Goal: Information Seeking & Learning: Learn about a topic

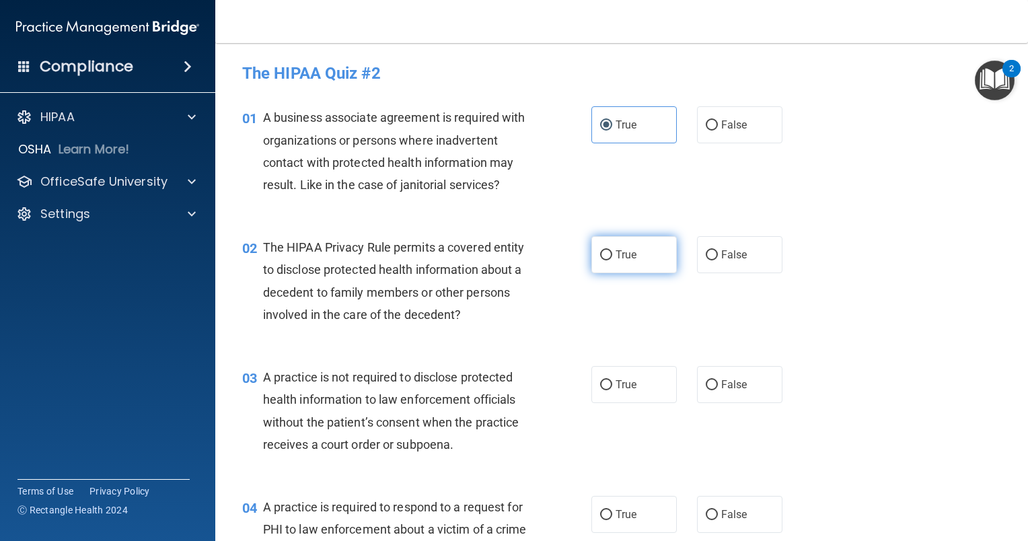
click at [640, 260] on label "True" at bounding box center [633, 254] width 85 height 37
click at [612, 260] on input "True" at bounding box center [606, 255] width 12 height 10
radio input "true"
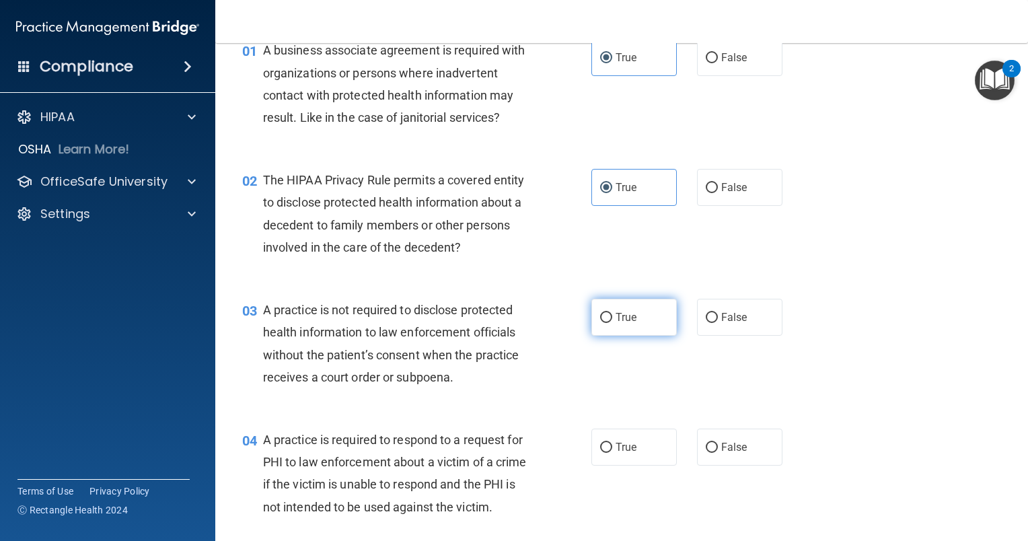
click at [612, 324] on label "True" at bounding box center [633, 317] width 85 height 37
click at [612, 323] on input "True" at bounding box center [606, 318] width 12 height 10
radio input "true"
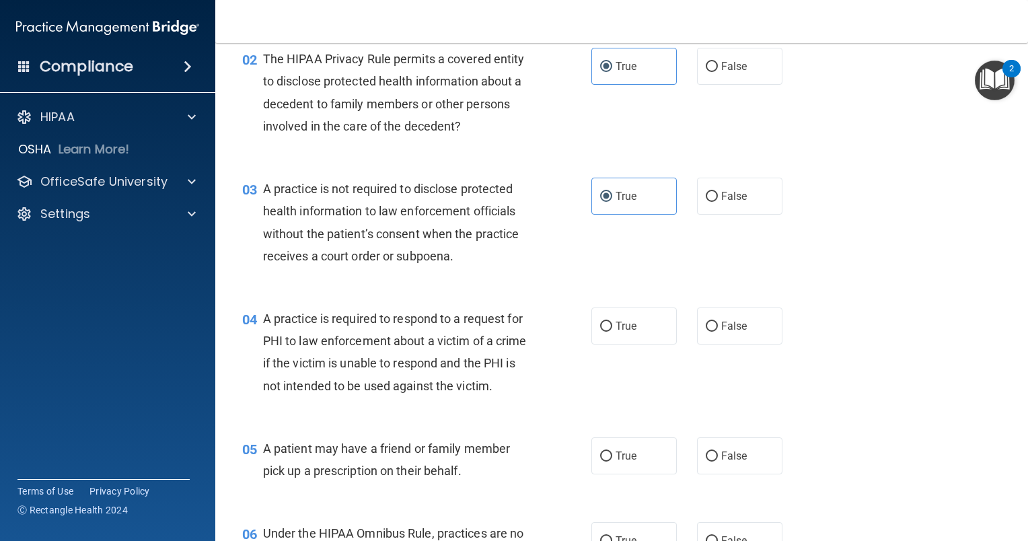
scroll to position [202, 0]
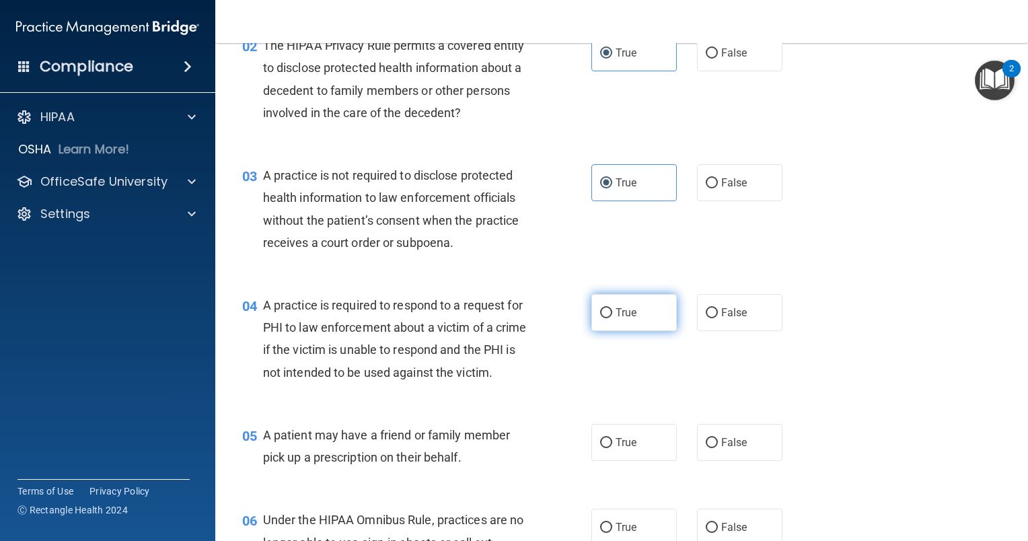
click at [654, 312] on label "True" at bounding box center [633, 312] width 85 height 37
click at [612, 312] on input "True" at bounding box center [606, 313] width 12 height 10
radio input "true"
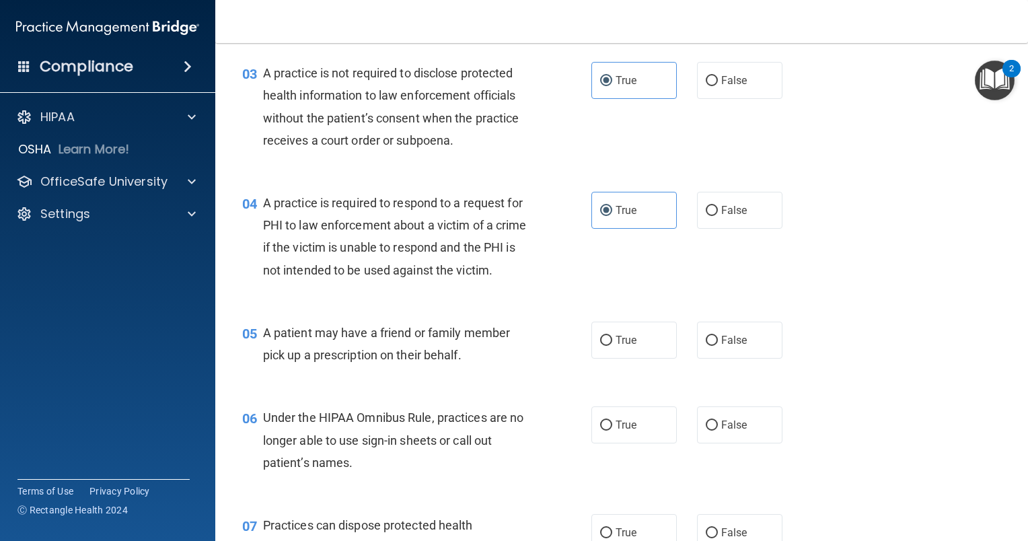
scroll to position [336, 0]
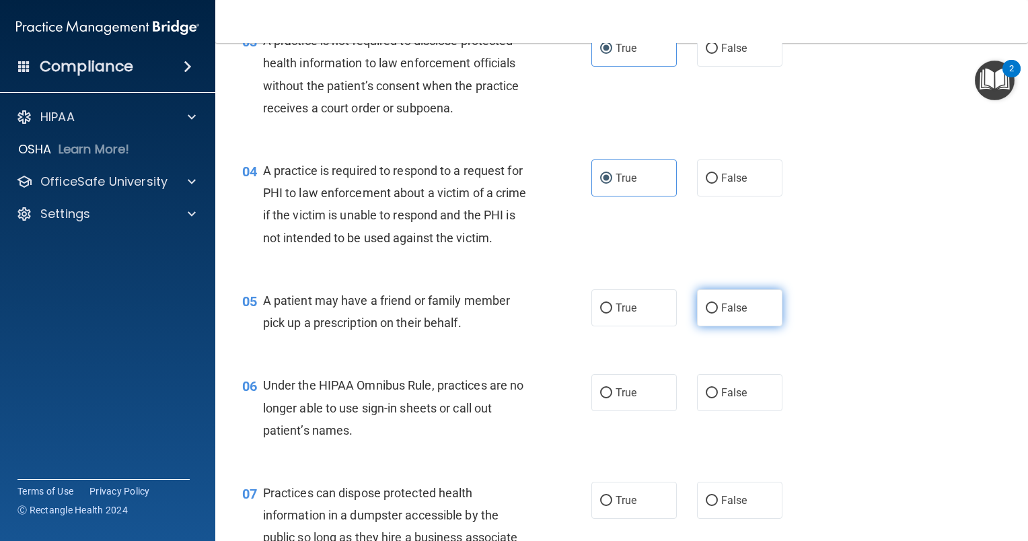
click at [724, 314] on span "False" at bounding box center [734, 307] width 26 height 13
click at [718, 313] on input "False" at bounding box center [712, 308] width 12 height 10
radio input "true"
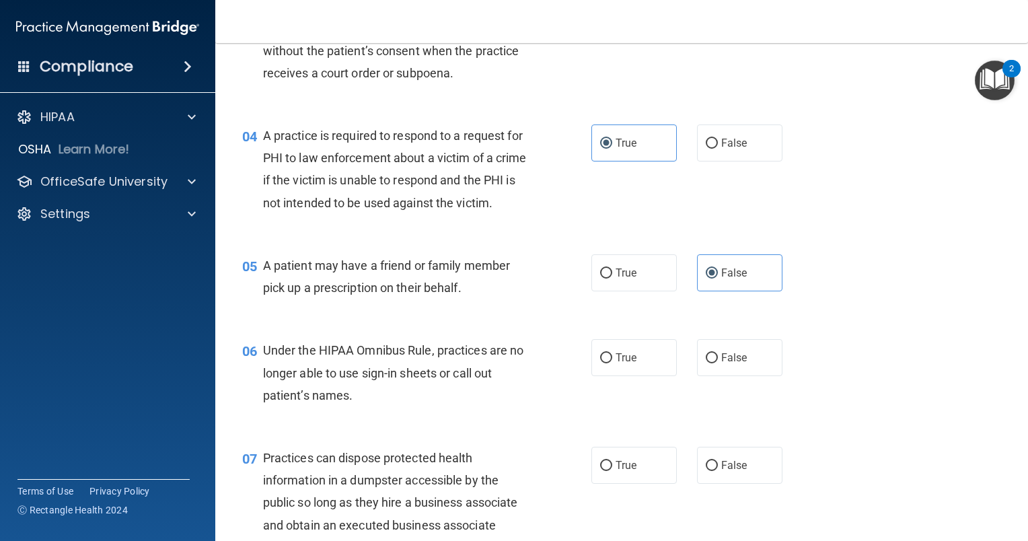
scroll to position [404, 0]
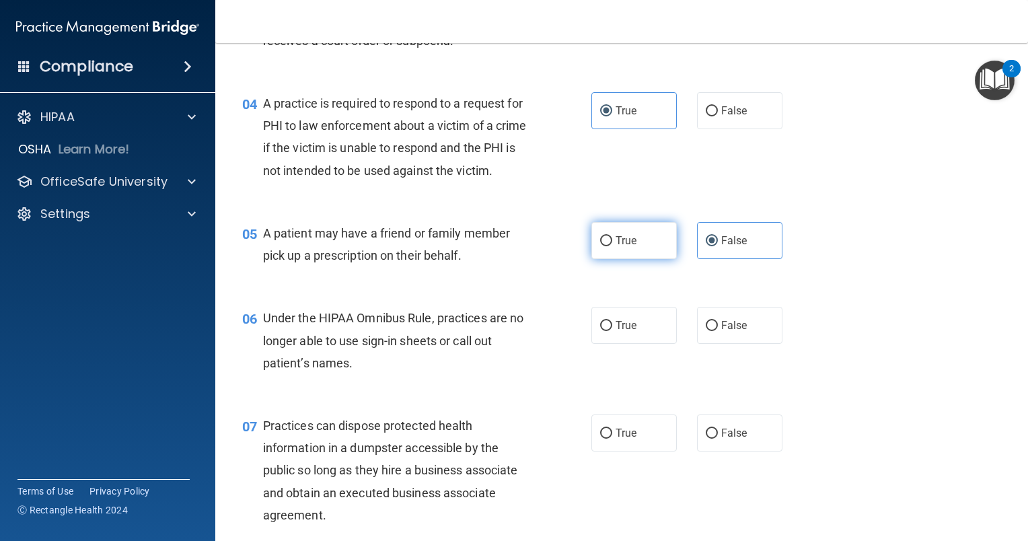
click at [642, 259] on label "True" at bounding box center [633, 240] width 85 height 37
click at [612, 246] on input "True" at bounding box center [606, 241] width 12 height 10
radio input "true"
radio input "false"
click at [616, 332] on span "True" at bounding box center [626, 325] width 21 height 13
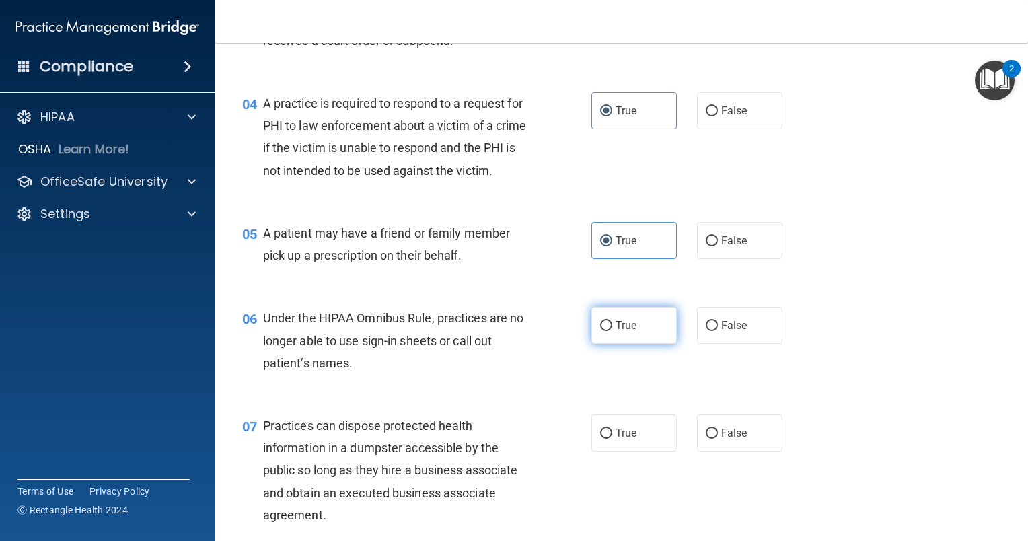
click at [611, 331] on input "True" at bounding box center [606, 326] width 12 height 10
radio input "true"
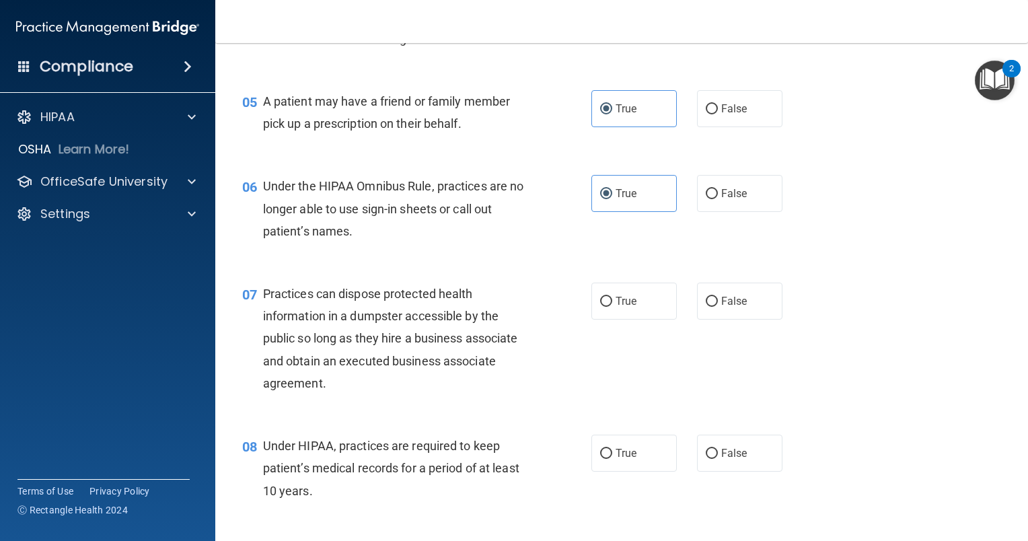
scroll to position [538, 0]
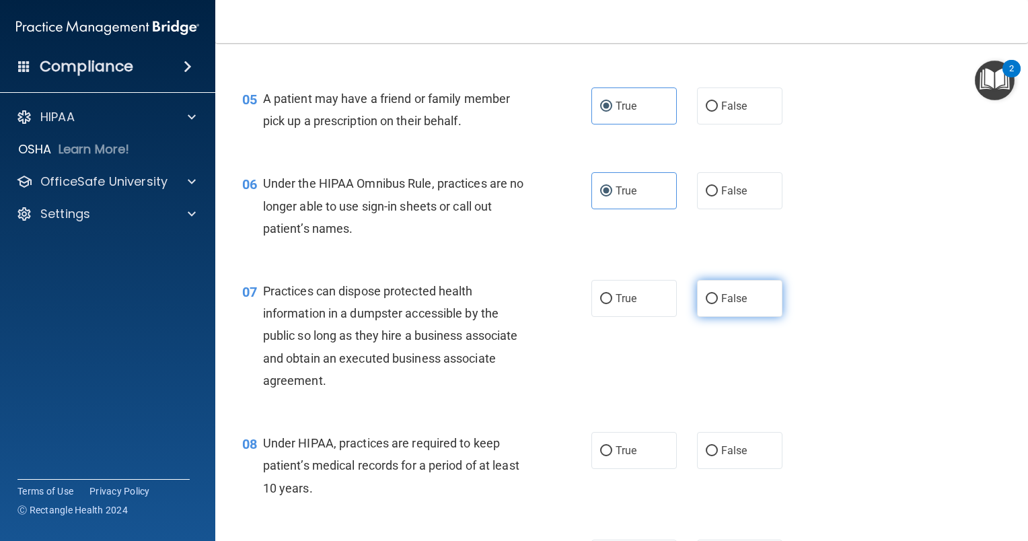
click at [713, 317] on label "False" at bounding box center [739, 298] width 85 height 37
click at [713, 304] on input "False" at bounding box center [712, 299] width 12 height 10
radio input "true"
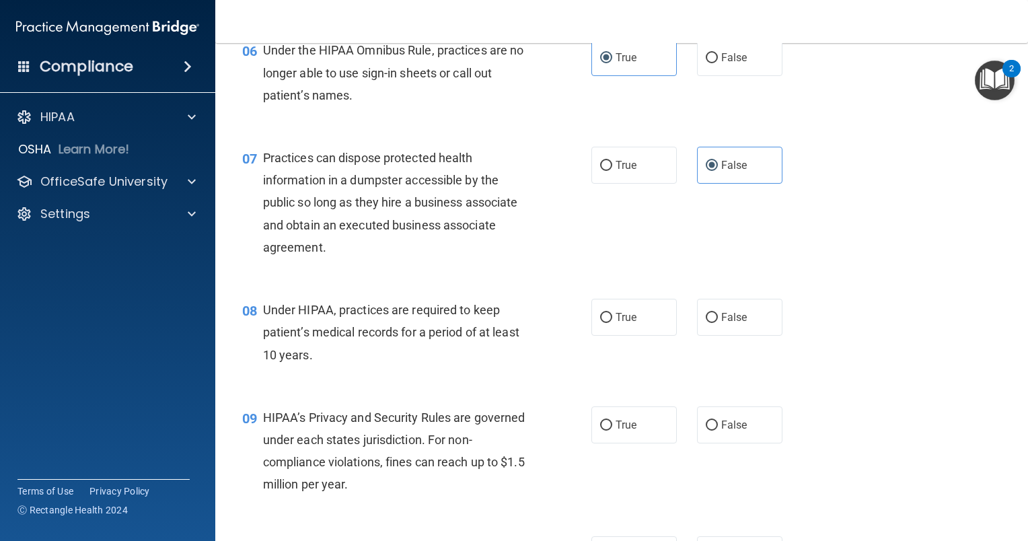
scroll to position [673, 0]
click at [643, 334] on label "True" at bounding box center [633, 315] width 85 height 37
click at [612, 322] on input "True" at bounding box center [606, 316] width 12 height 10
radio input "true"
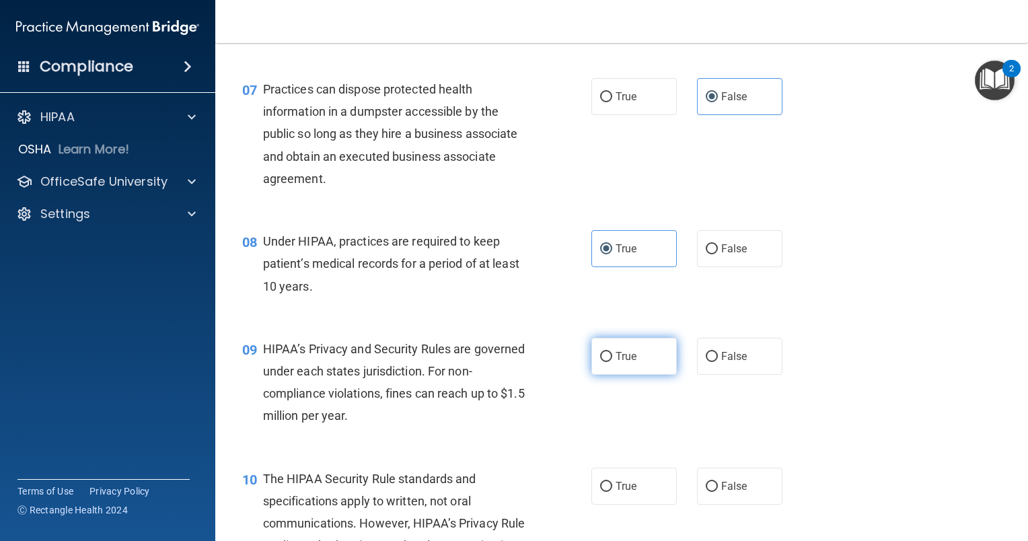
click at [620, 363] on span "True" at bounding box center [626, 356] width 21 height 13
click at [612, 362] on input "True" at bounding box center [606, 357] width 12 height 10
radio input "true"
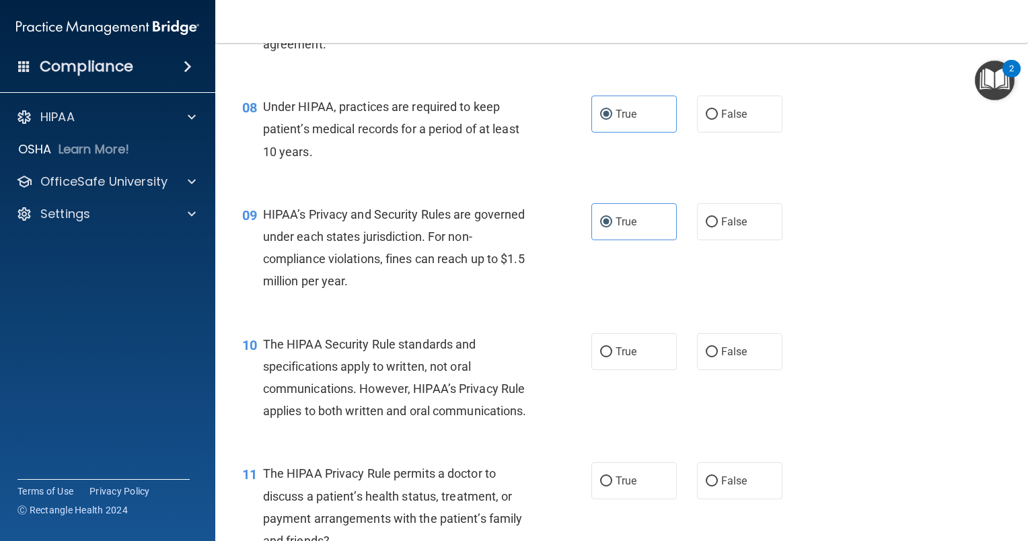
scroll to position [942, 0]
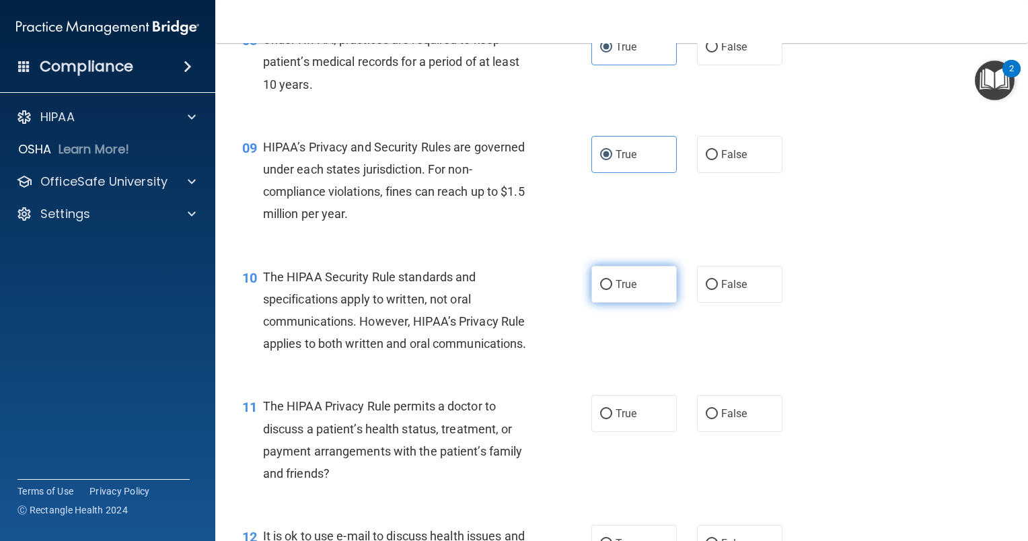
click at [625, 291] on span "True" at bounding box center [626, 284] width 21 height 13
click at [612, 290] on input "True" at bounding box center [606, 285] width 12 height 10
radio input "true"
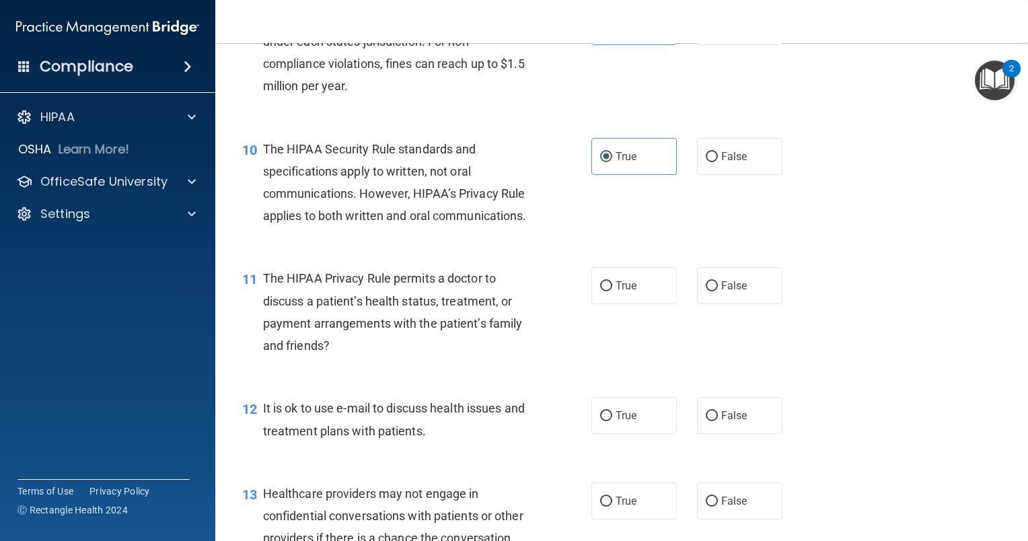
scroll to position [1076, 0]
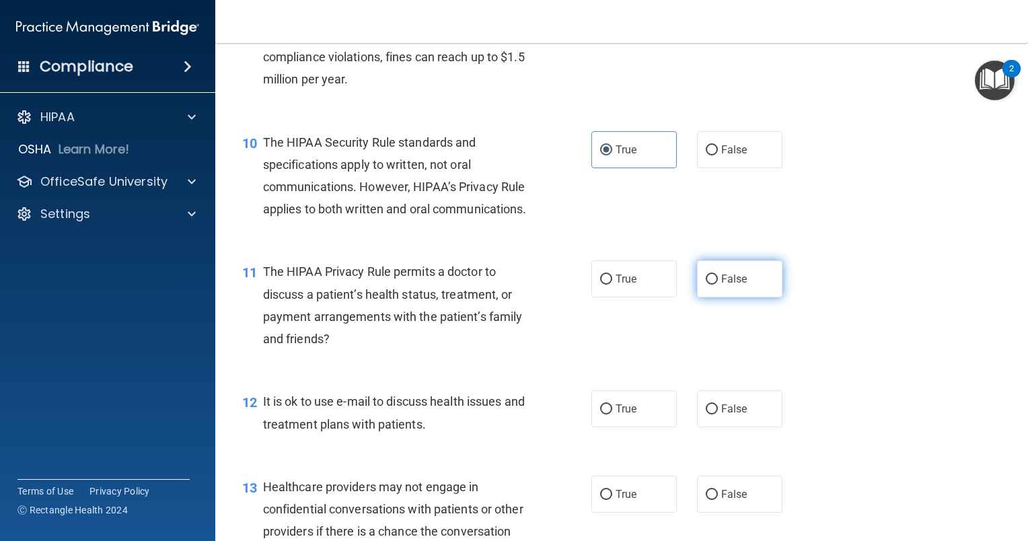
click at [697, 297] on label "False" at bounding box center [739, 278] width 85 height 37
click at [706, 285] on input "False" at bounding box center [712, 279] width 12 height 10
radio input "true"
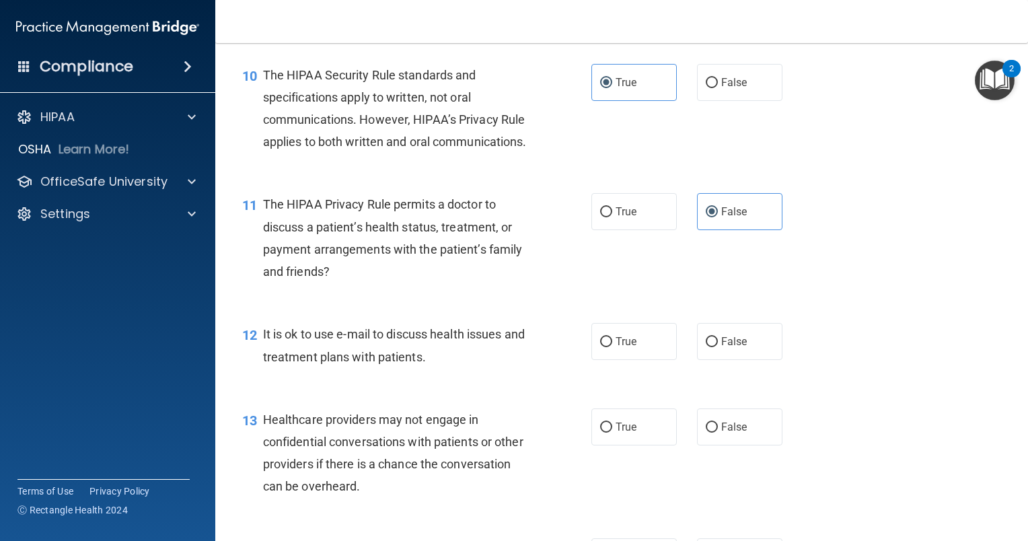
scroll to position [1211, 0]
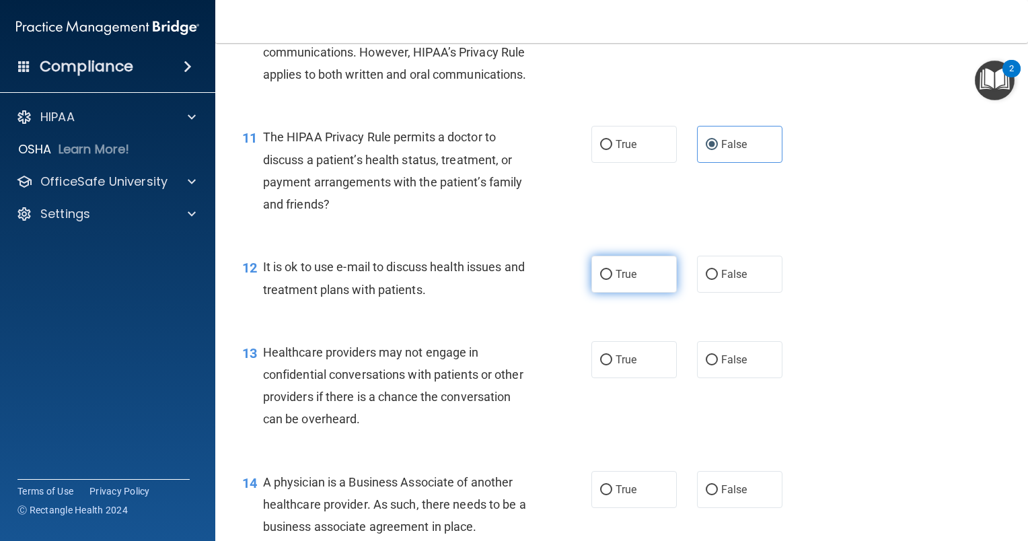
click at [616, 281] on span "True" at bounding box center [626, 274] width 21 height 13
click at [612, 280] on input "True" at bounding box center [606, 275] width 12 height 10
radio input "true"
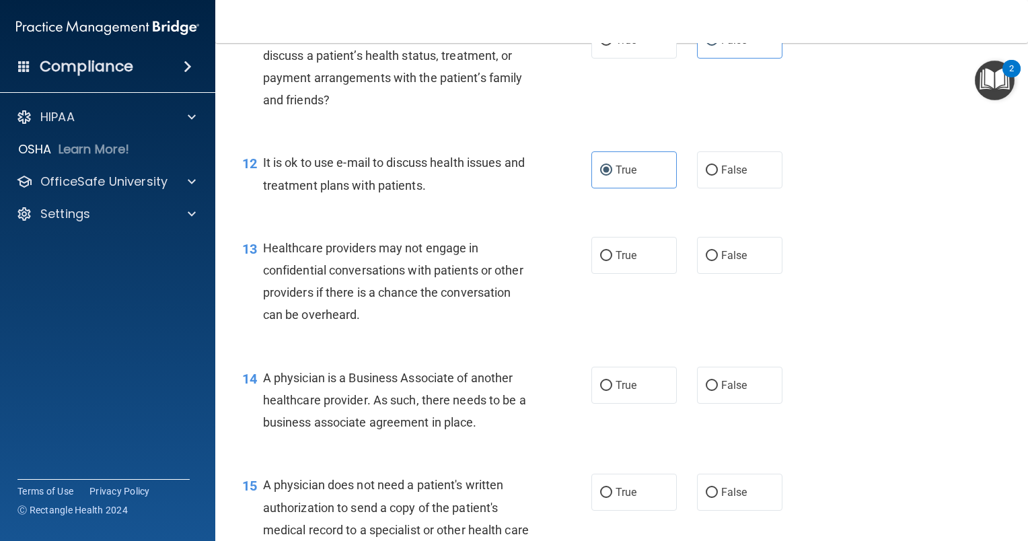
scroll to position [1345, 0]
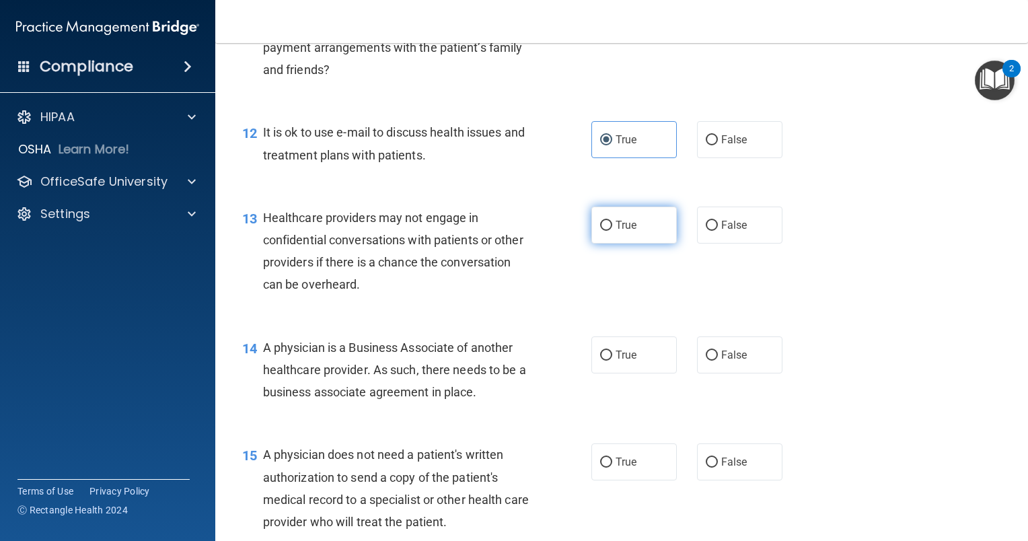
click at [606, 244] on label "True" at bounding box center [633, 225] width 85 height 37
click at [606, 231] on input "True" at bounding box center [606, 226] width 12 height 10
radio input "true"
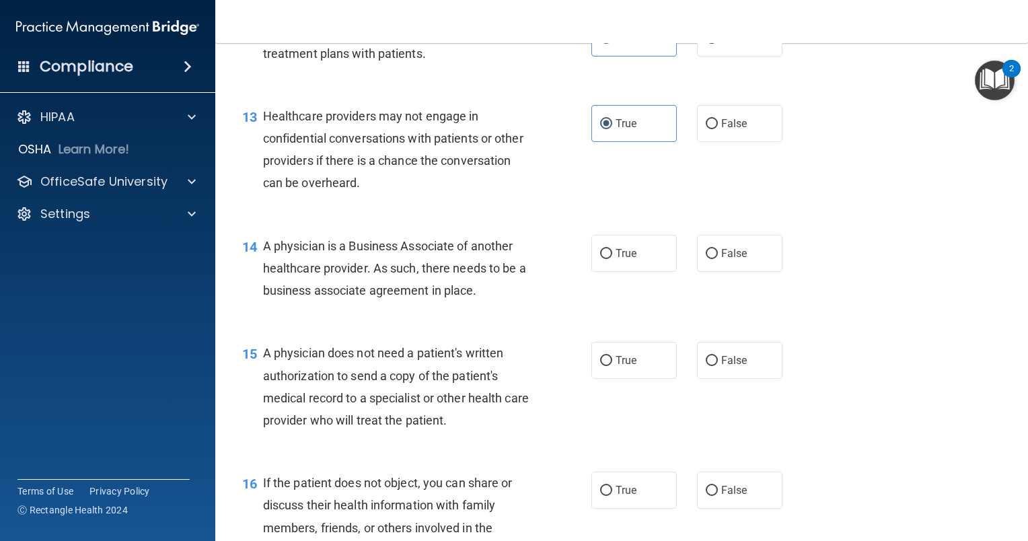
scroll to position [1480, 0]
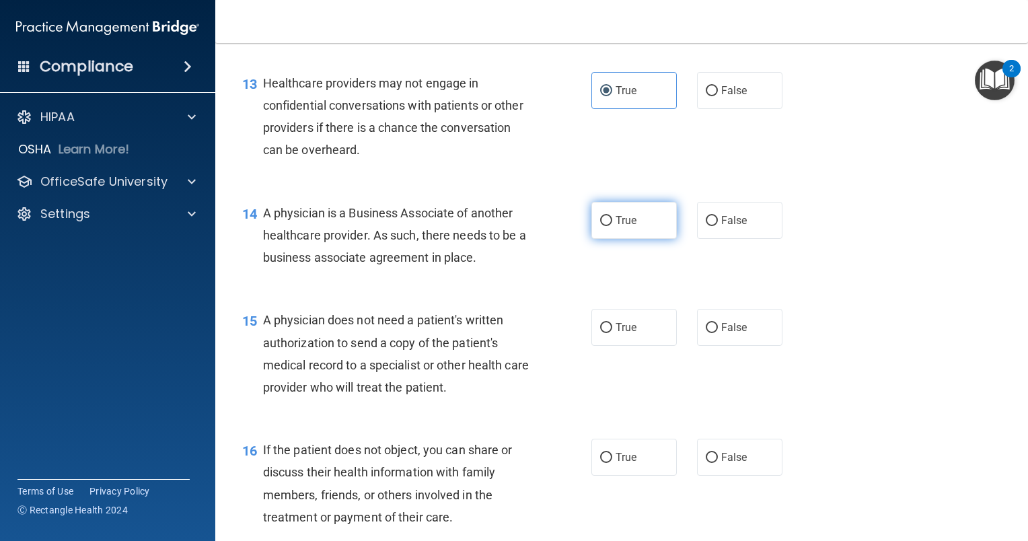
click at [603, 226] on input "True" at bounding box center [606, 221] width 12 height 10
radio input "true"
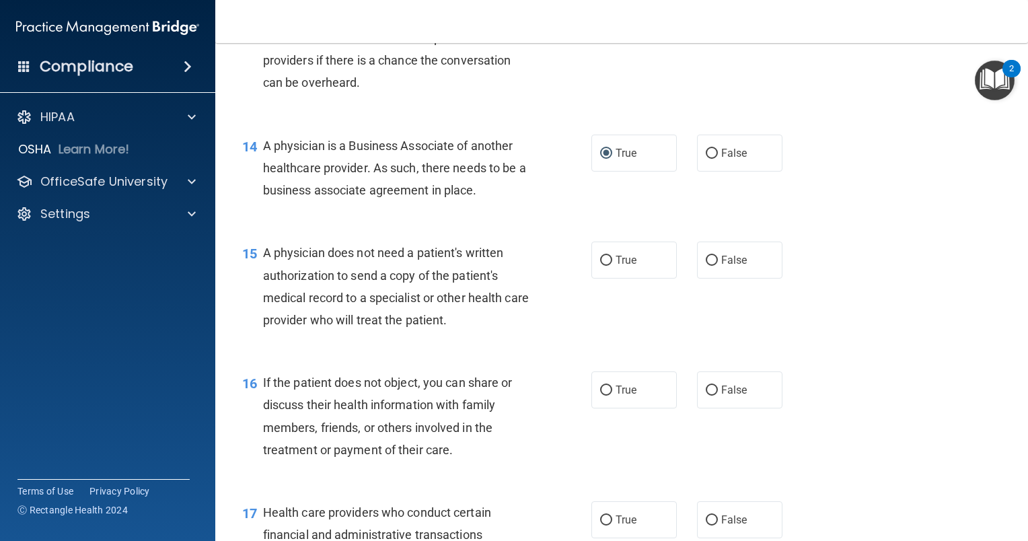
scroll to position [1614, 0]
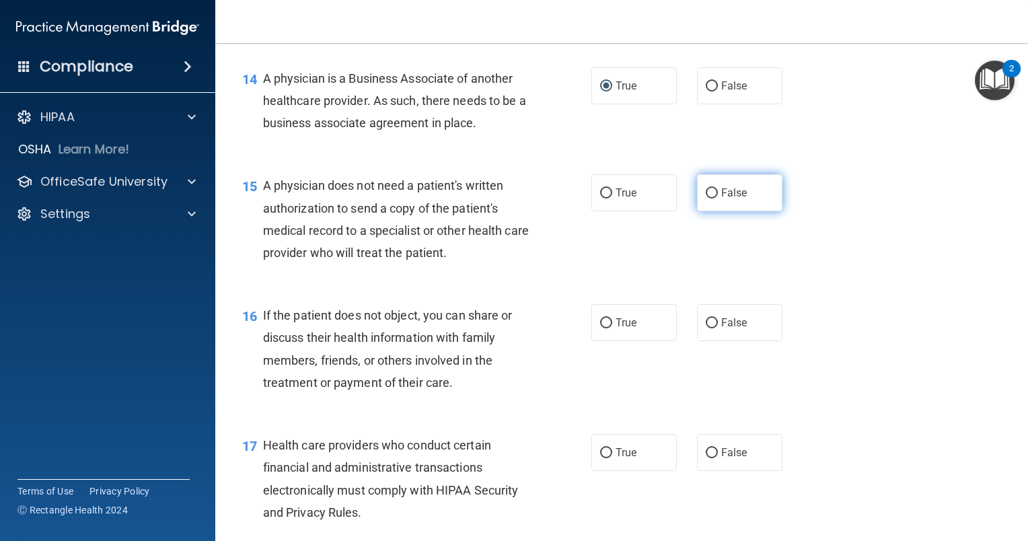
click at [722, 199] on span "False" at bounding box center [734, 192] width 26 height 13
click at [718, 198] on input "False" at bounding box center [712, 193] width 12 height 10
radio input "true"
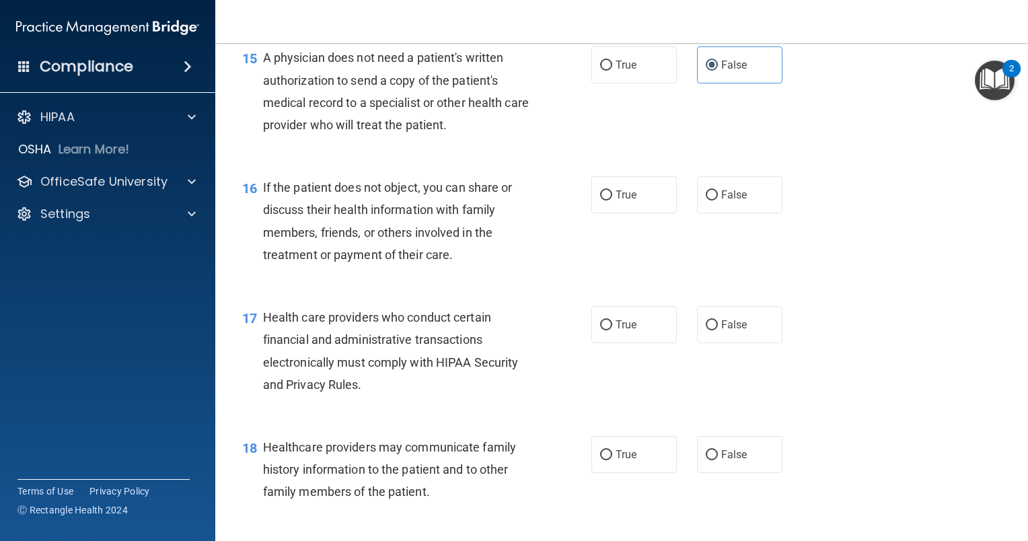
scroll to position [1749, 0]
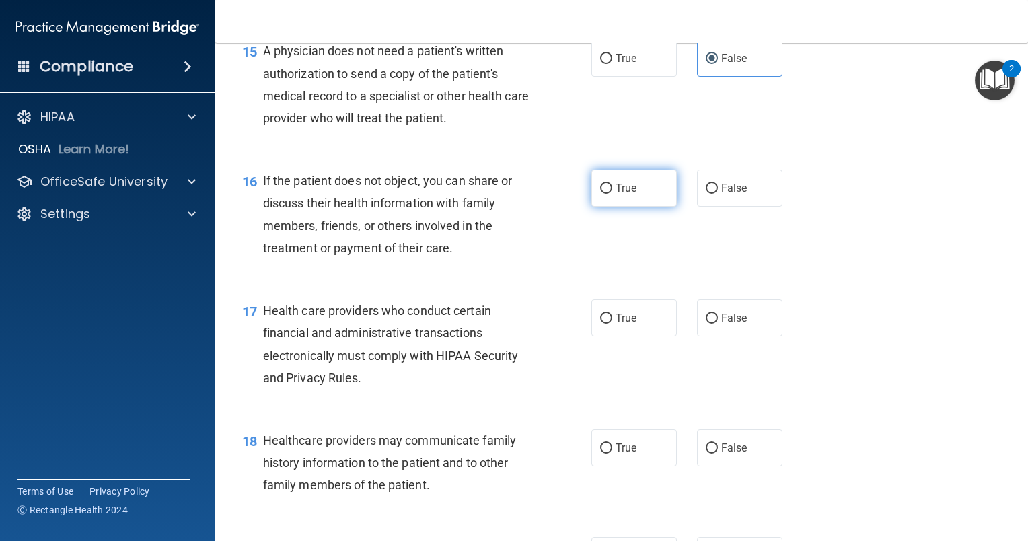
click at [635, 207] on label "True" at bounding box center [633, 188] width 85 height 37
click at [612, 194] on input "True" at bounding box center [606, 189] width 12 height 10
radio input "true"
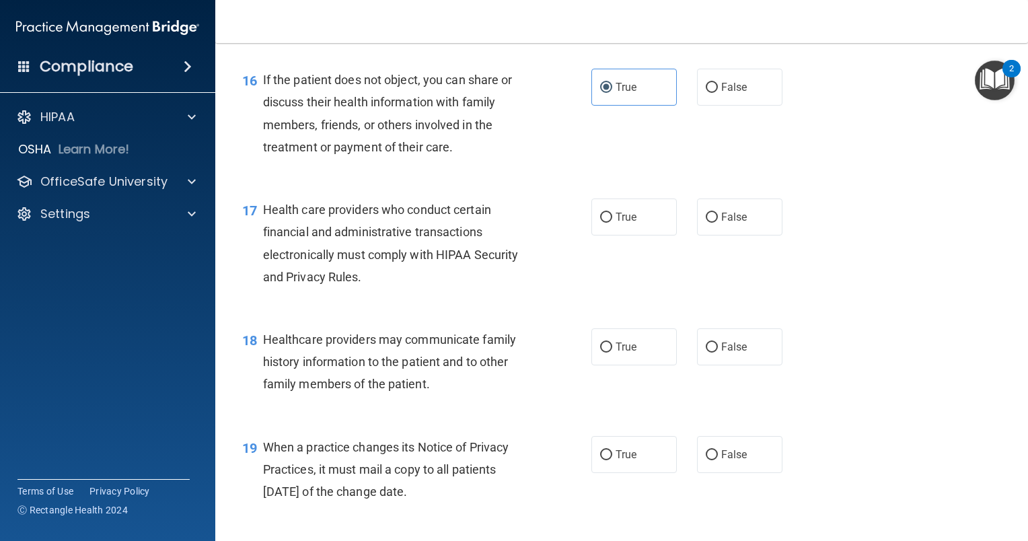
scroll to position [1884, 0]
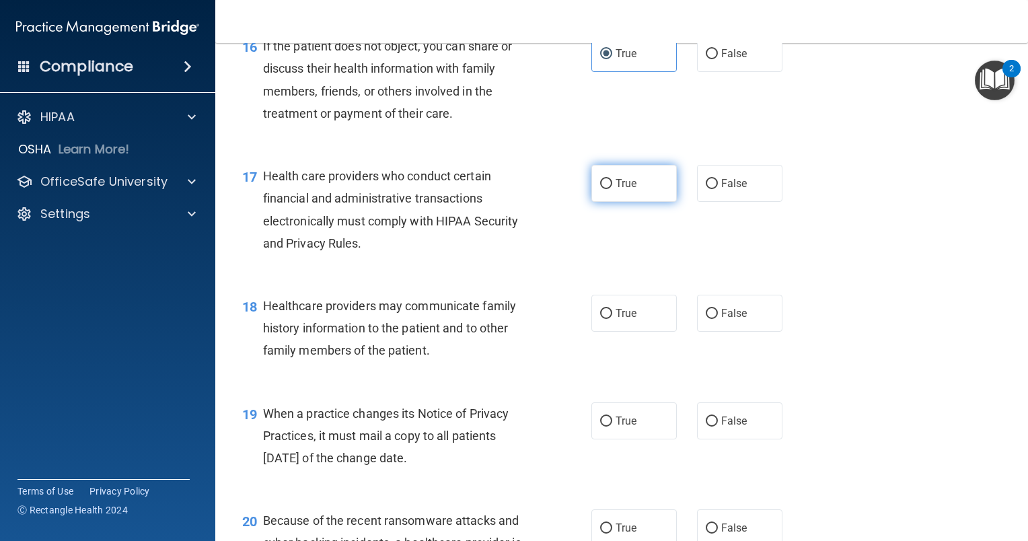
click at [616, 190] on span "True" at bounding box center [626, 183] width 21 height 13
click at [612, 189] on input "True" at bounding box center [606, 184] width 12 height 10
radio input "true"
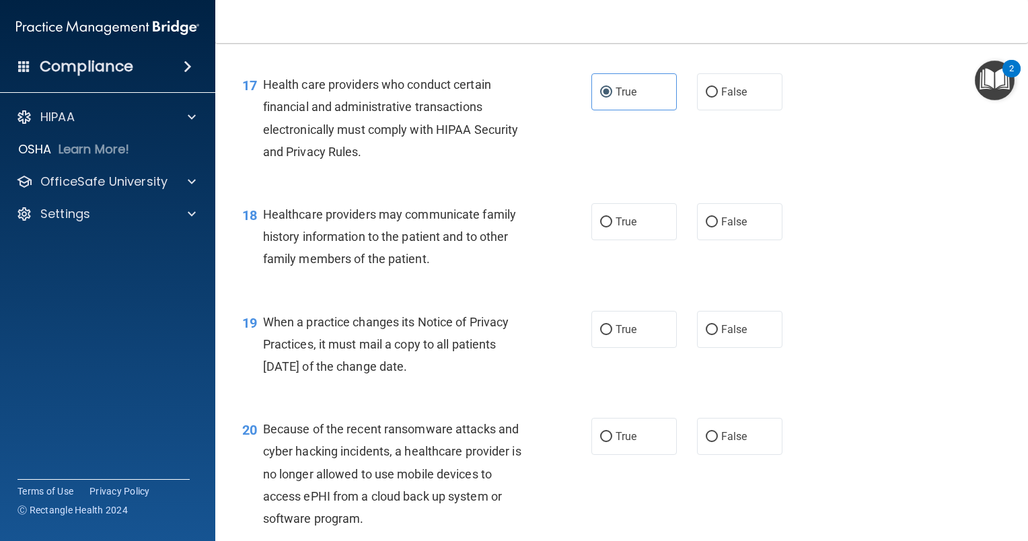
scroll to position [2018, 0]
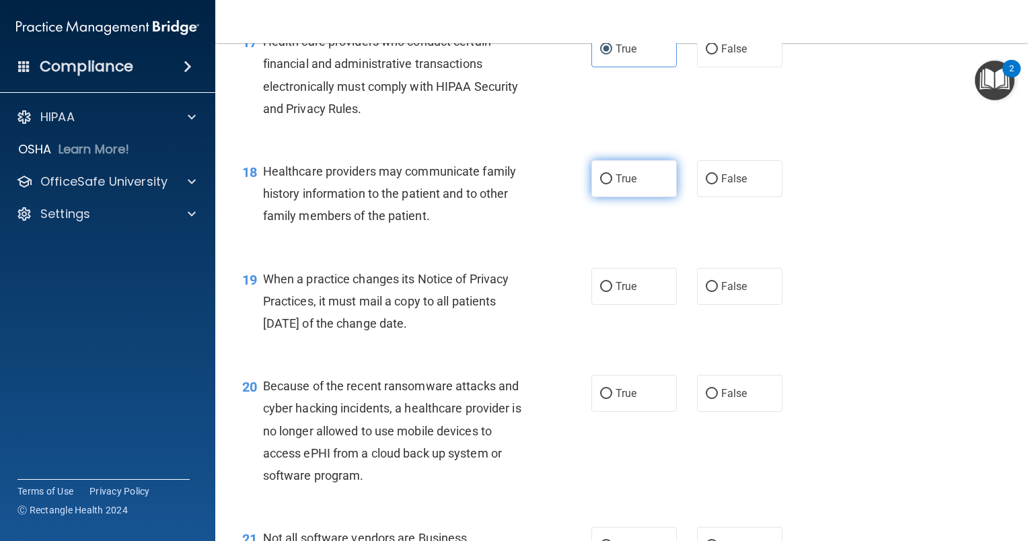
click at [646, 197] on label "True" at bounding box center [633, 178] width 85 height 37
click at [612, 184] on input "True" at bounding box center [606, 179] width 12 height 10
radio input "true"
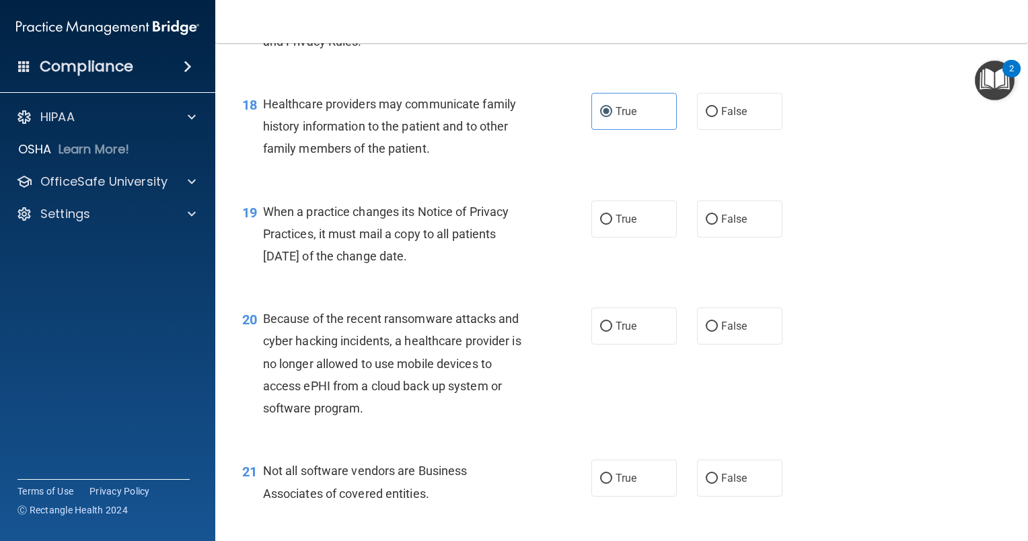
scroll to position [2153, 0]
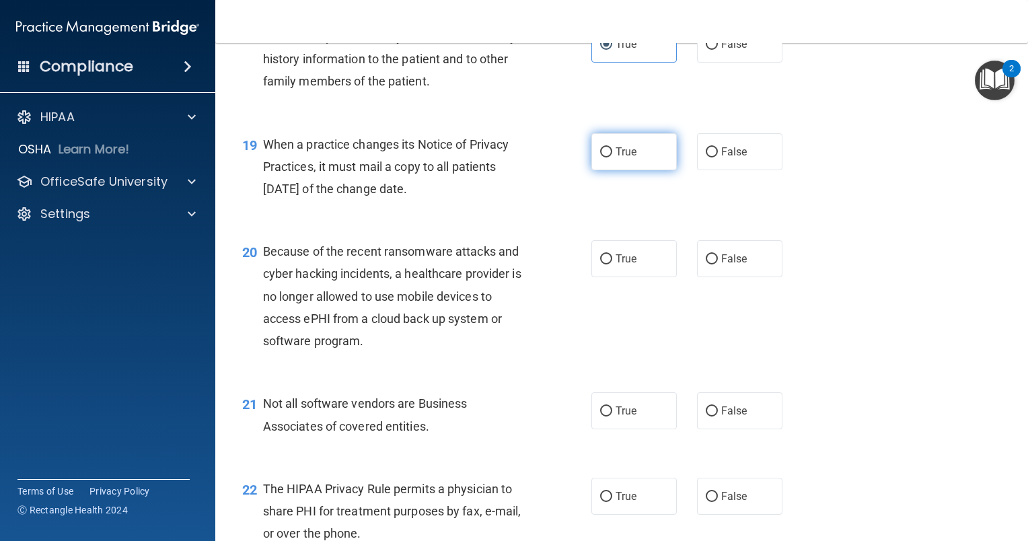
click at [636, 170] on label "True" at bounding box center [633, 151] width 85 height 37
click at [612, 157] on input "True" at bounding box center [606, 152] width 12 height 10
radio input "true"
click at [706, 264] on input "False" at bounding box center [712, 259] width 12 height 10
radio input "true"
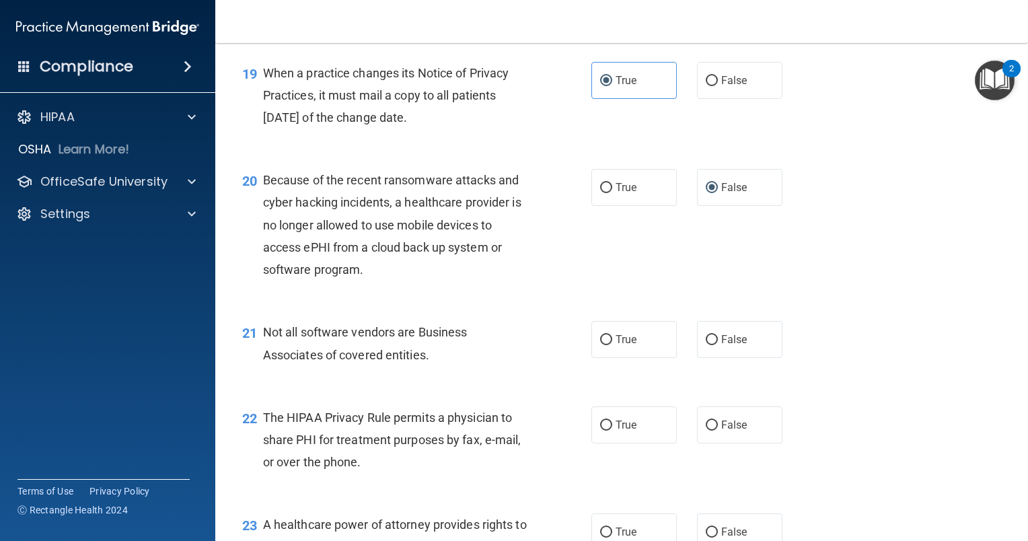
scroll to position [2287, 0]
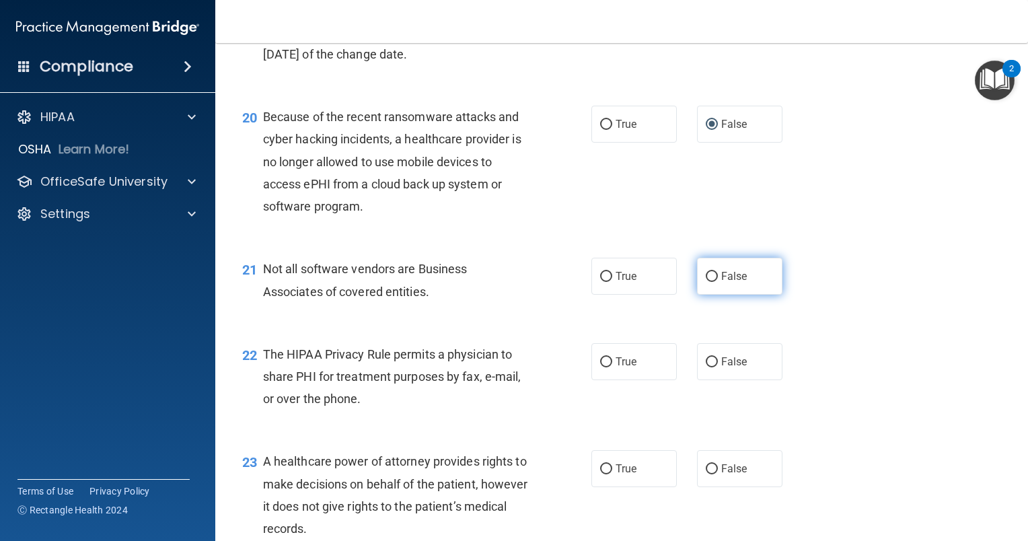
click at [706, 282] on input "False" at bounding box center [712, 277] width 12 height 10
radio input "true"
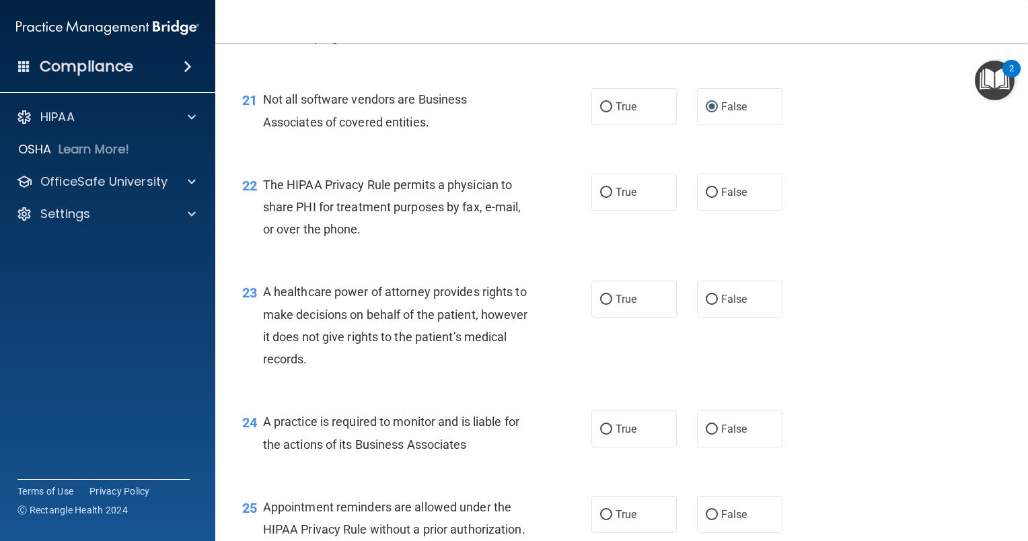
scroll to position [2489, 0]
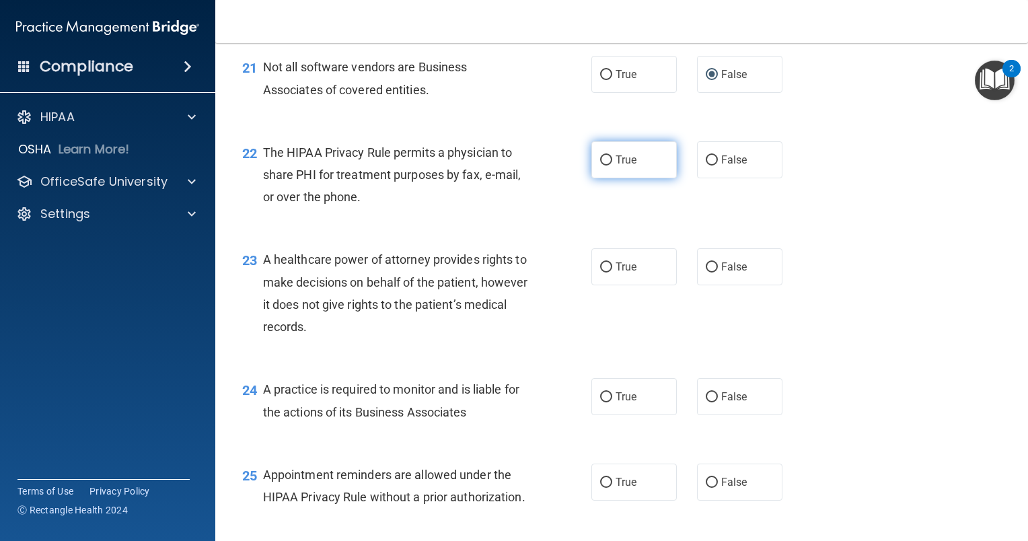
click at [624, 166] on span "True" at bounding box center [626, 159] width 21 height 13
click at [612, 165] on input "True" at bounding box center [606, 160] width 12 height 10
radio input "true"
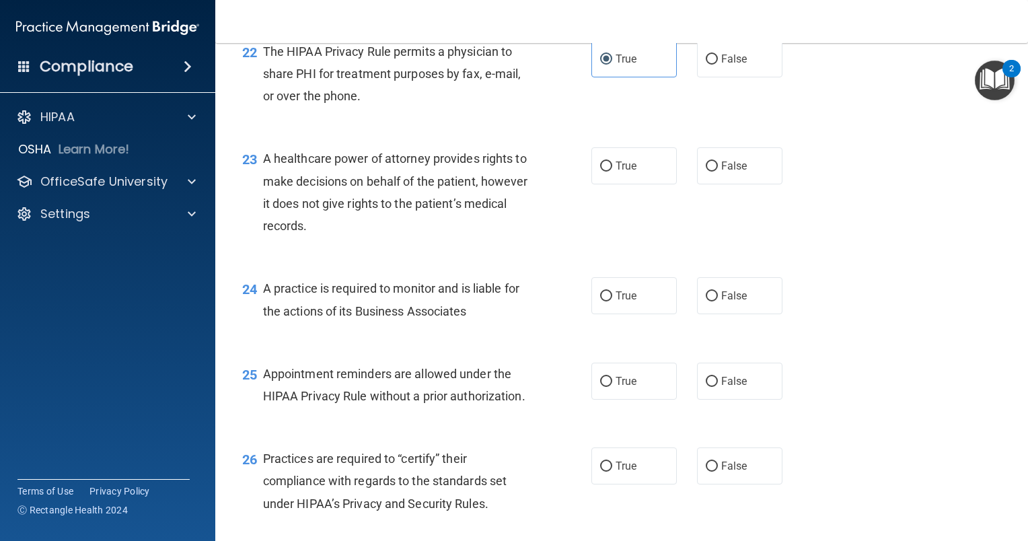
scroll to position [2623, 0]
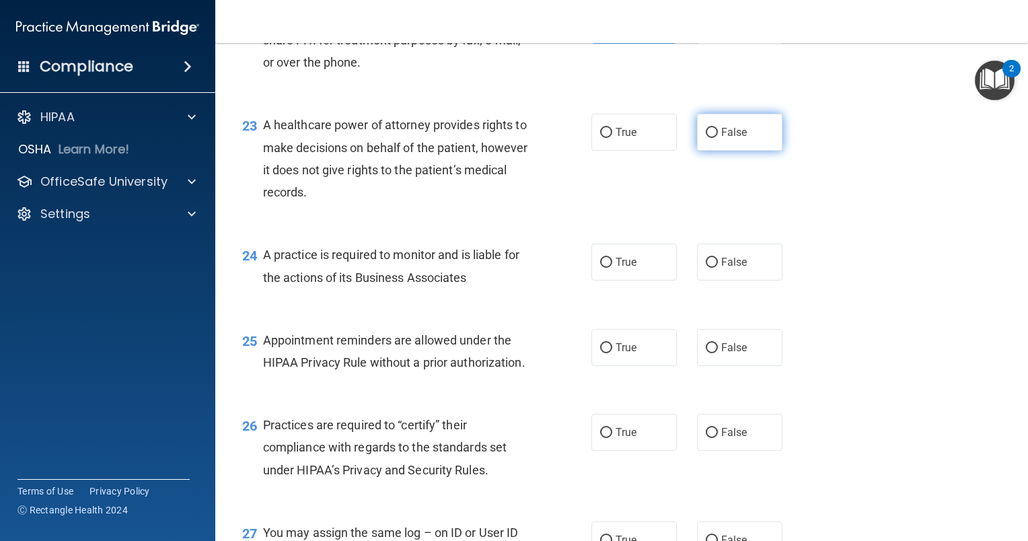
click at [745, 151] on label "False" at bounding box center [739, 132] width 85 height 37
click at [718, 138] on input "False" at bounding box center [712, 133] width 12 height 10
radio input "true"
click at [620, 139] on span "True" at bounding box center [626, 132] width 21 height 13
click at [612, 138] on input "True" at bounding box center [606, 133] width 12 height 10
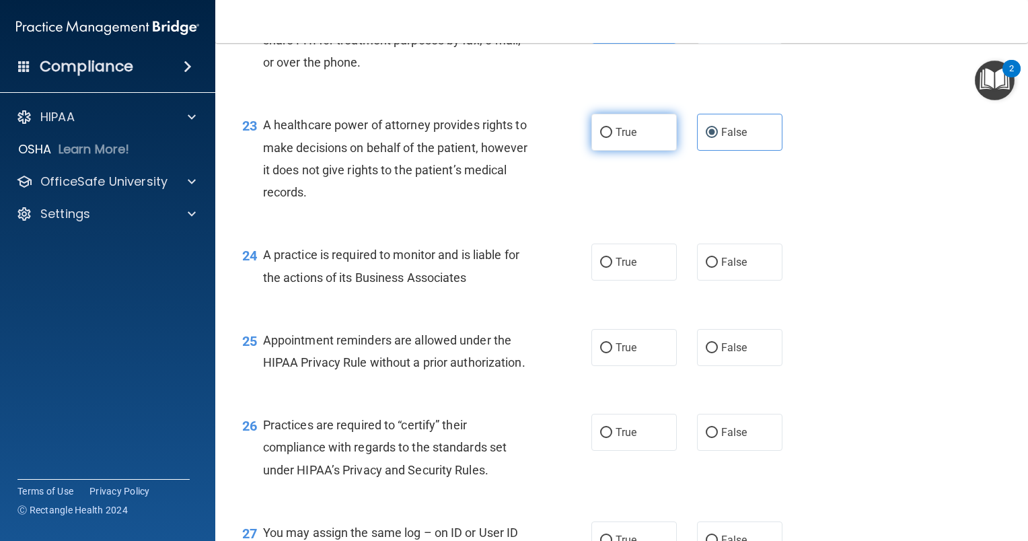
radio input "true"
radio input "false"
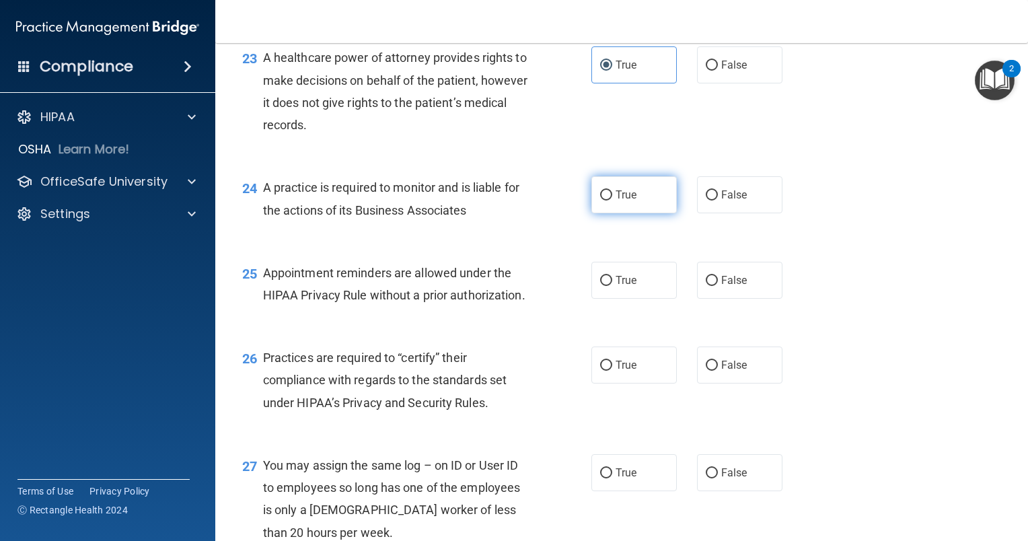
click at [649, 213] on label "True" at bounding box center [633, 194] width 85 height 37
click at [612, 200] on input "True" at bounding box center [606, 195] width 12 height 10
radio input "true"
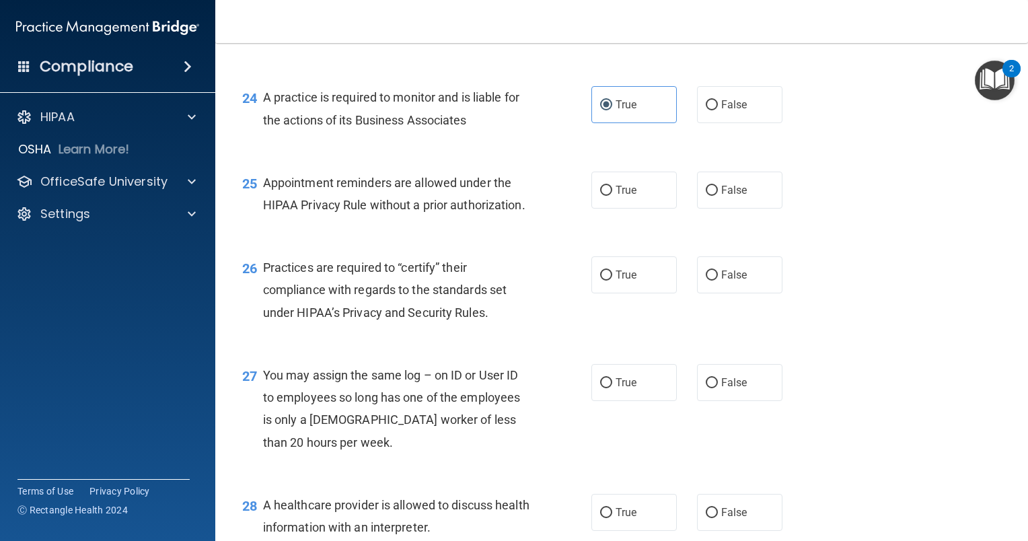
scroll to position [2825, 0]
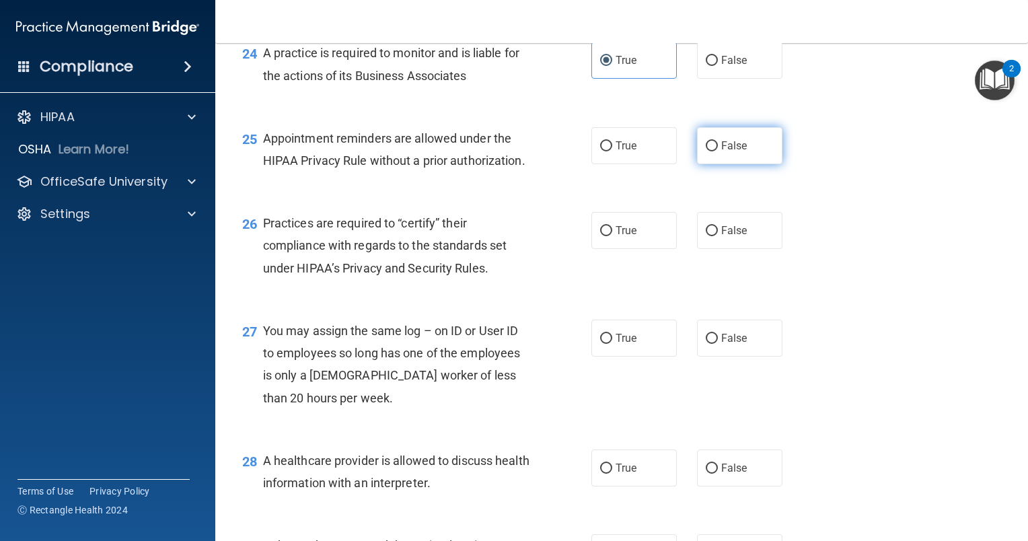
click at [721, 152] on span "False" at bounding box center [734, 145] width 26 height 13
click at [718, 151] on input "False" at bounding box center [712, 146] width 12 height 10
radio input "true"
click at [595, 249] on label "True" at bounding box center [633, 230] width 85 height 37
click at [600, 236] on input "True" at bounding box center [606, 231] width 12 height 10
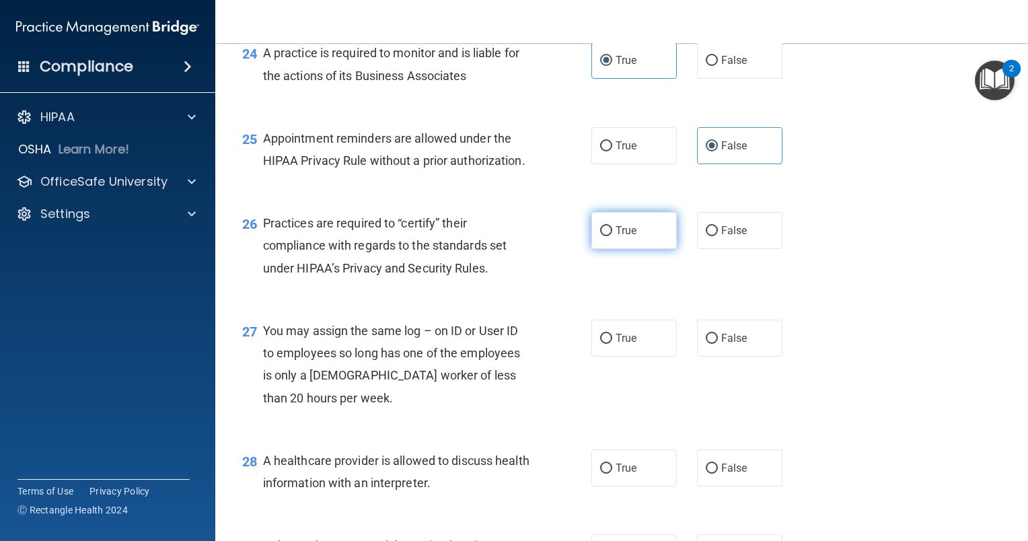
radio input "true"
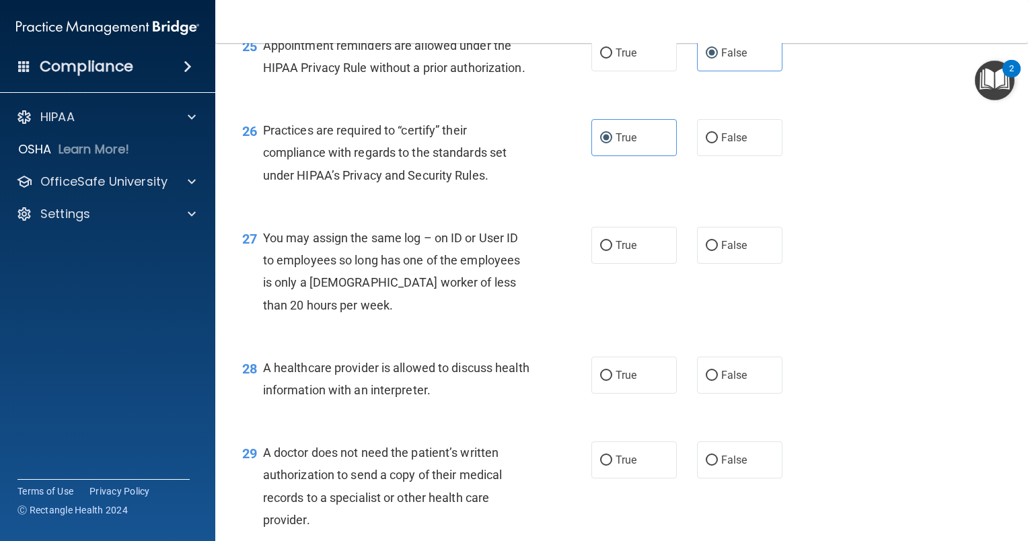
scroll to position [2960, 0]
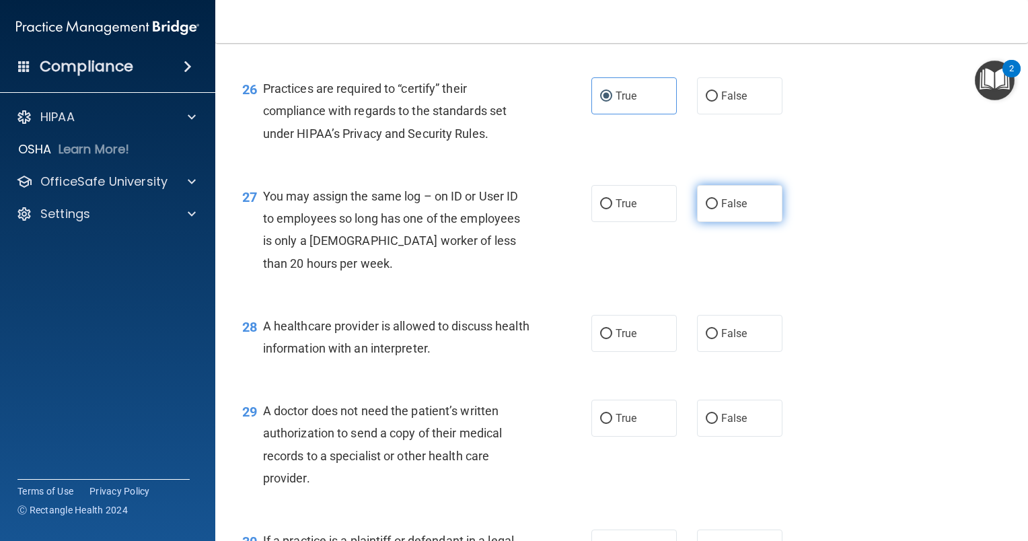
click at [749, 222] on label "False" at bounding box center [739, 203] width 85 height 37
click at [718, 209] on input "False" at bounding box center [712, 204] width 12 height 10
radio input "true"
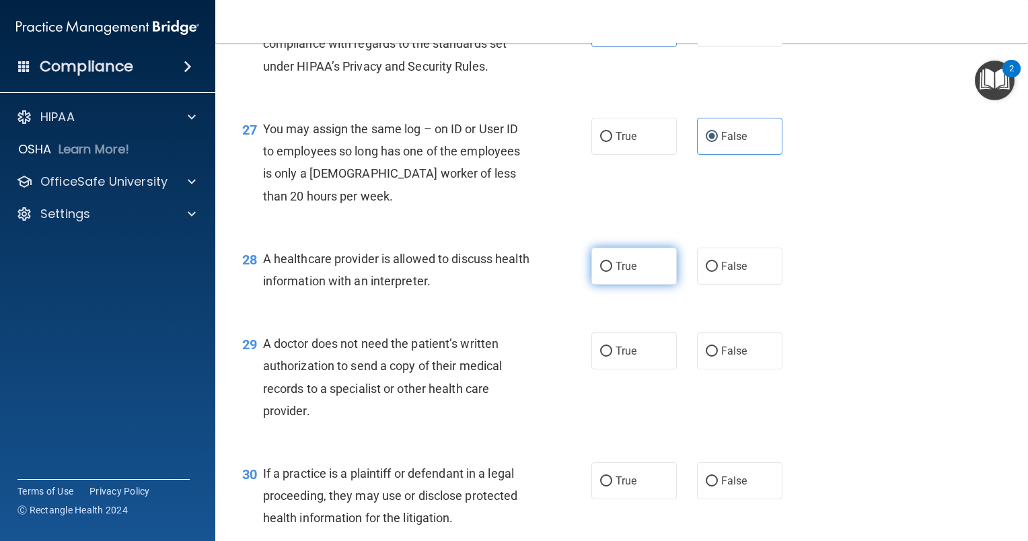
click at [616, 272] on span "True" at bounding box center [626, 266] width 21 height 13
click at [612, 272] on input "True" at bounding box center [606, 267] width 12 height 10
radio input "true"
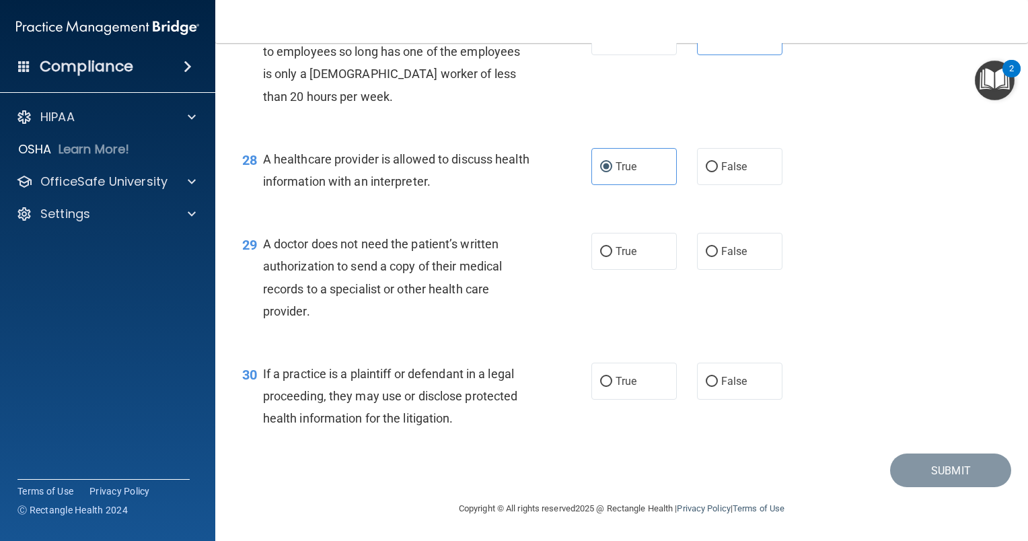
scroll to position [3162, 0]
click at [706, 257] on input "False" at bounding box center [712, 252] width 12 height 10
radio input "true"
click at [721, 387] on span "False" at bounding box center [734, 381] width 26 height 13
click at [718, 387] on input "False" at bounding box center [712, 382] width 12 height 10
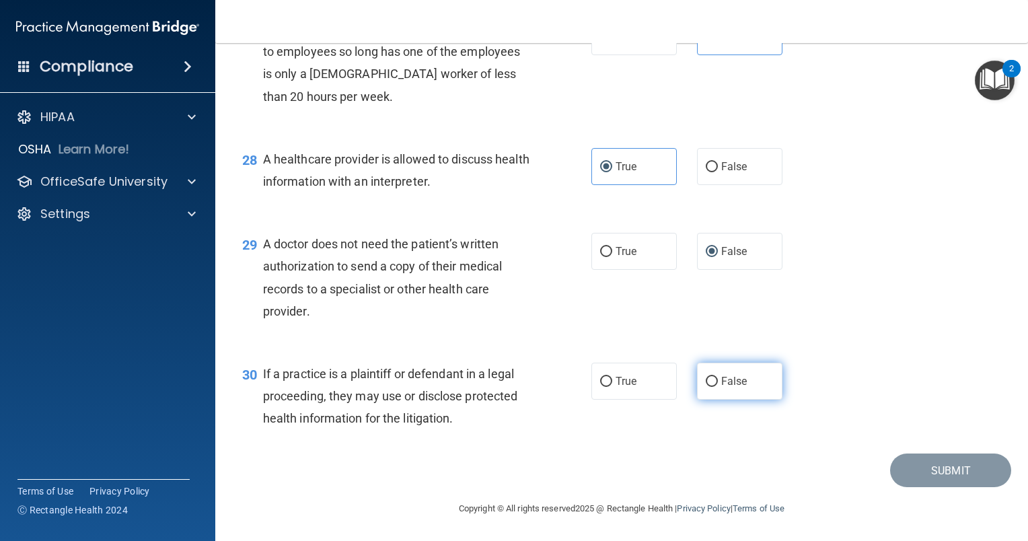
radio input "true"
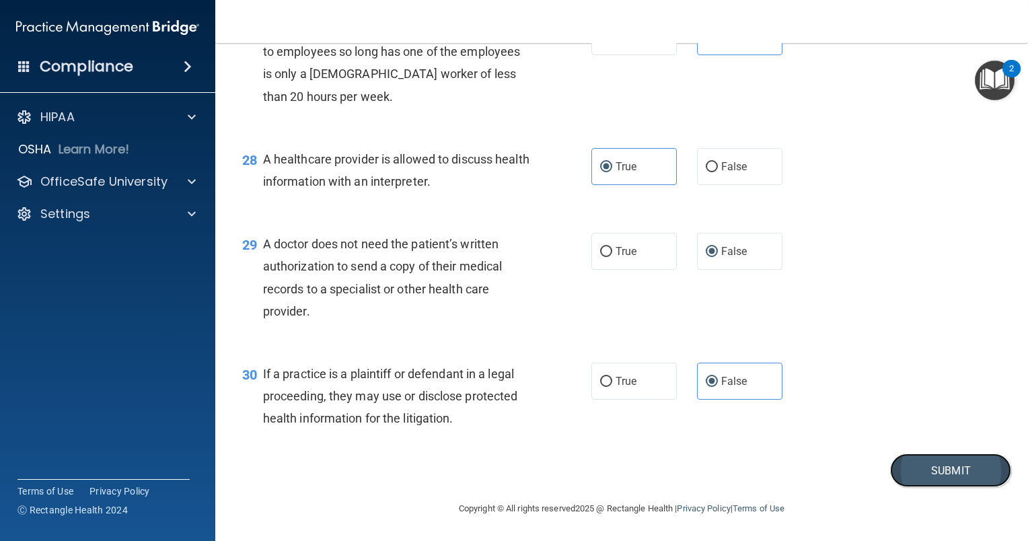
click at [958, 488] on button "Submit" at bounding box center [950, 470] width 121 height 34
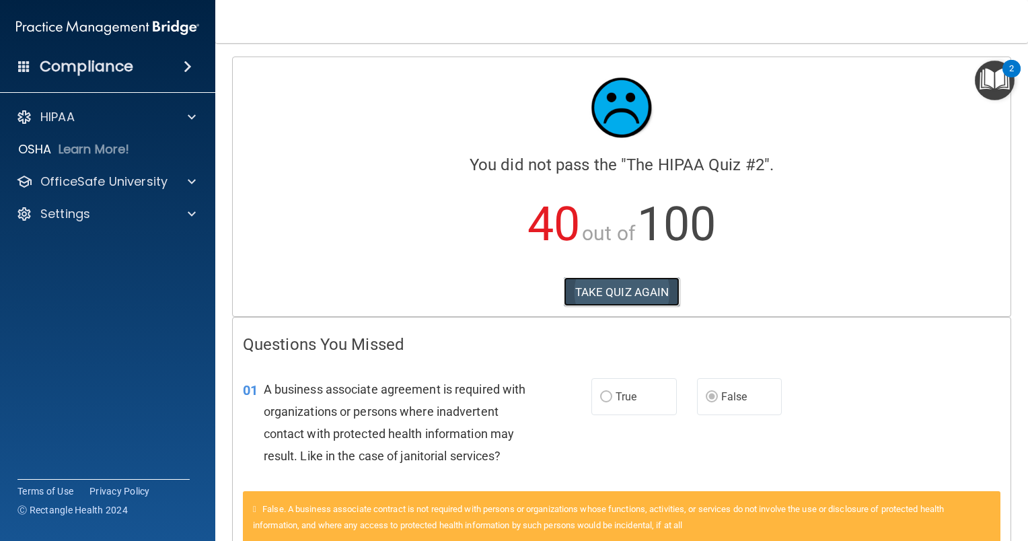
click at [617, 292] on button "TAKE QUIZ AGAIN" at bounding box center [622, 292] width 116 height 30
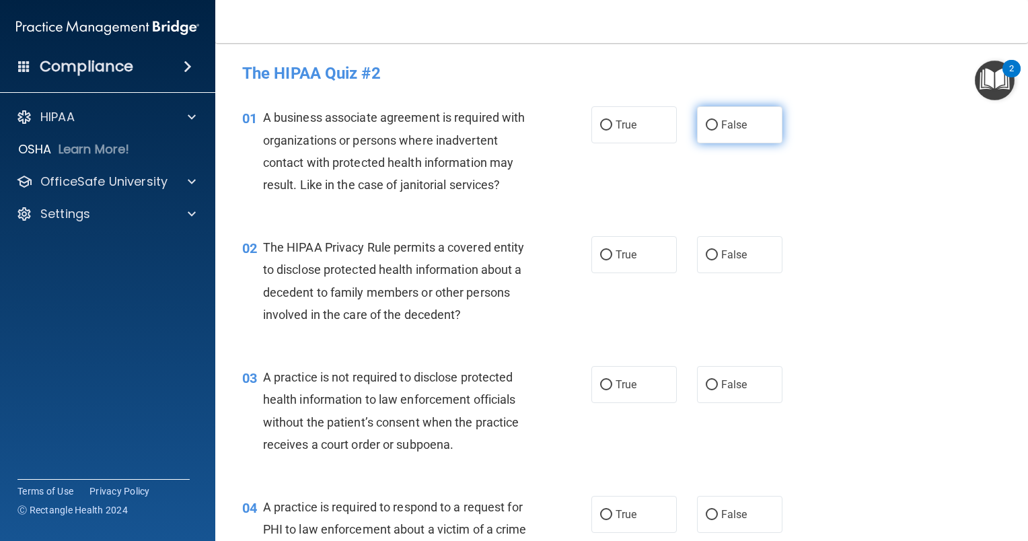
click at [732, 126] on span "False" at bounding box center [734, 124] width 26 height 13
click at [718, 126] on input "False" at bounding box center [712, 125] width 12 height 10
radio input "true"
click at [718, 371] on label "False" at bounding box center [739, 384] width 85 height 37
click at [718, 380] on input "False" at bounding box center [712, 385] width 12 height 10
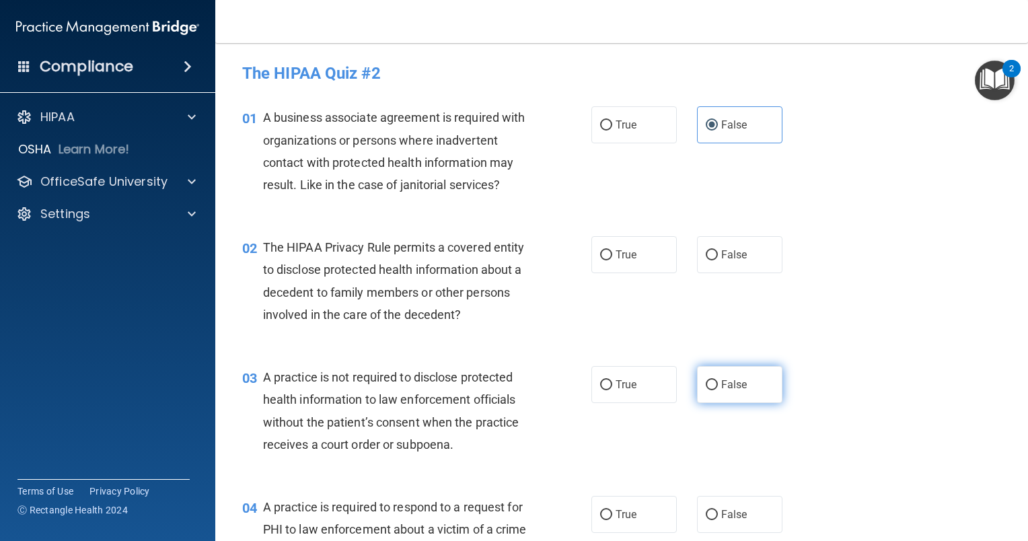
radio input "true"
click at [608, 256] on label "True" at bounding box center [633, 254] width 85 height 37
click at [608, 256] on input "True" at bounding box center [606, 255] width 12 height 10
radio input "true"
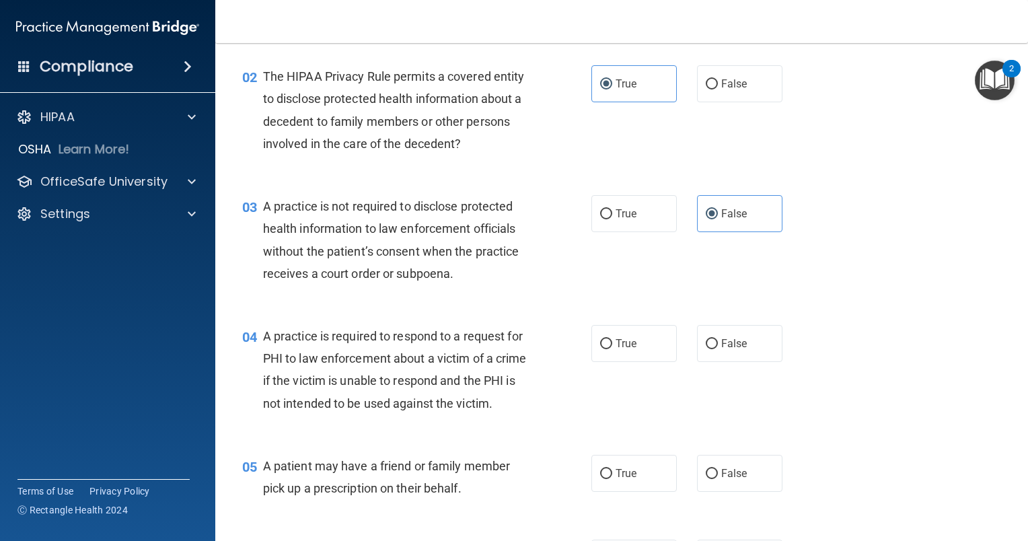
scroll to position [202, 0]
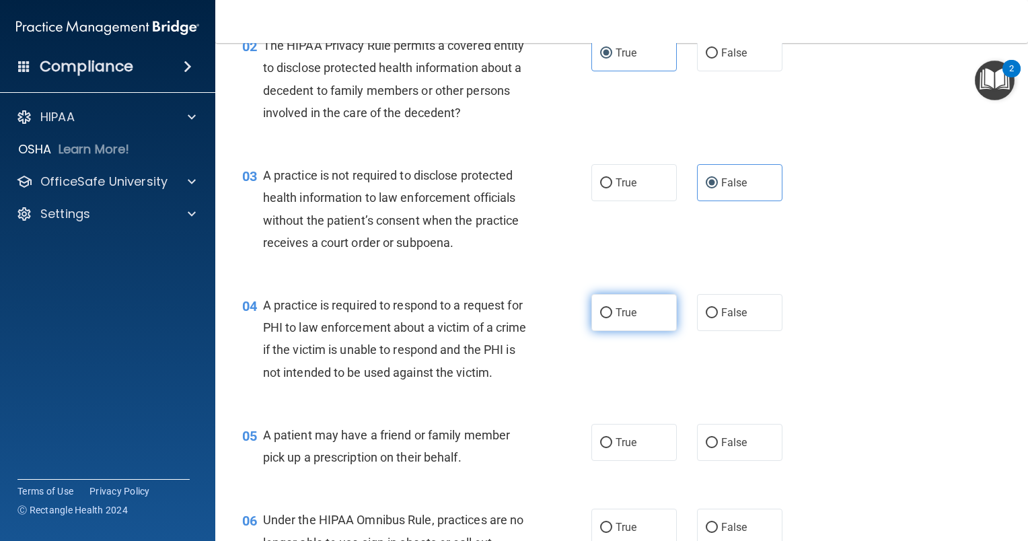
click at [620, 316] on span "True" at bounding box center [626, 312] width 21 height 13
click at [612, 316] on input "True" at bounding box center [606, 313] width 12 height 10
radio input "true"
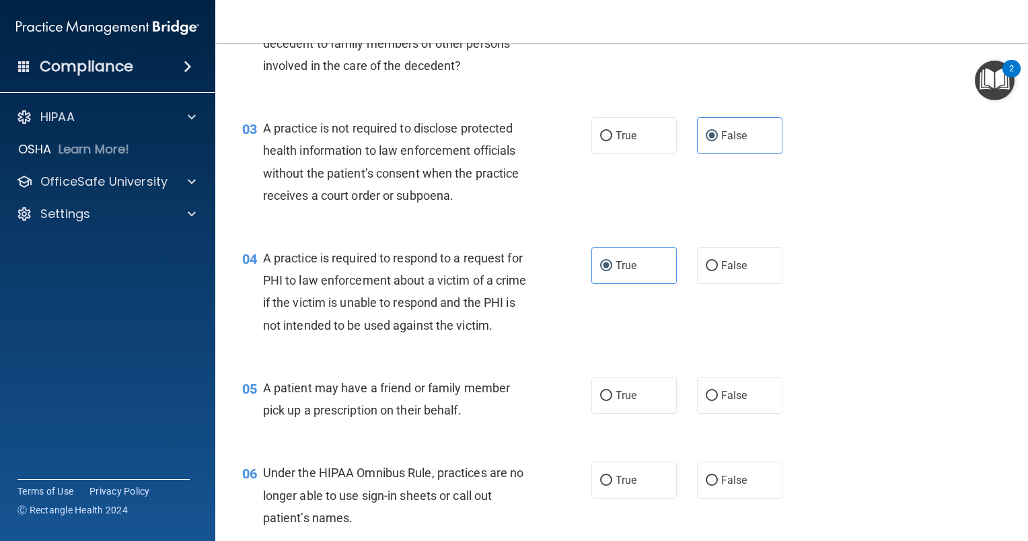
scroll to position [269, 0]
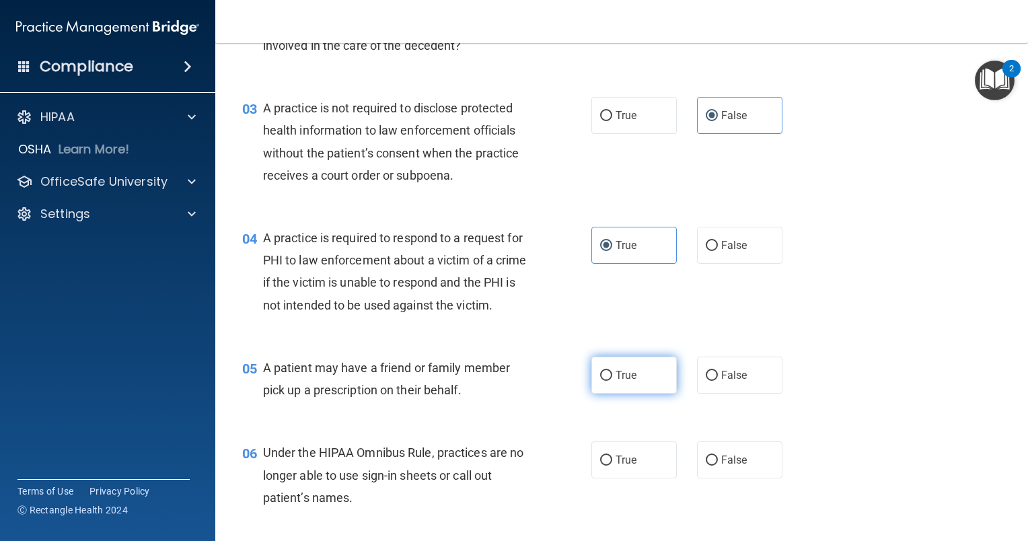
click at [631, 381] on span "True" at bounding box center [626, 375] width 21 height 13
click at [612, 381] on input "True" at bounding box center [606, 376] width 12 height 10
radio input "true"
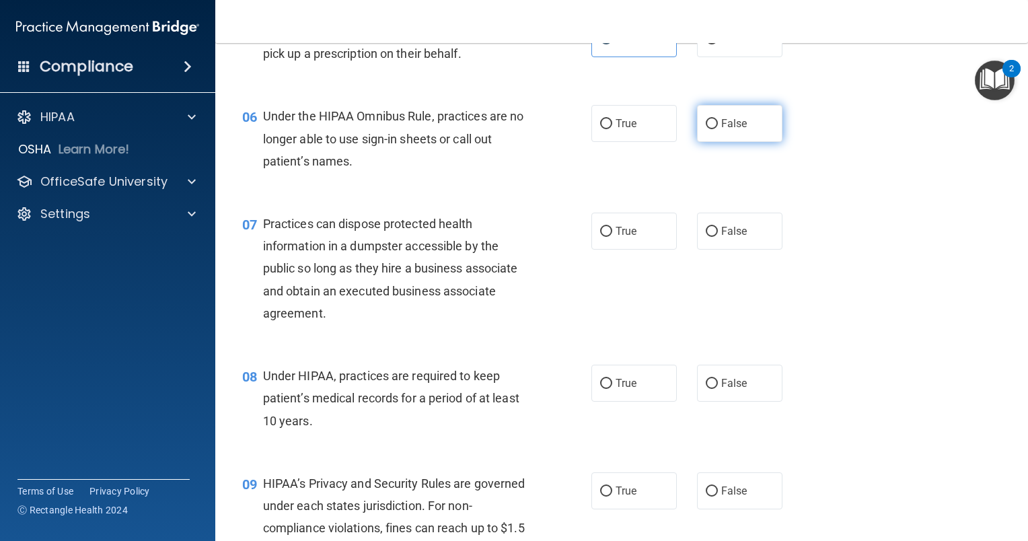
click at [750, 142] on label "False" at bounding box center [739, 123] width 85 height 37
click at [718, 129] on input "False" at bounding box center [712, 124] width 12 height 10
radio input "true"
click at [708, 389] on input "False" at bounding box center [712, 384] width 12 height 10
radio input "true"
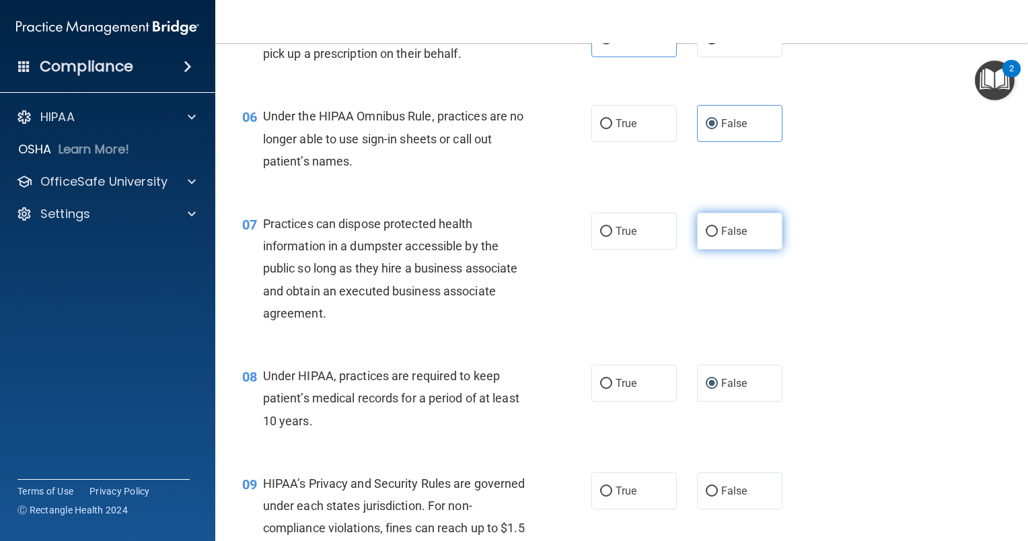
click at [713, 250] on label "False" at bounding box center [739, 231] width 85 height 37
click at [713, 237] on input "False" at bounding box center [712, 232] width 12 height 10
radio input "true"
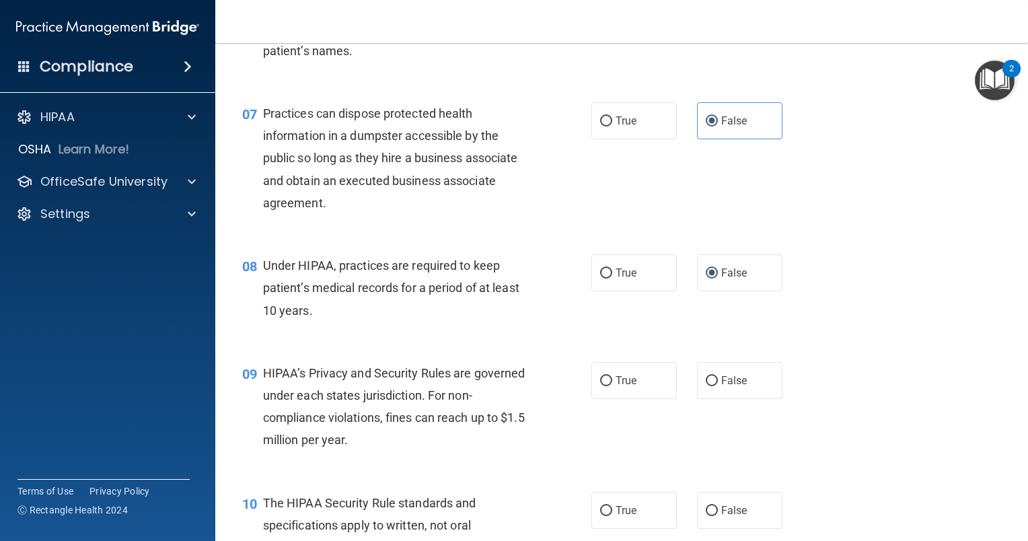
scroll to position [740, 0]
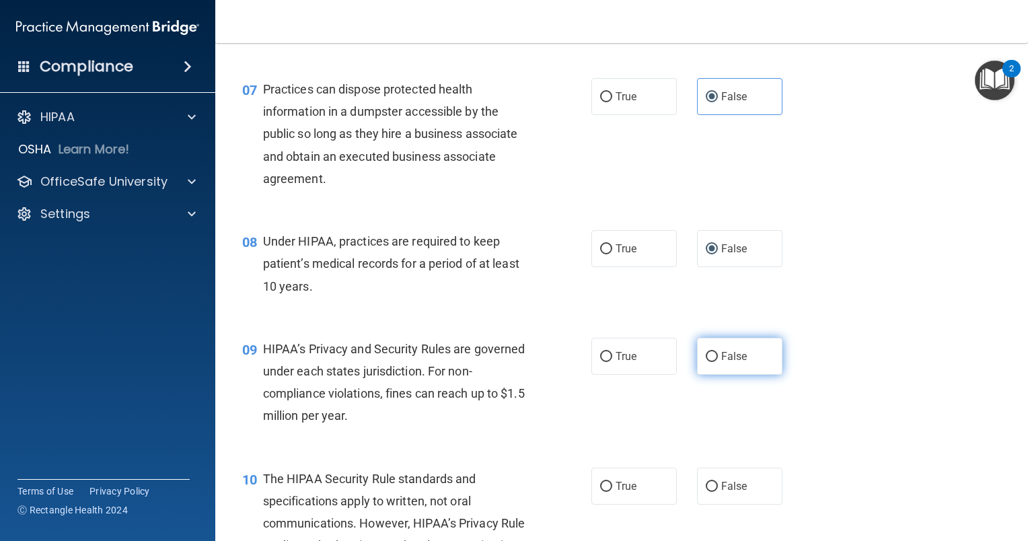
click at [755, 374] on label "False" at bounding box center [739, 356] width 85 height 37
click at [718, 362] on input "False" at bounding box center [712, 357] width 12 height 10
radio input "true"
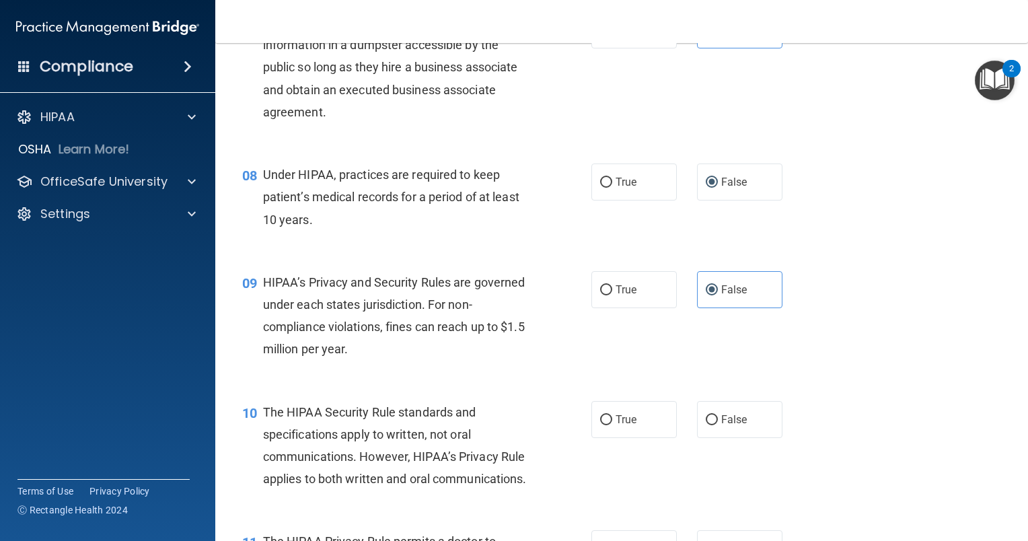
scroll to position [874, 0]
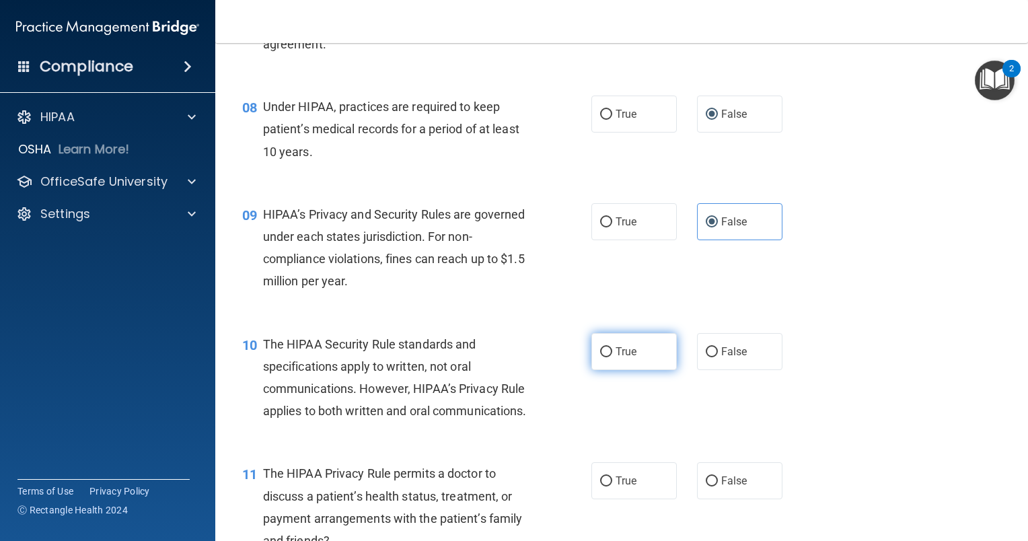
click at [601, 357] on input "True" at bounding box center [606, 352] width 12 height 10
radio input "true"
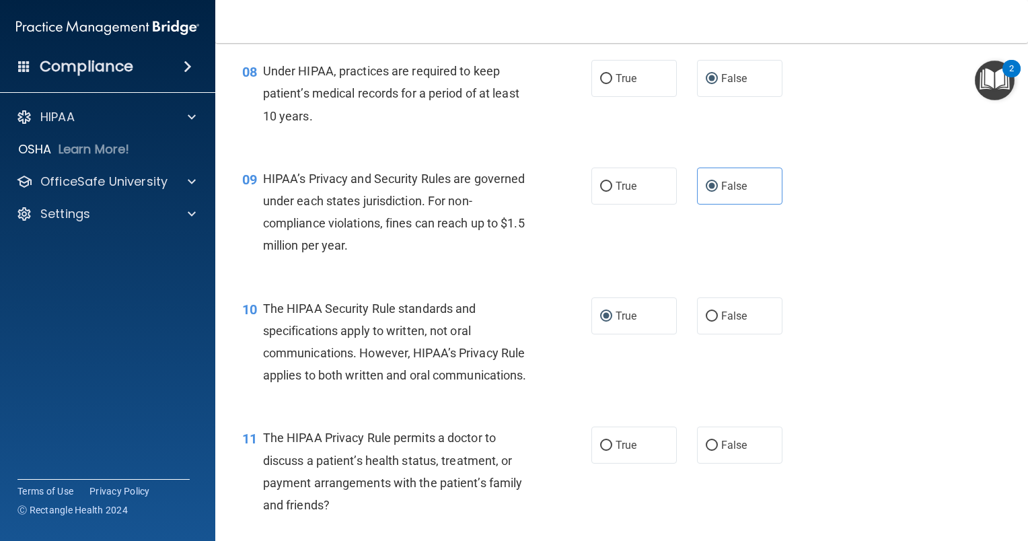
scroll to position [942, 0]
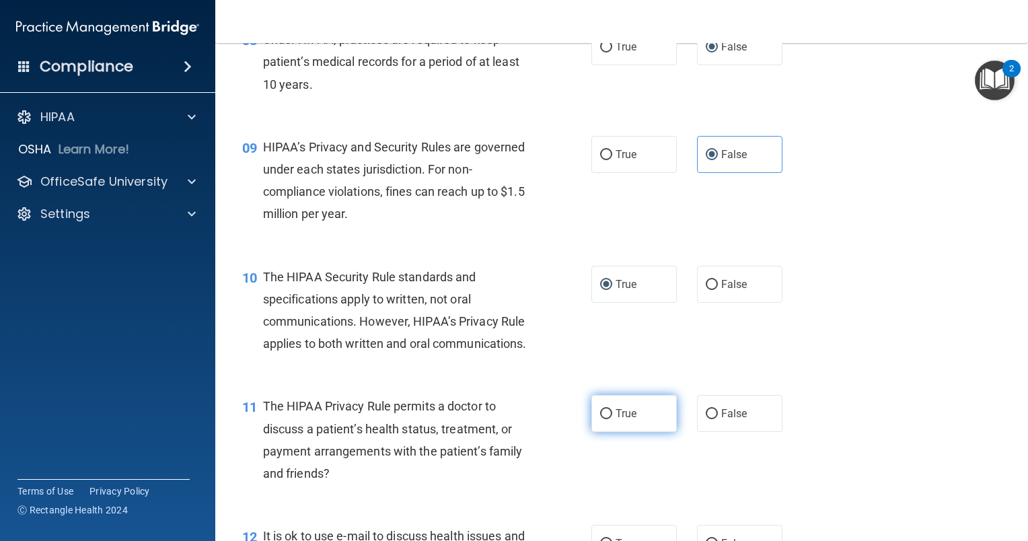
click at [616, 420] on span "True" at bounding box center [626, 413] width 21 height 13
click at [612, 419] on input "True" at bounding box center [606, 414] width 12 height 10
radio input "true"
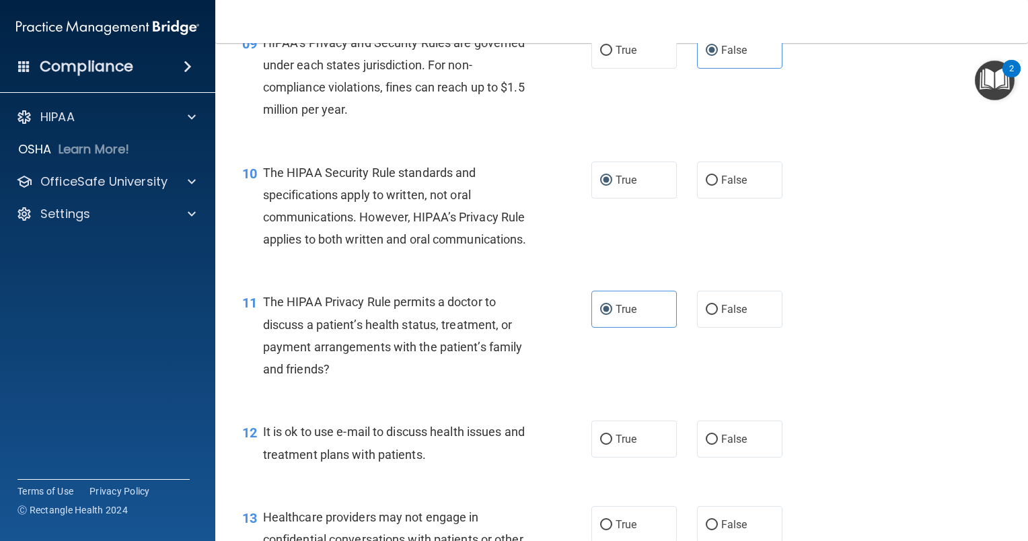
scroll to position [1144, 0]
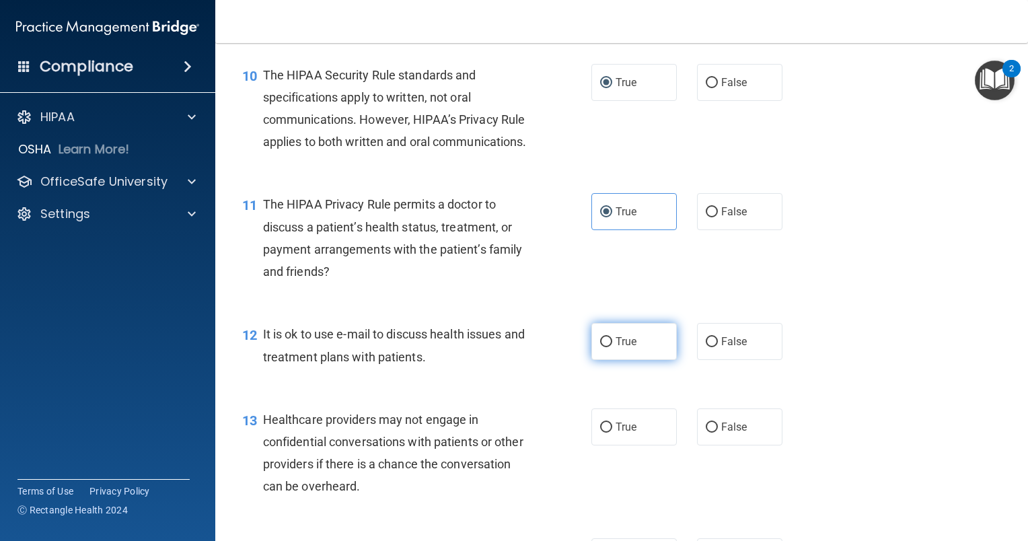
click at [622, 360] on label "True" at bounding box center [633, 341] width 85 height 37
click at [612, 347] on input "True" at bounding box center [606, 342] width 12 height 10
radio input "true"
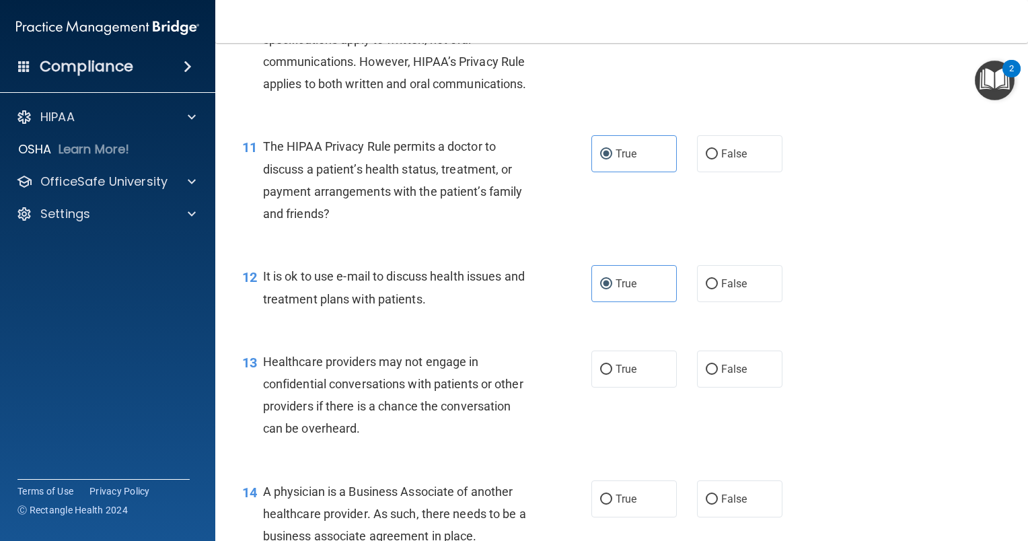
scroll to position [1211, 0]
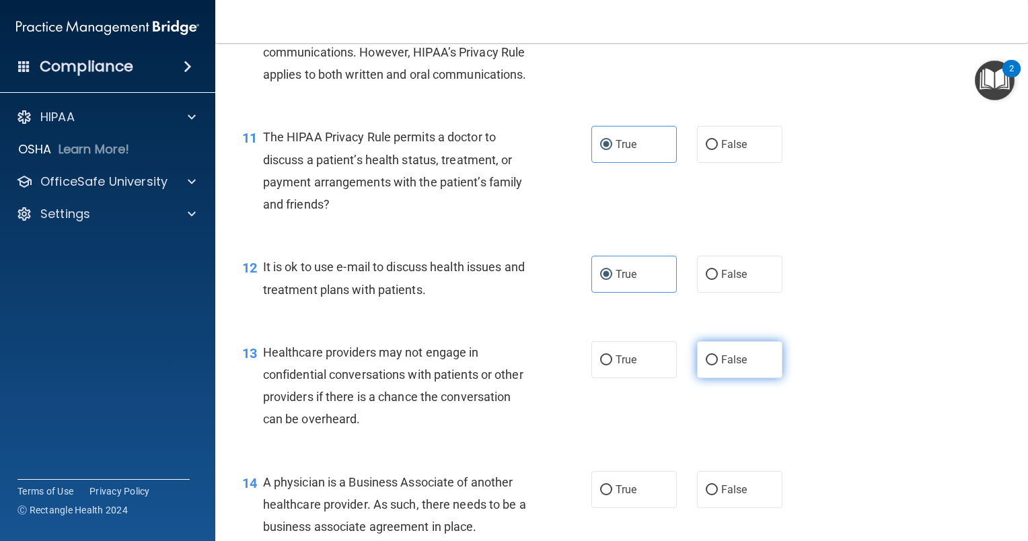
click at [731, 366] on span "False" at bounding box center [734, 359] width 26 height 13
click at [718, 365] on input "False" at bounding box center [712, 360] width 12 height 10
radio input "true"
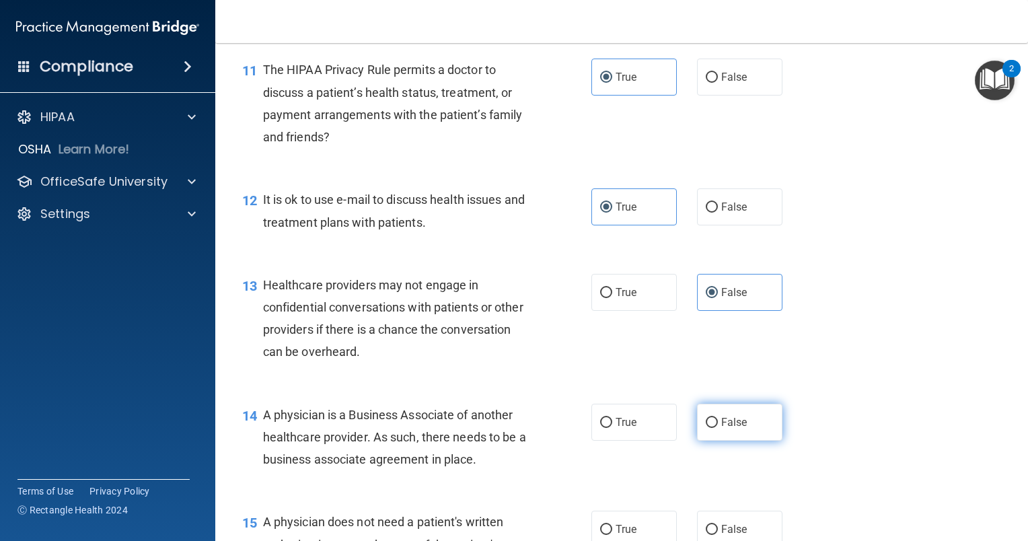
click at [713, 441] on label "False" at bounding box center [739, 422] width 85 height 37
click at [713, 428] on input "False" at bounding box center [712, 423] width 12 height 10
radio input "true"
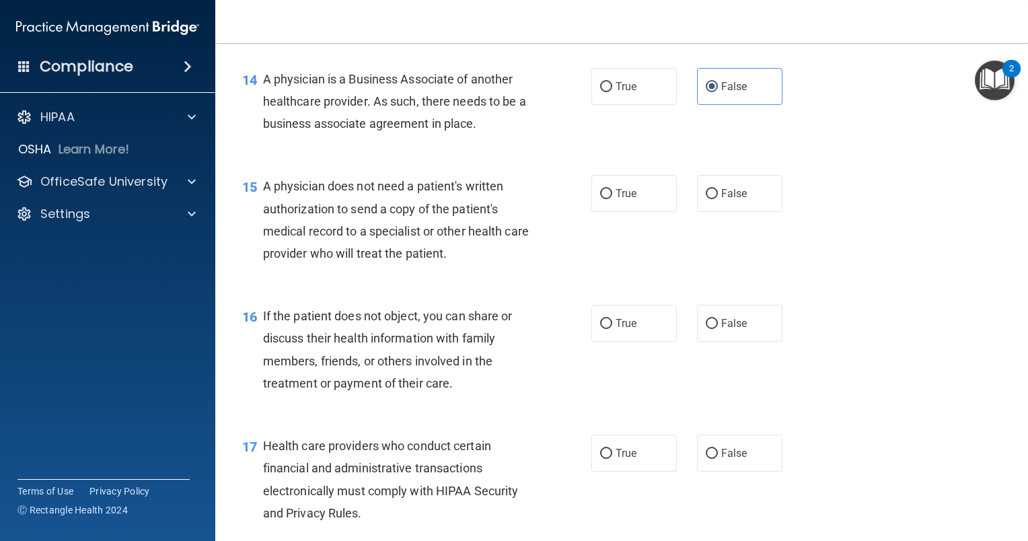
scroll to position [1614, 0]
click at [624, 211] on label "True" at bounding box center [633, 192] width 85 height 37
click at [612, 198] on input "True" at bounding box center [606, 193] width 12 height 10
radio input "true"
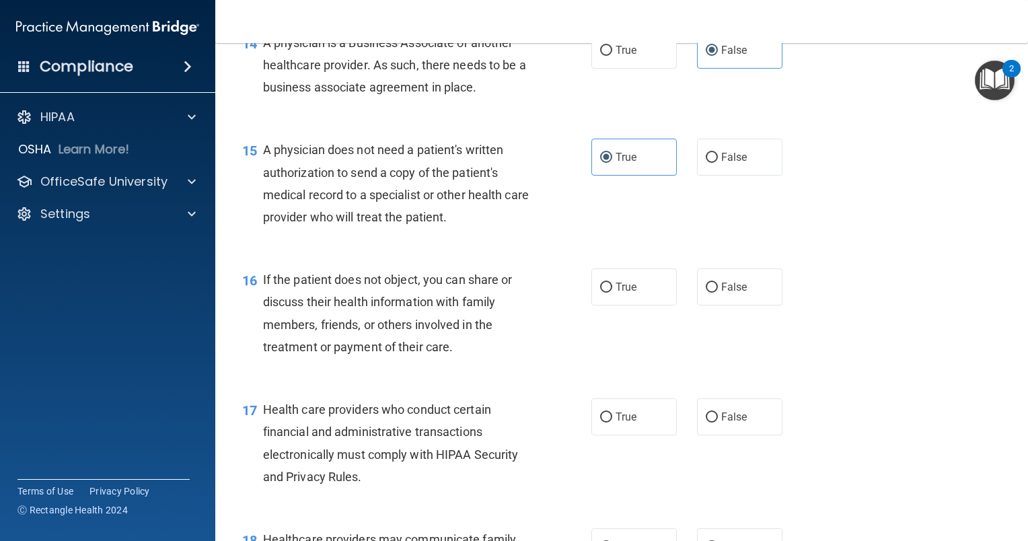
scroll to position [1682, 0]
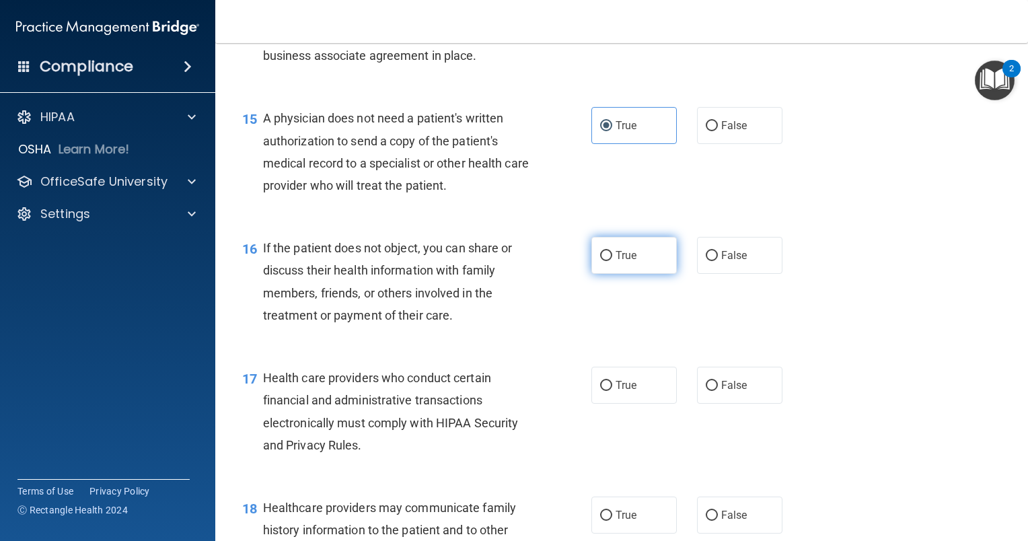
click at [591, 274] on label "True" at bounding box center [633, 255] width 85 height 37
click at [600, 261] on input "True" at bounding box center [606, 256] width 12 height 10
radio input "true"
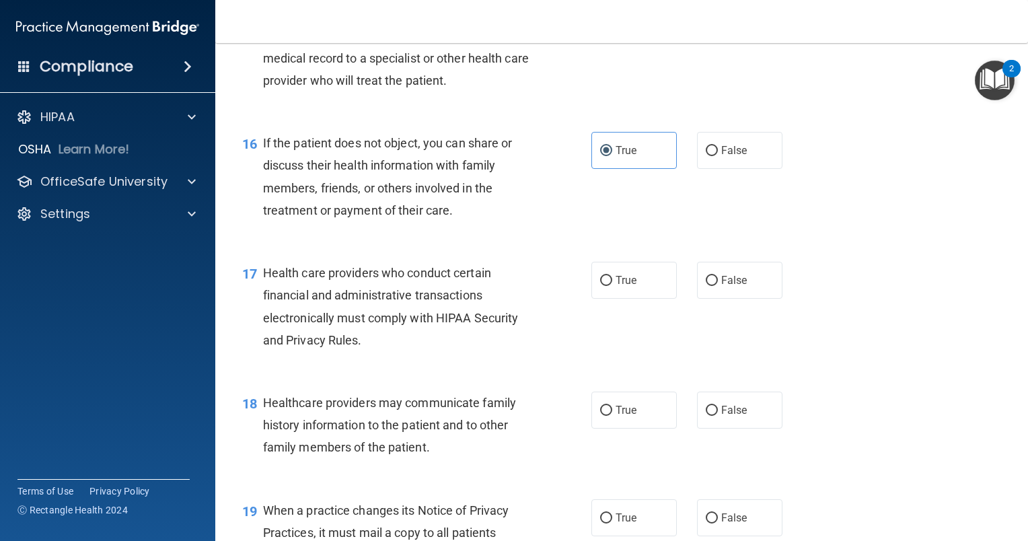
scroll to position [1816, 0]
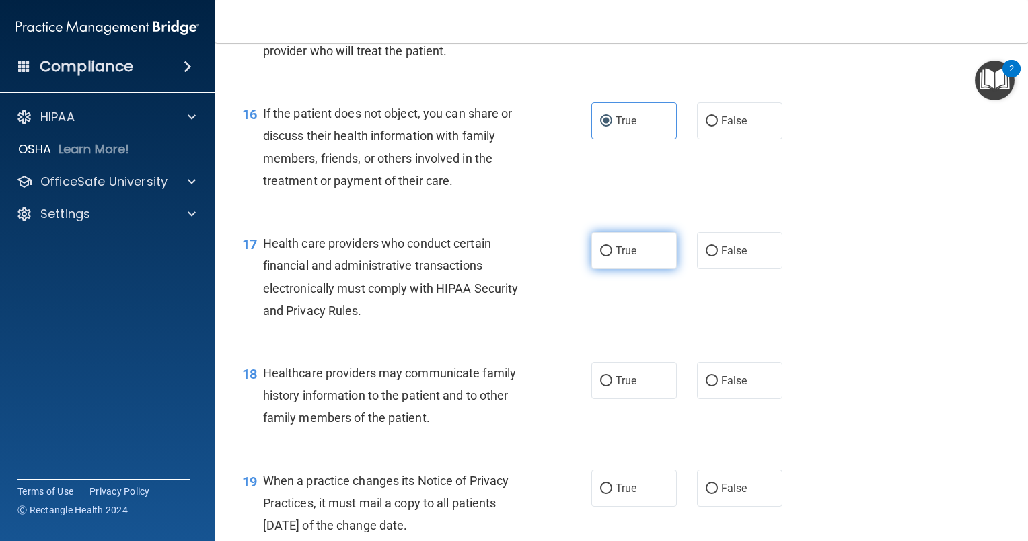
click at [609, 269] on label "True" at bounding box center [633, 250] width 85 height 37
click at [609, 256] on input "True" at bounding box center [606, 251] width 12 height 10
radio input "true"
click at [731, 387] on span "False" at bounding box center [734, 380] width 26 height 13
click at [718, 386] on input "False" at bounding box center [712, 381] width 12 height 10
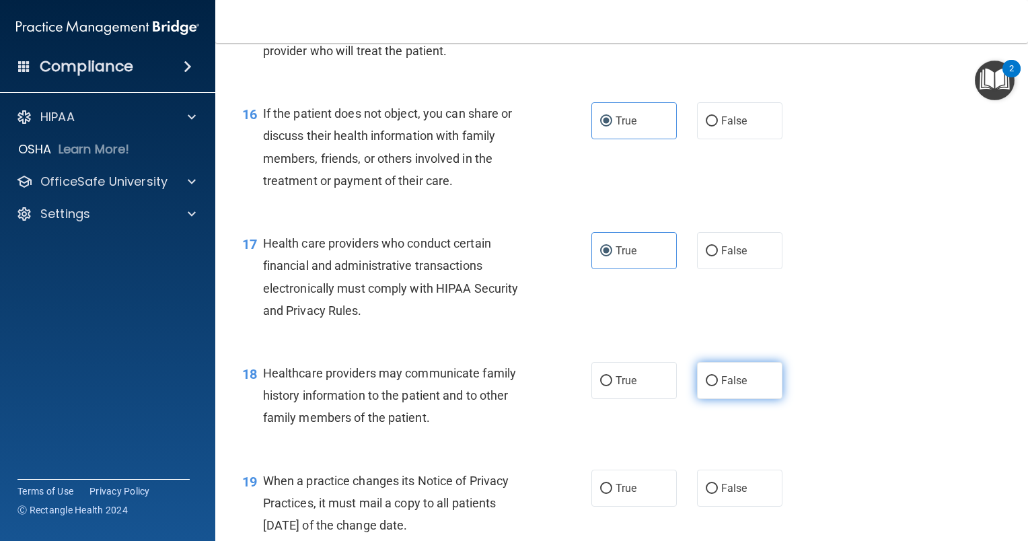
radio input "true"
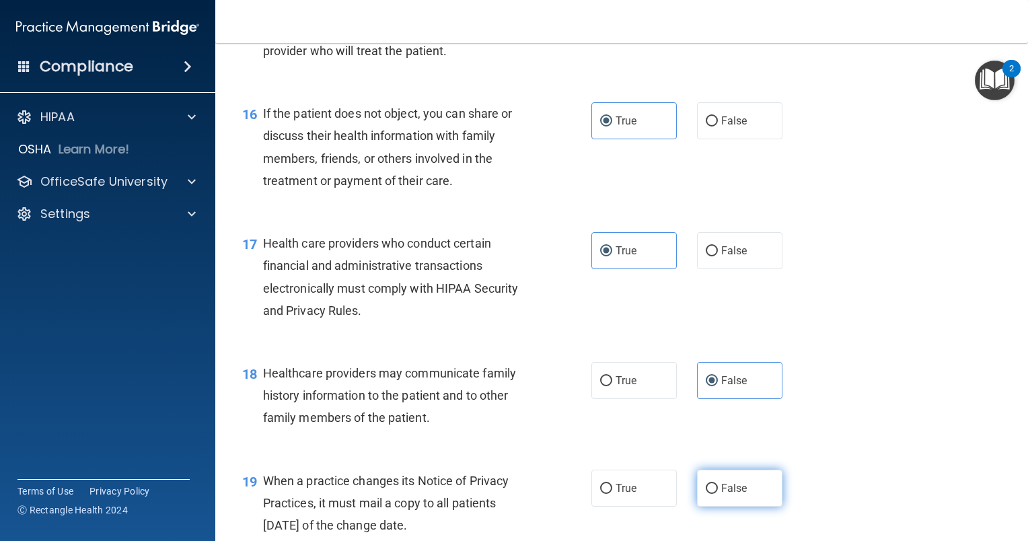
click at [742, 507] on label "False" at bounding box center [739, 488] width 85 height 37
click at [718, 494] on input "False" at bounding box center [712, 489] width 12 height 10
radio input "true"
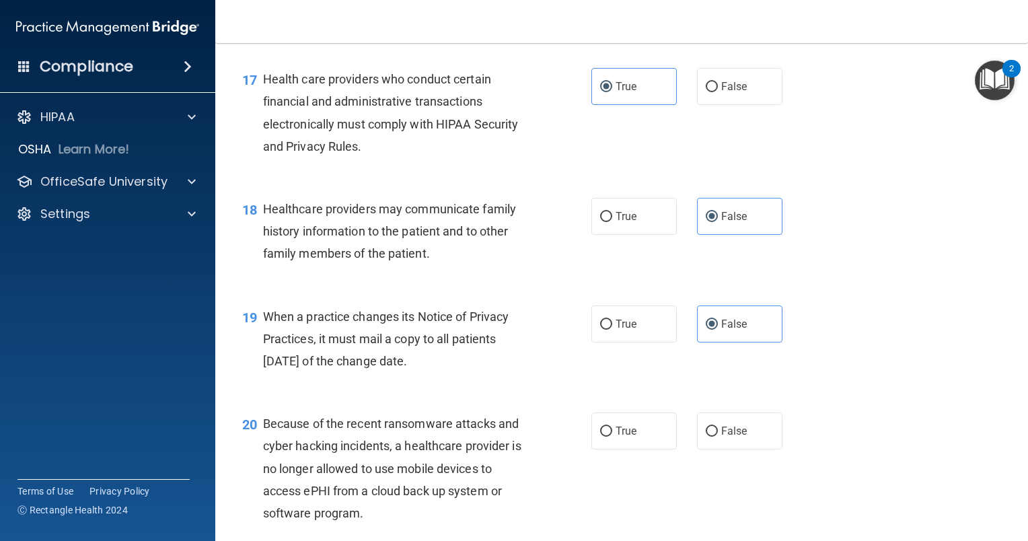
scroll to position [2018, 0]
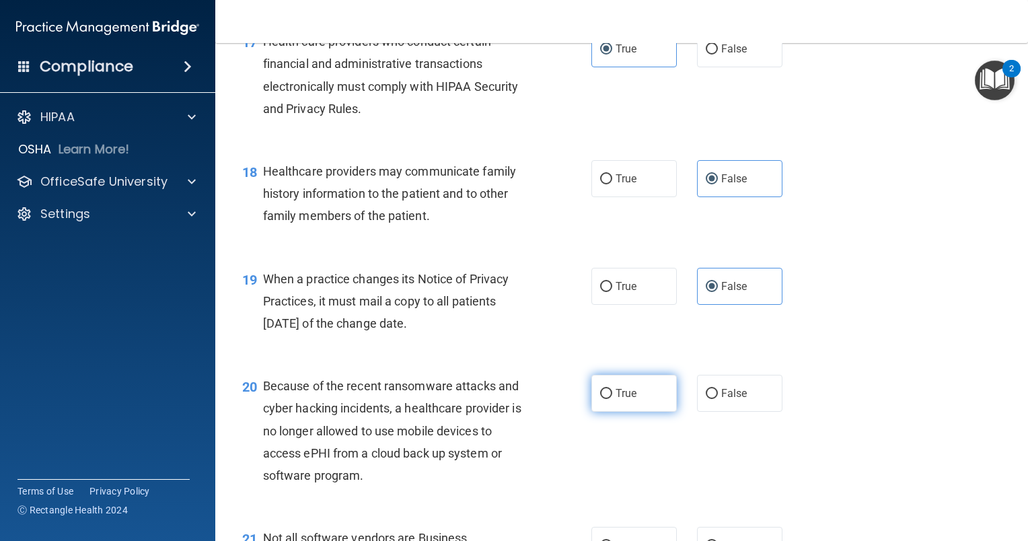
click at [608, 412] on label "True" at bounding box center [633, 393] width 85 height 37
click at [608, 399] on input "True" at bounding box center [606, 394] width 12 height 10
radio input "true"
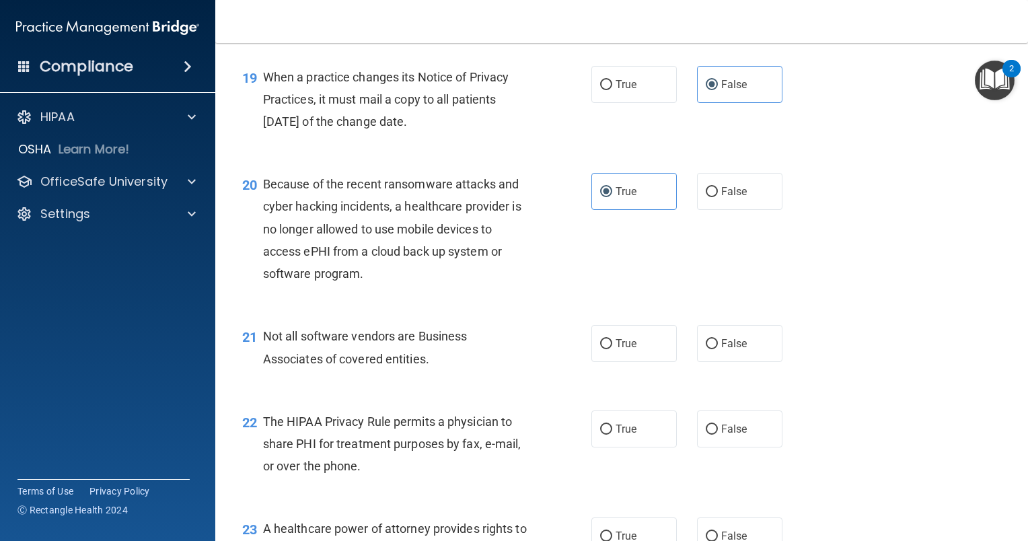
scroll to position [2287, 0]
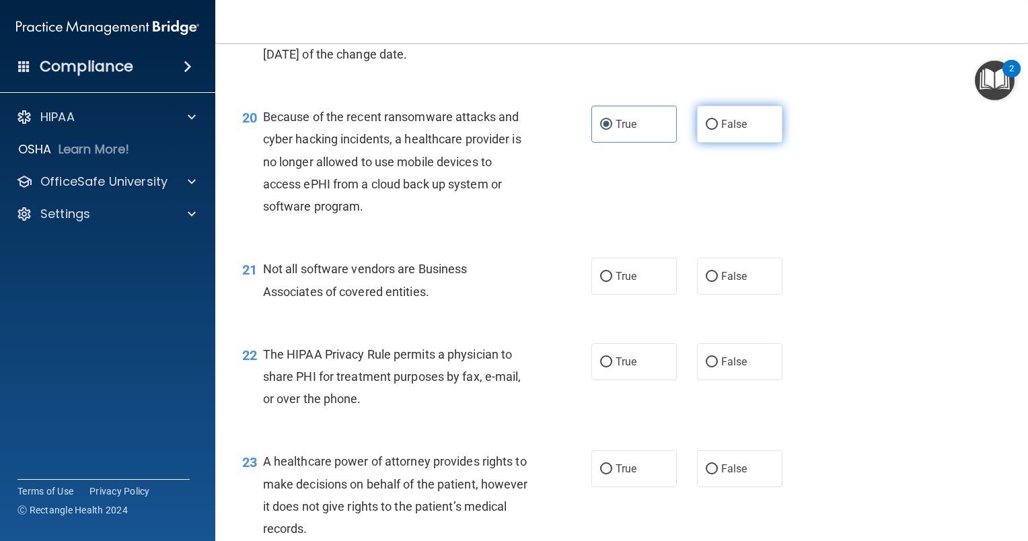
click at [722, 131] on span "False" at bounding box center [734, 124] width 26 height 13
click at [718, 130] on input "False" at bounding box center [712, 125] width 12 height 10
radio input "true"
radio input "false"
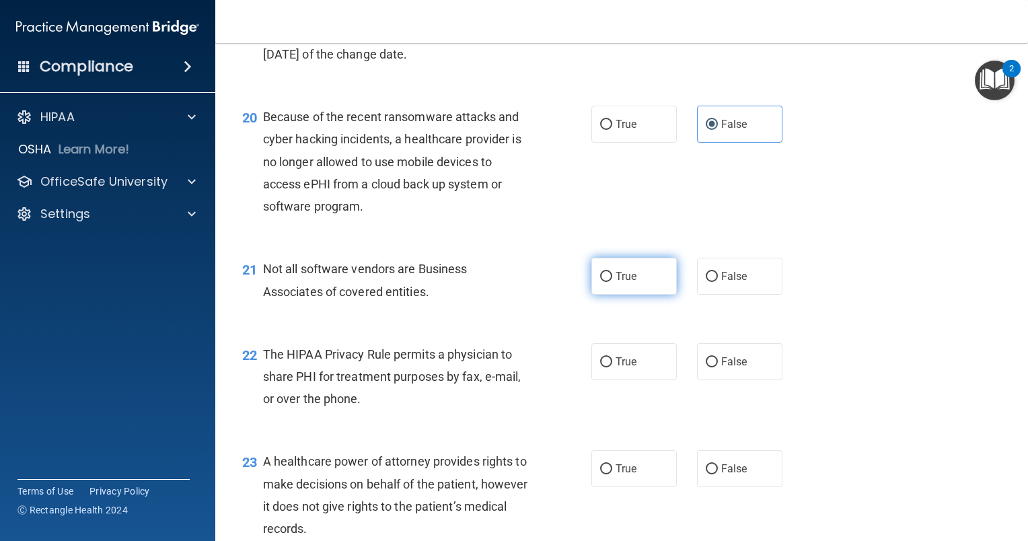
click at [639, 295] on label "True" at bounding box center [633, 276] width 85 height 37
click at [612, 282] on input "True" at bounding box center [606, 277] width 12 height 10
radio input "true"
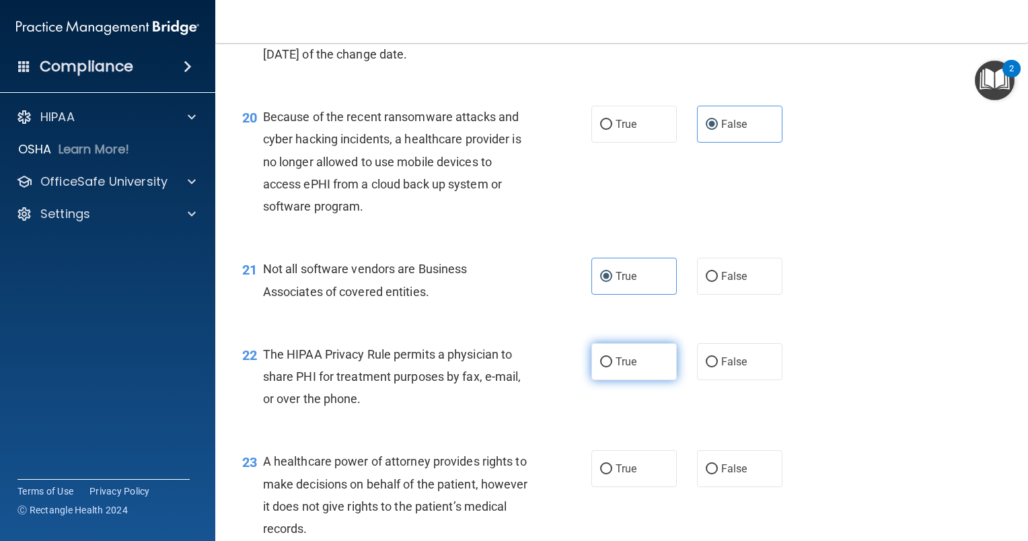
click at [649, 380] on label "True" at bounding box center [633, 361] width 85 height 37
click at [612, 367] on input "True" at bounding box center [606, 362] width 12 height 10
radio input "true"
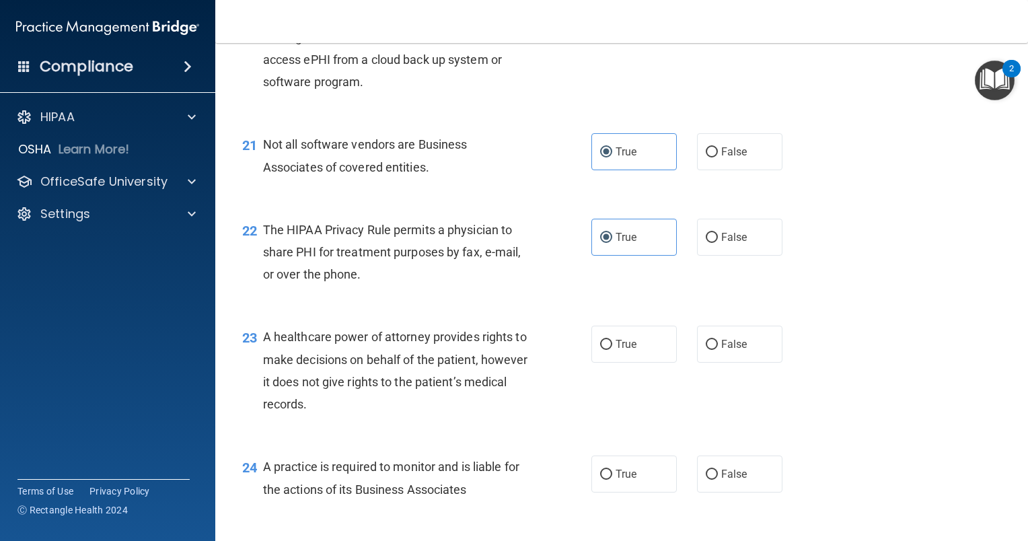
scroll to position [2422, 0]
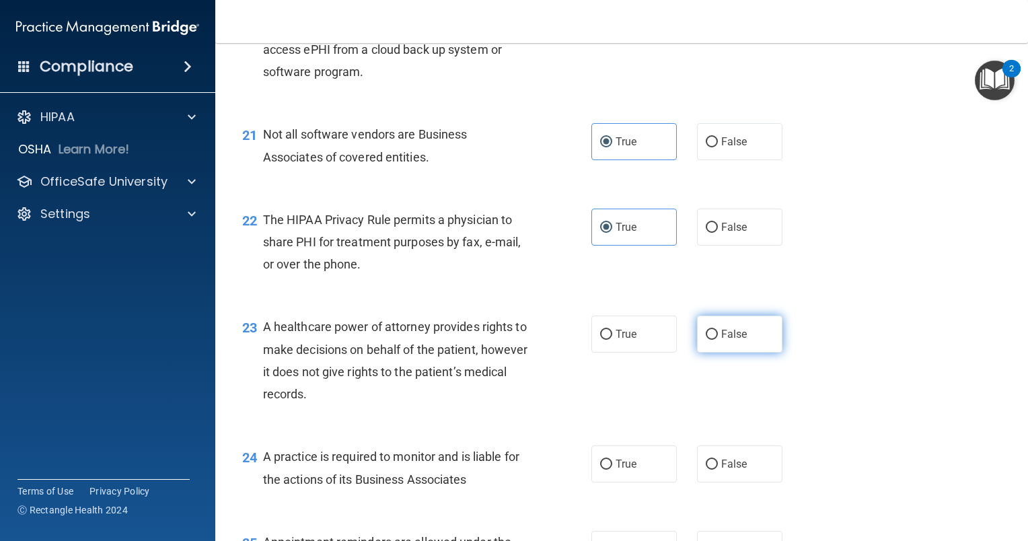
click at [721, 340] on span "False" at bounding box center [734, 334] width 26 height 13
click at [718, 340] on input "False" at bounding box center [712, 335] width 12 height 10
radio input "true"
click at [722, 482] on label "False" at bounding box center [739, 463] width 85 height 37
click at [718, 470] on input "False" at bounding box center [712, 464] width 12 height 10
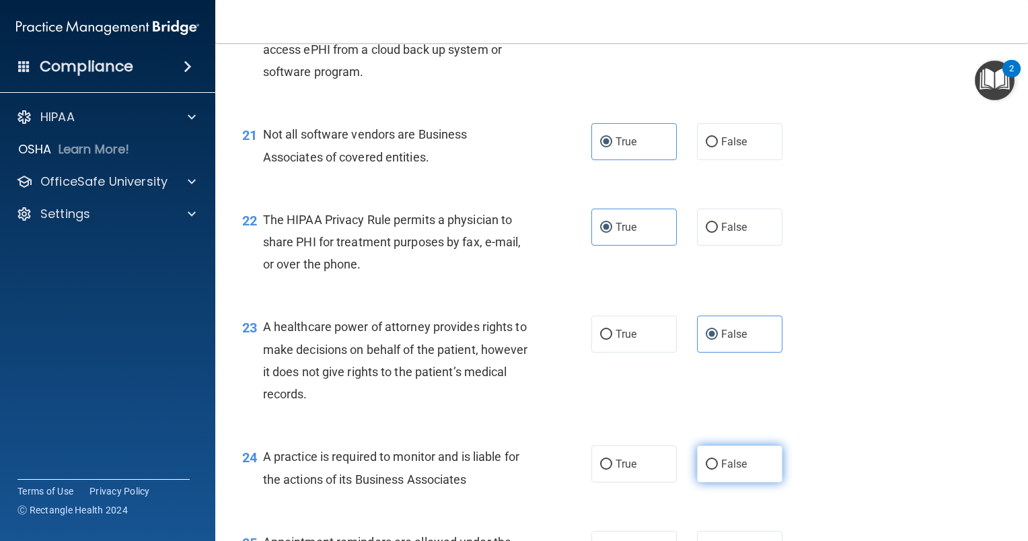
radio input "true"
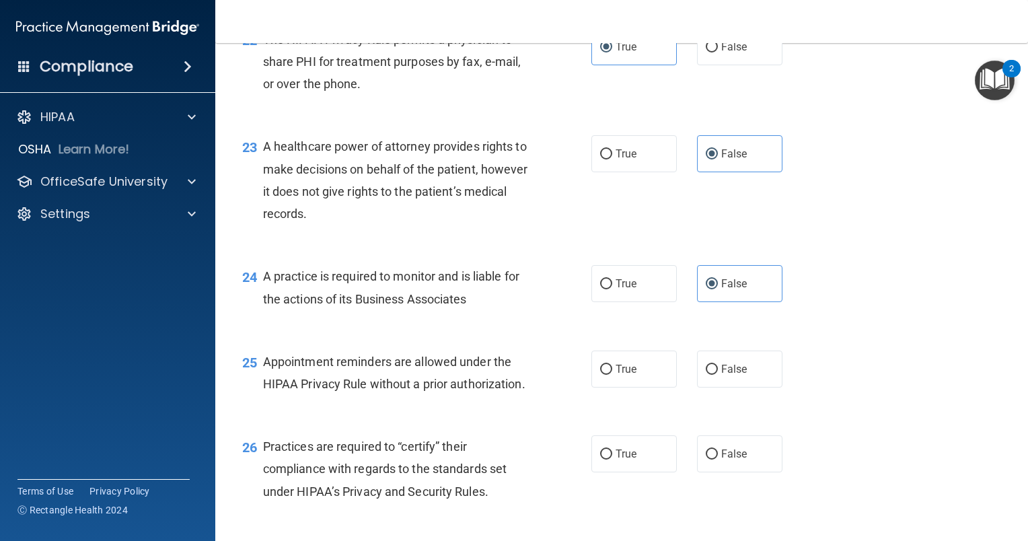
scroll to position [2623, 0]
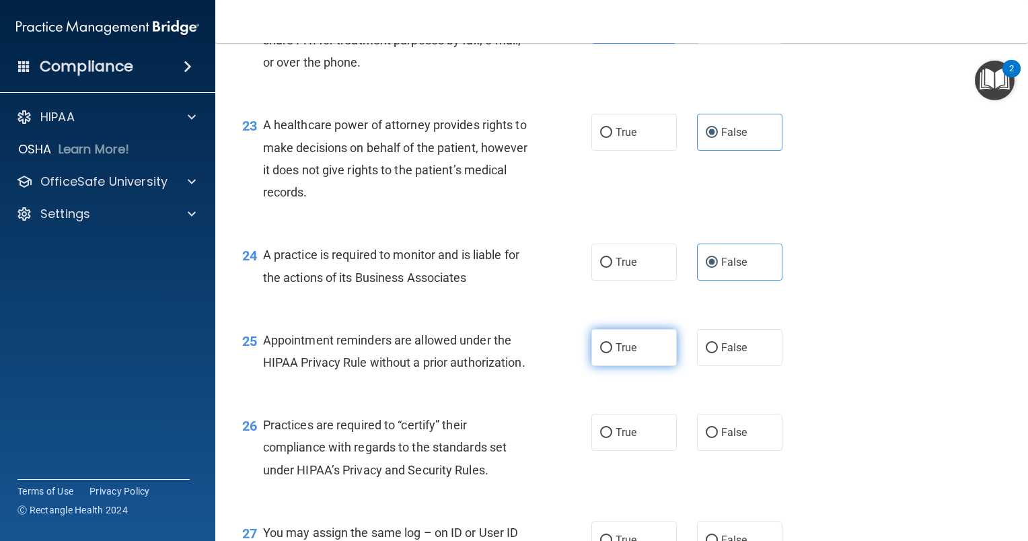
click at [621, 354] on span "True" at bounding box center [626, 347] width 21 height 13
click at [612, 353] on input "True" at bounding box center [606, 348] width 12 height 10
radio input "true"
click at [721, 439] on span "False" at bounding box center [734, 432] width 26 height 13
click at [718, 438] on input "False" at bounding box center [712, 433] width 12 height 10
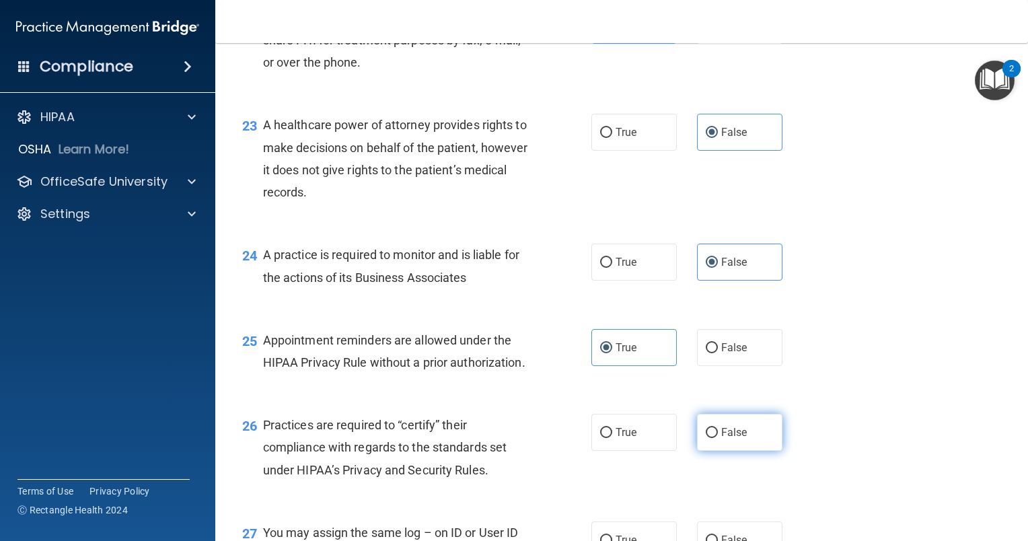
radio input "true"
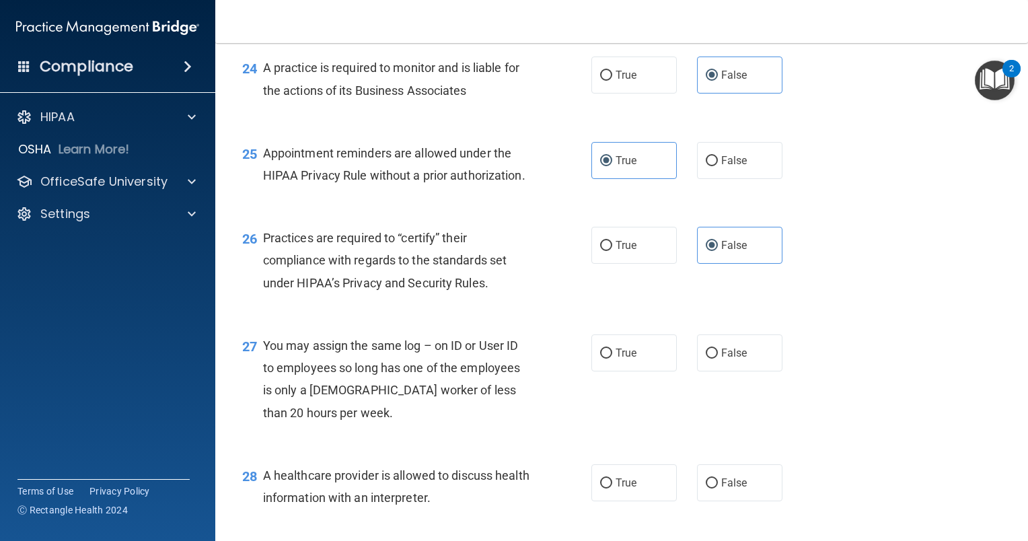
scroll to position [2893, 0]
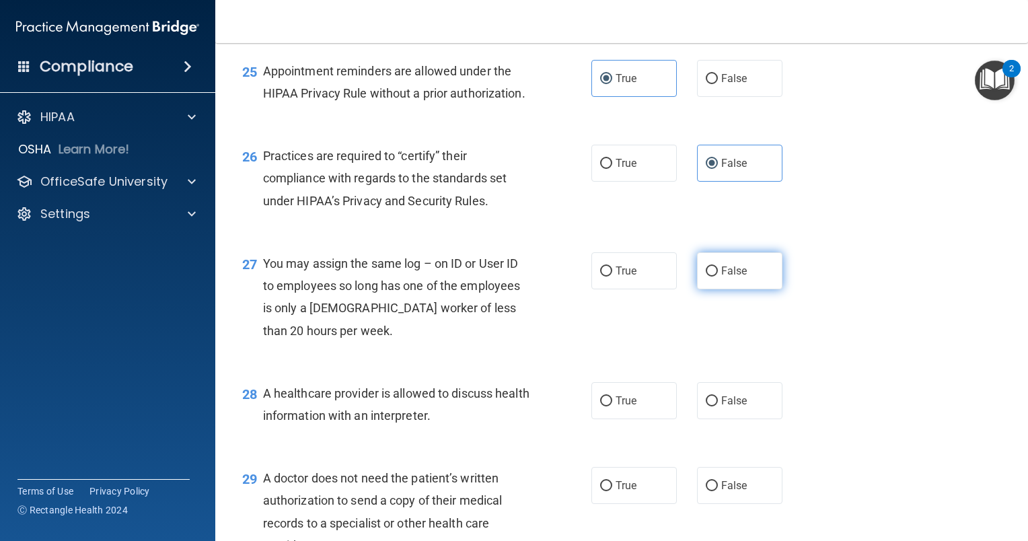
click at [748, 289] on label "False" at bounding box center [739, 270] width 85 height 37
click at [718, 276] on input "False" at bounding box center [712, 271] width 12 height 10
radio input "true"
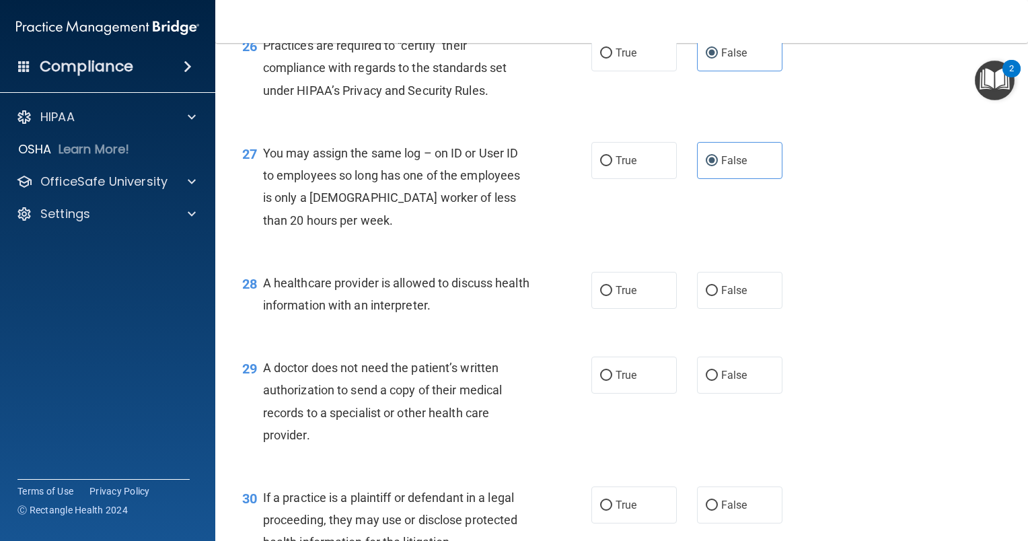
scroll to position [3027, 0]
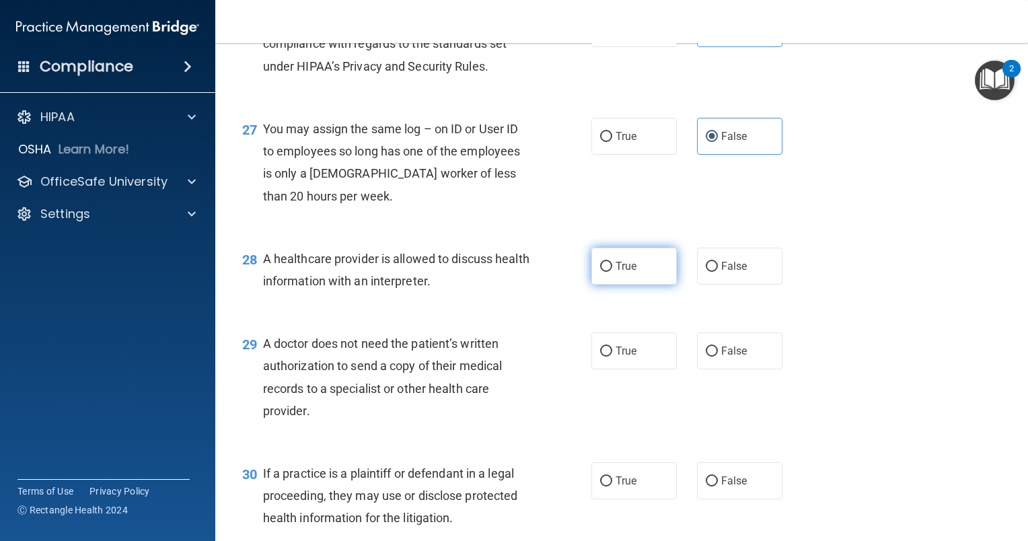
click at [607, 285] on label "True" at bounding box center [633, 266] width 85 height 37
click at [607, 272] on input "True" at bounding box center [606, 267] width 12 height 10
radio input "true"
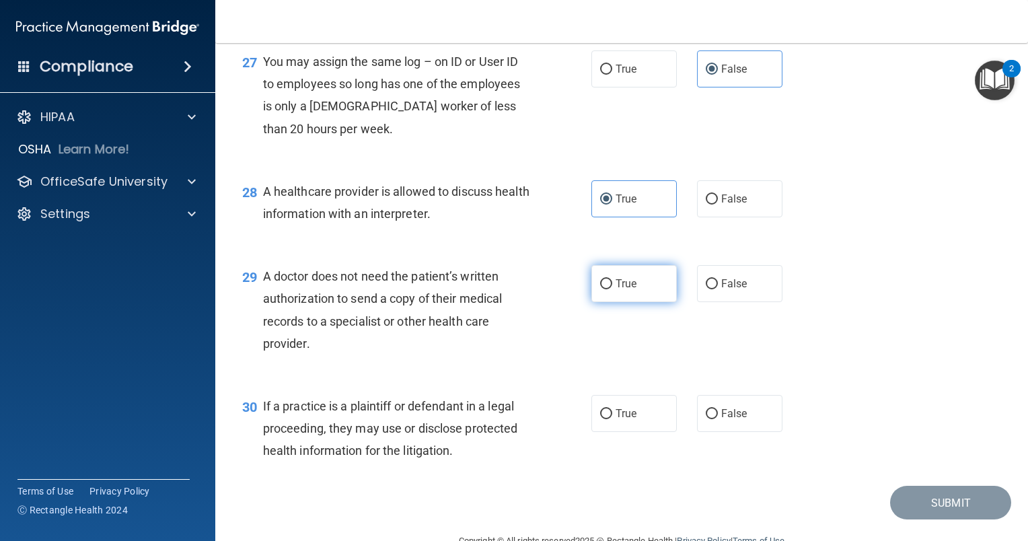
click at [642, 302] on label "True" at bounding box center [633, 283] width 85 height 37
click at [612, 289] on input "True" at bounding box center [606, 284] width 12 height 10
radio input "true"
click at [631, 420] on span "True" at bounding box center [626, 413] width 21 height 13
click at [612, 419] on input "True" at bounding box center [606, 414] width 12 height 10
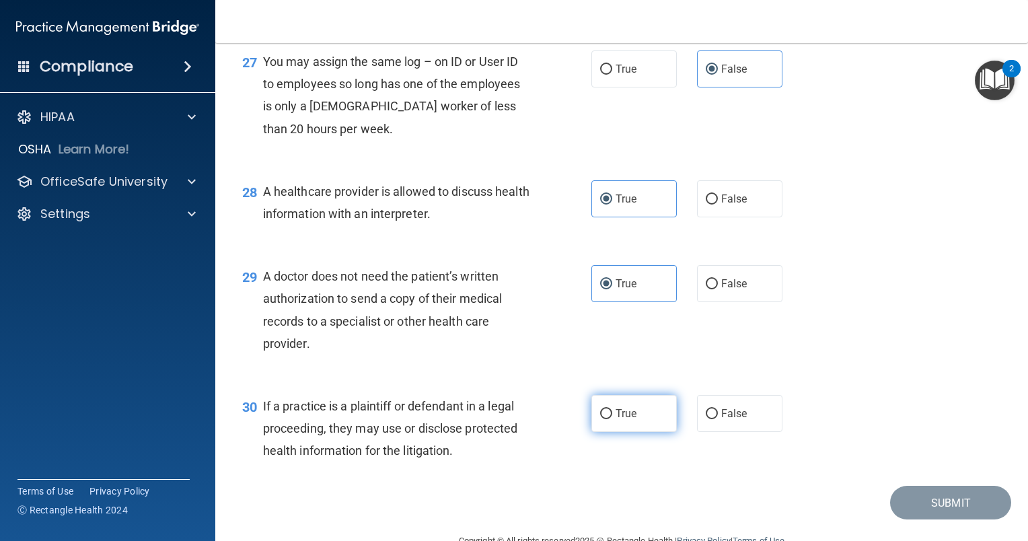
radio input "true"
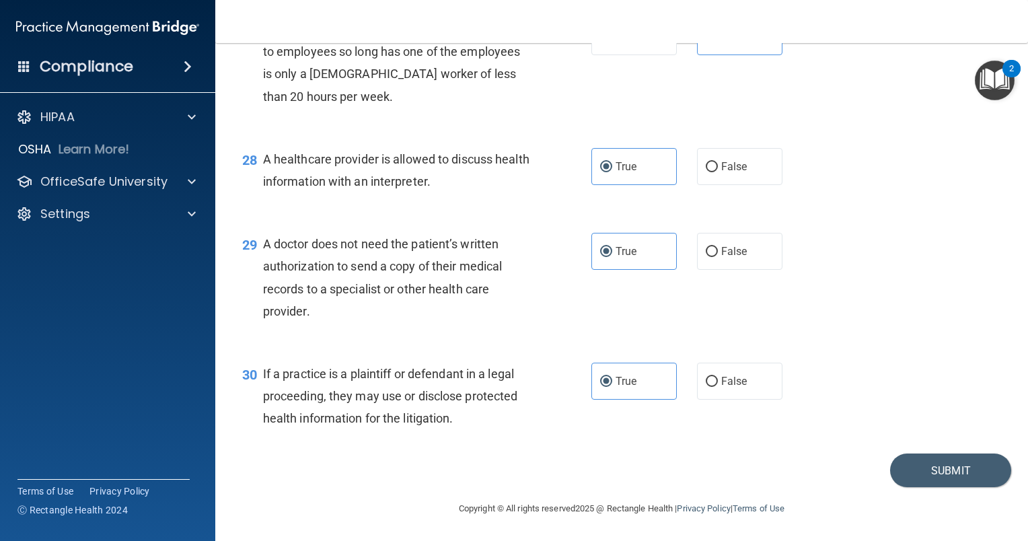
scroll to position [3194, 0]
click at [920, 473] on button "Submit" at bounding box center [950, 470] width 121 height 34
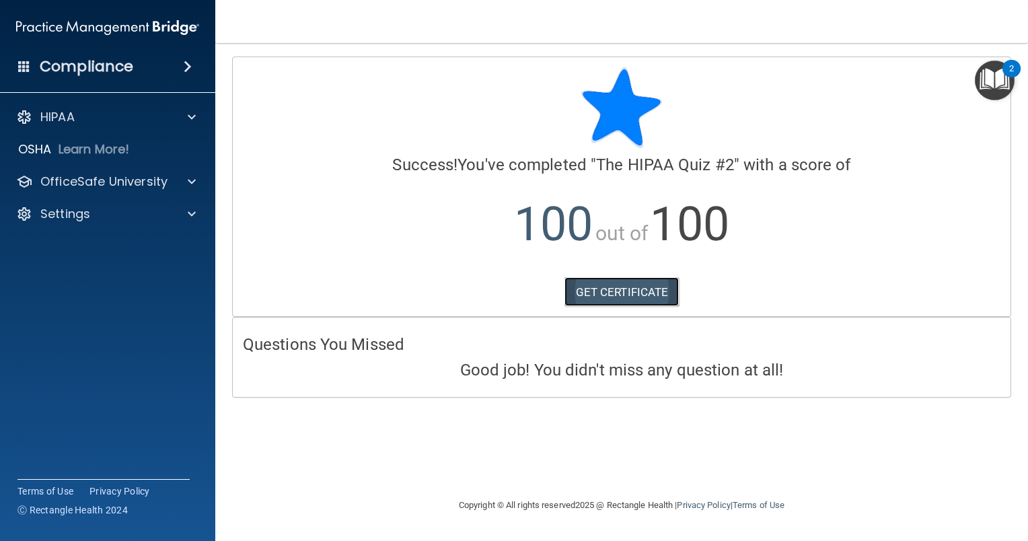
click at [587, 296] on link "GET CERTIFICATE" at bounding box center [621, 292] width 115 height 30
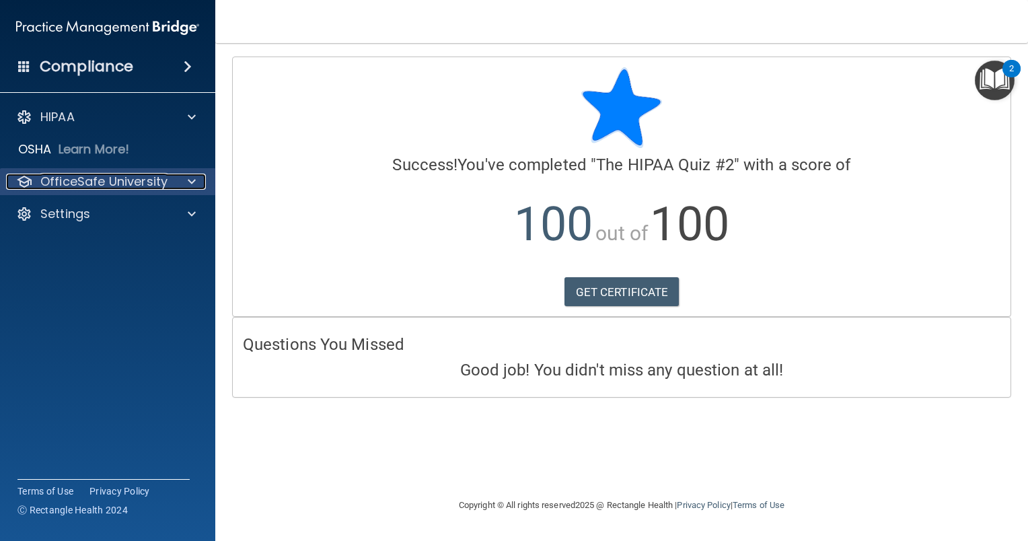
click at [110, 178] on p "OfficeSafe University" at bounding box center [103, 182] width 127 height 16
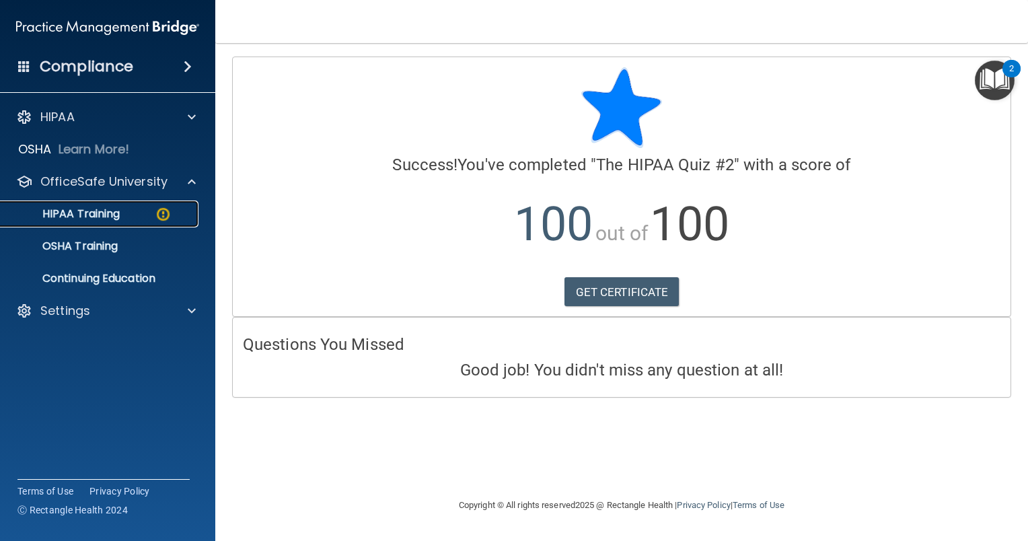
click at [102, 218] on p "HIPAA Training" at bounding box center [64, 213] width 111 height 13
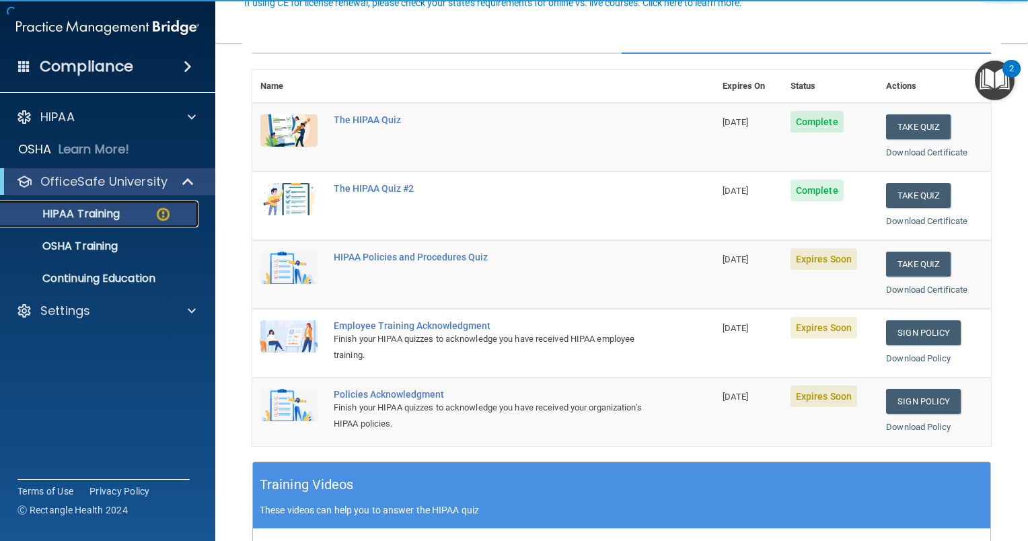
scroll to position [135, 0]
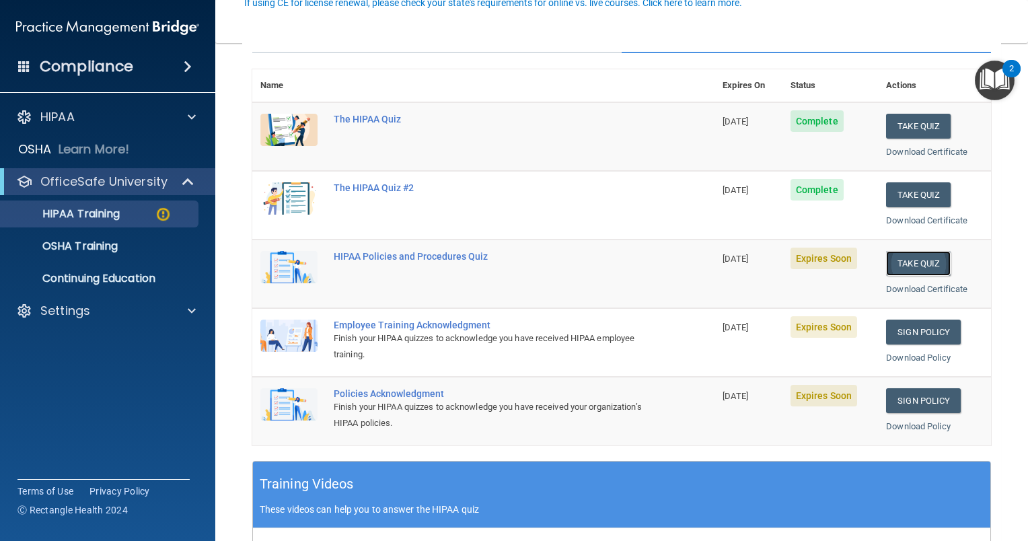
click at [926, 267] on button "Take Quiz" at bounding box center [918, 263] width 65 height 25
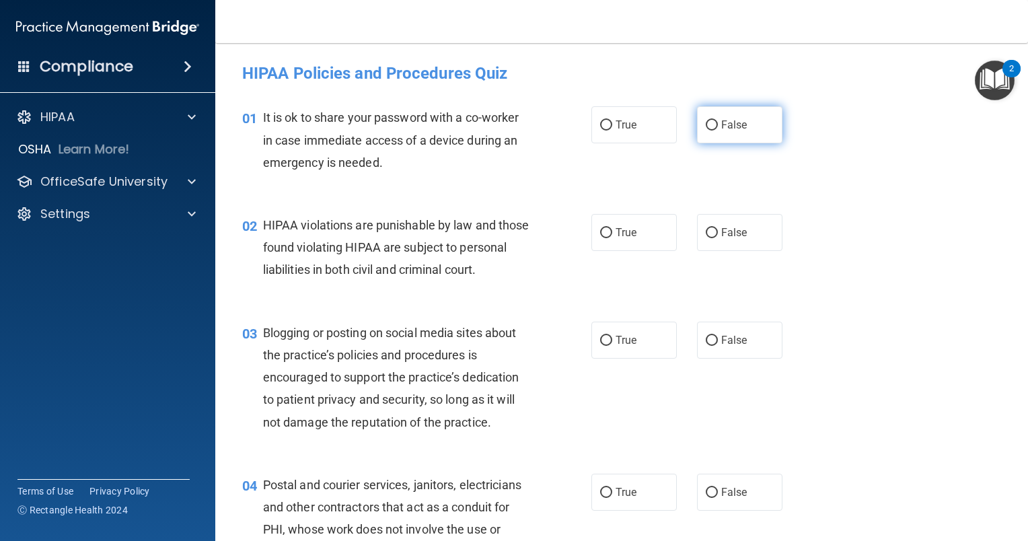
click at [741, 122] on label "False" at bounding box center [739, 124] width 85 height 37
click at [718, 122] on input "False" at bounding box center [712, 125] width 12 height 10
radio input "true"
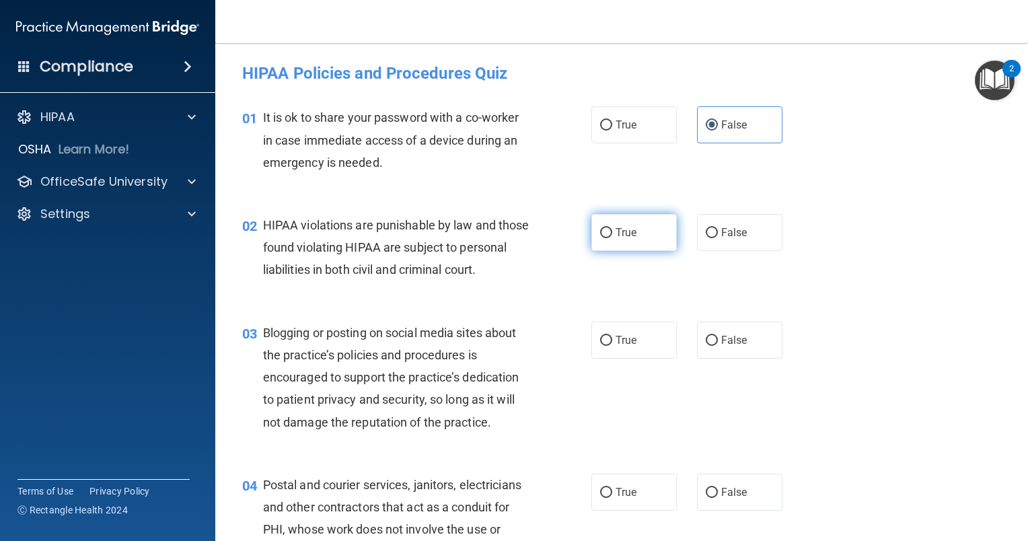
click at [615, 239] on label "True" at bounding box center [633, 232] width 85 height 37
click at [612, 238] on input "True" at bounding box center [606, 233] width 12 height 10
radio input "true"
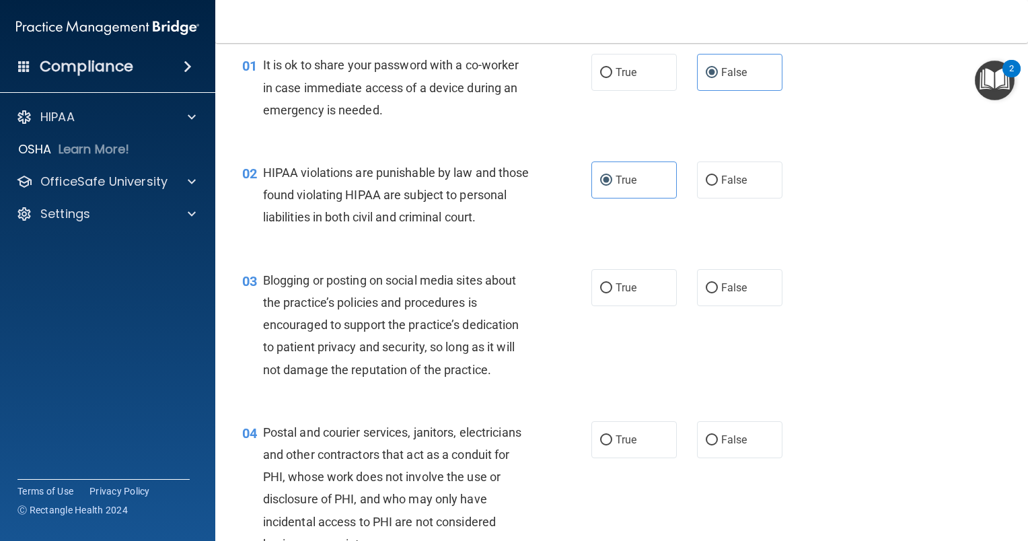
scroll to position [67, 0]
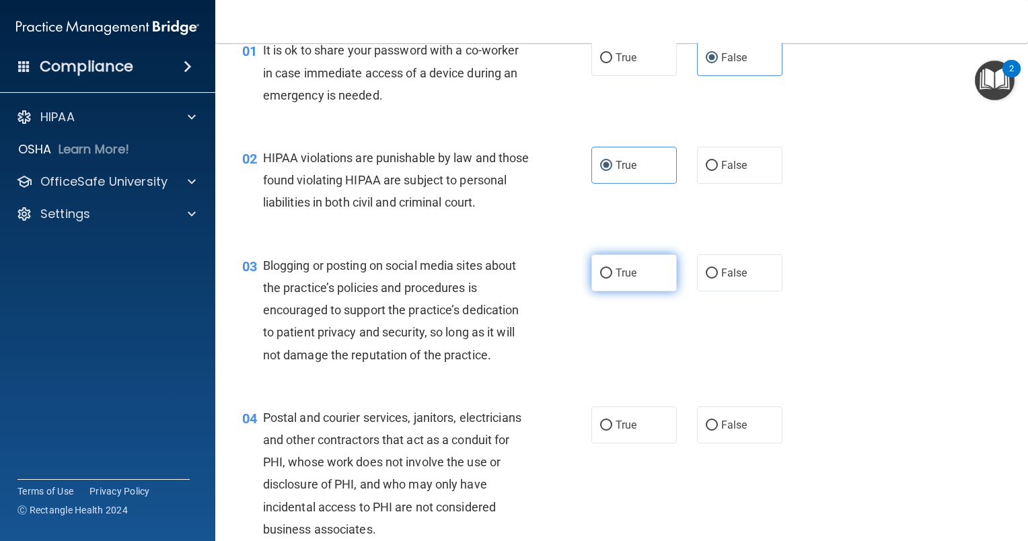
click at [608, 291] on label "True" at bounding box center [633, 272] width 85 height 37
click at [608, 278] on input "True" at bounding box center [606, 273] width 12 height 10
radio input "true"
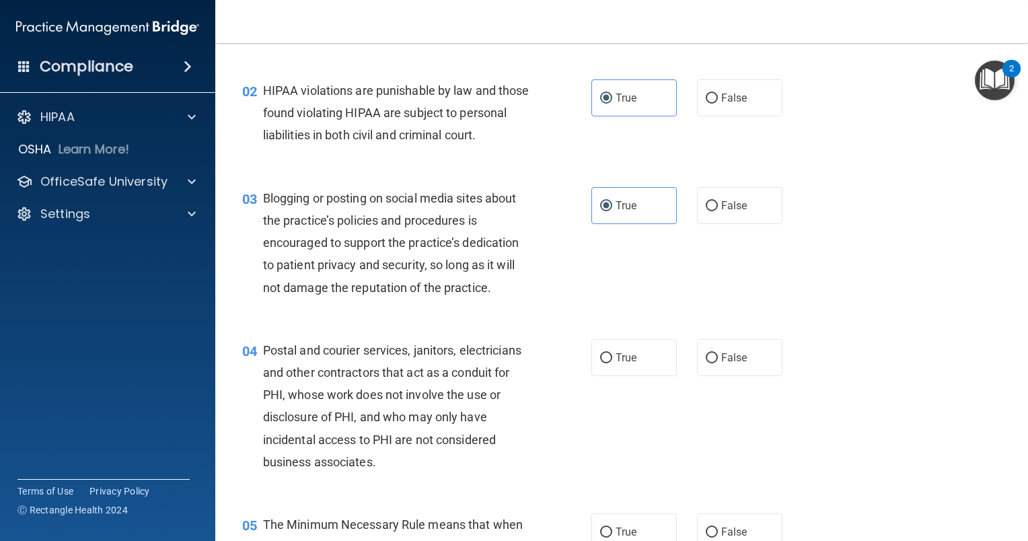
scroll to position [202, 0]
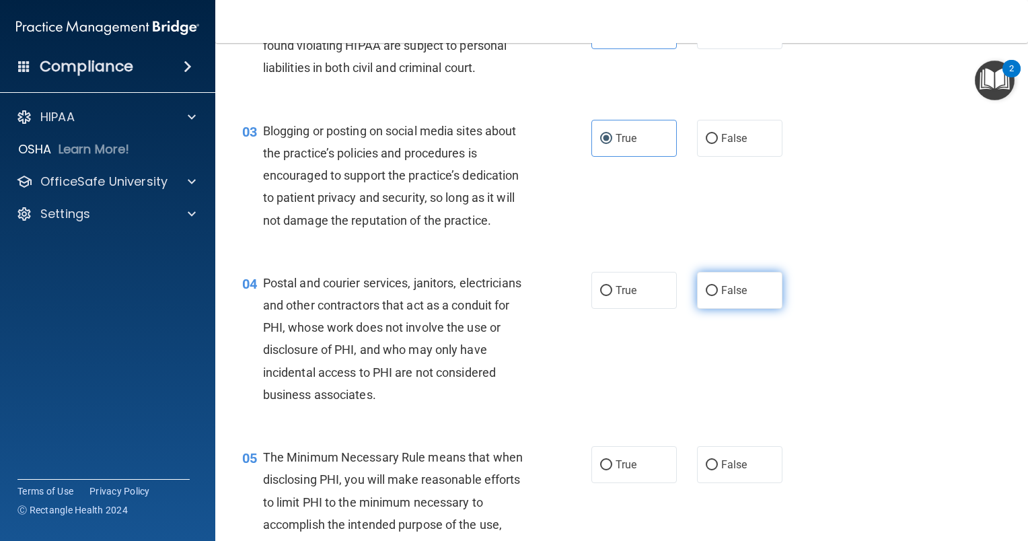
click at [728, 297] on span "False" at bounding box center [734, 290] width 26 height 13
click at [718, 296] on input "False" at bounding box center [712, 291] width 12 height 10
radio input "true"
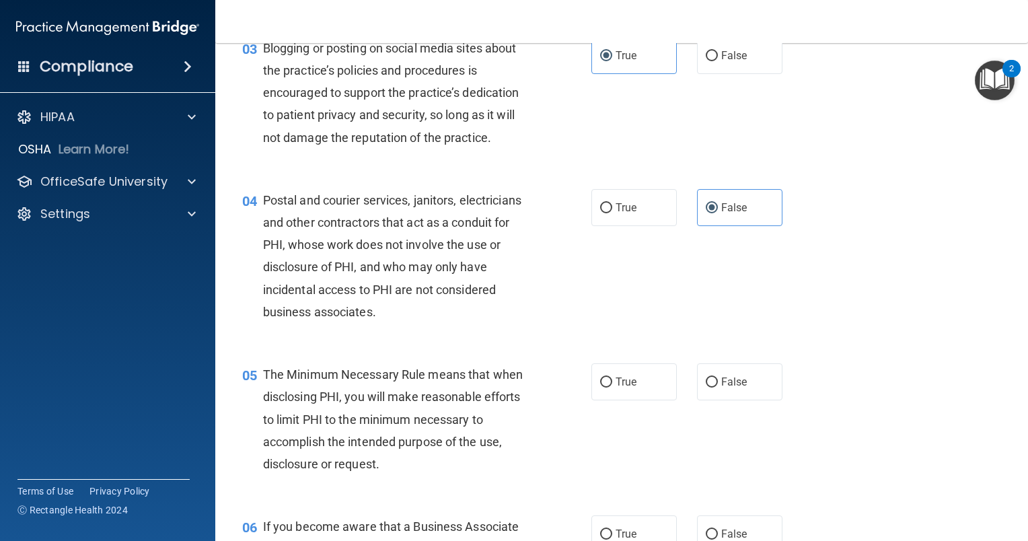
scroll to position [336, 0]
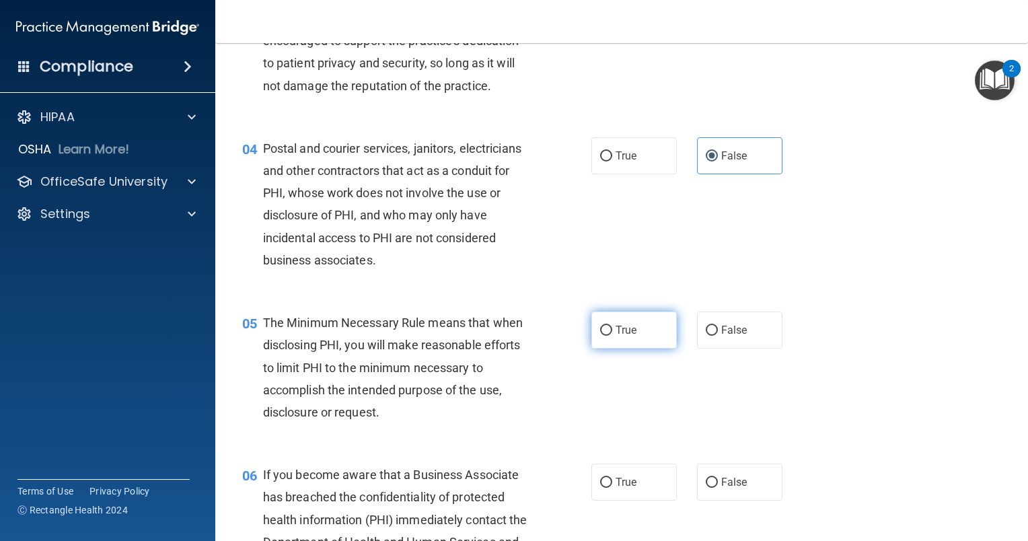
click at [608, 348] on label "True" at bounding box center [633, 329] width 85 height 37
click at [608, 336] on input "True" at bounding box center [606, 331] width 12 height 10
radio input "true"
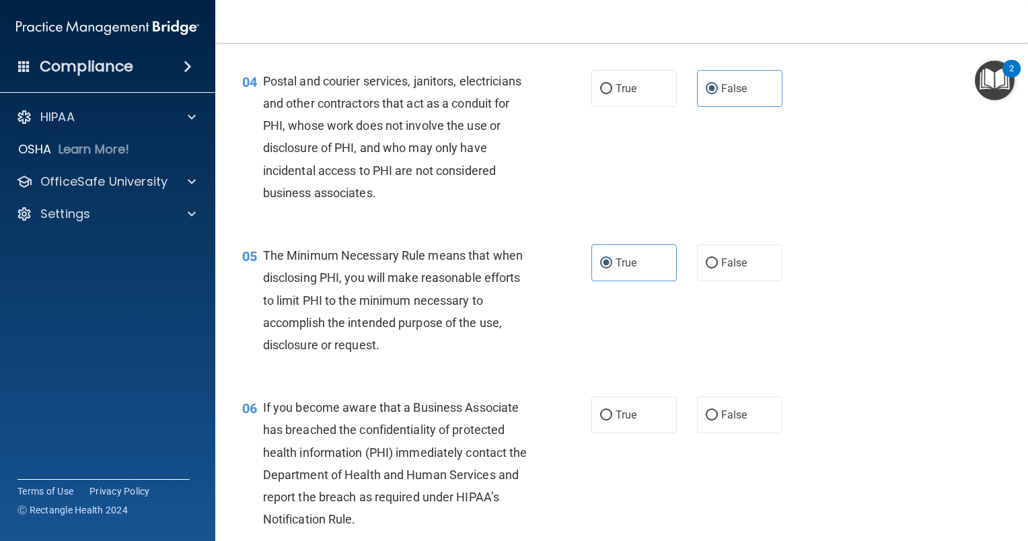
scroll to position [471, 0]
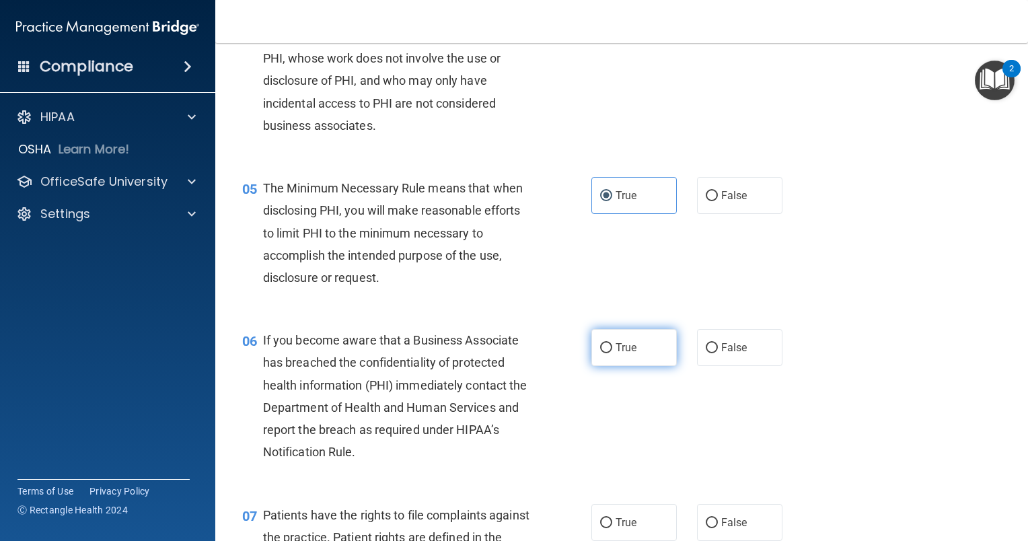
click at [616, 354] on span "True" at bounding box center [626, 347] width 21 height 13
click at [612, 353] on input "True" at bounding box center [606, 348] width 12 height 10
radio input "true"
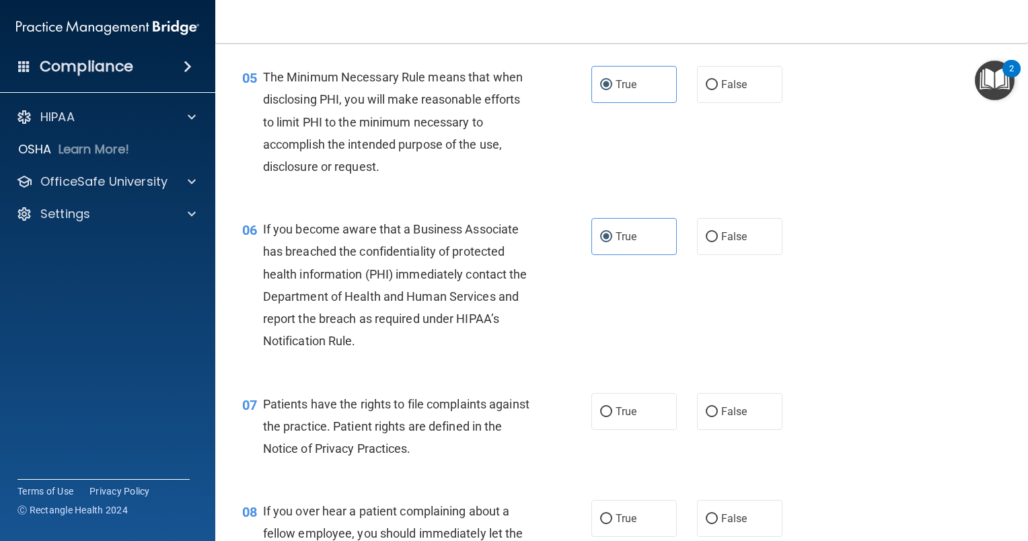
scroll to position [605, 0]
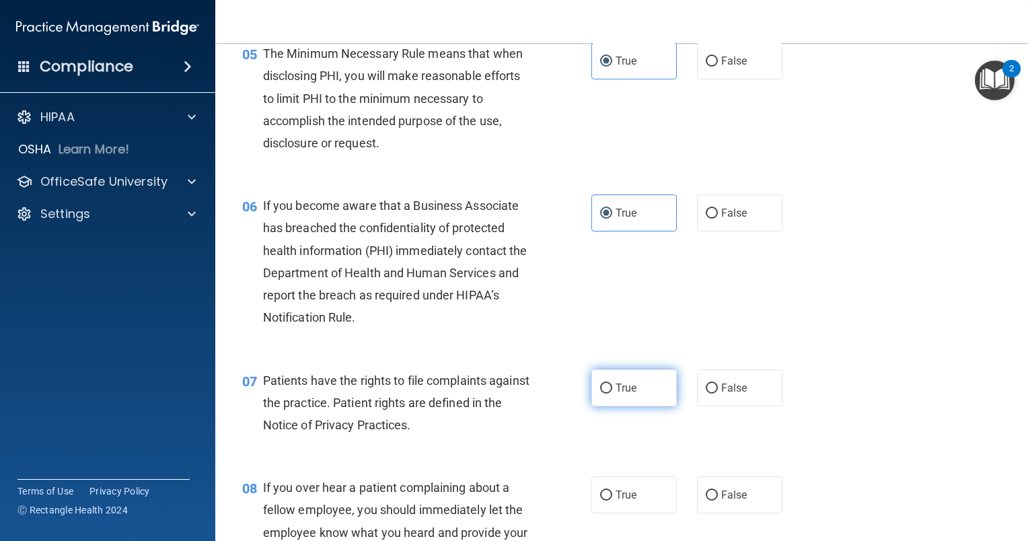
click at [616, 406] on label "True" at bounding box center [633, 387] width 85 height 37
click at [612, 394] on input "True" at bounding box center [606, 388] width 12 height 10
radio input "true"
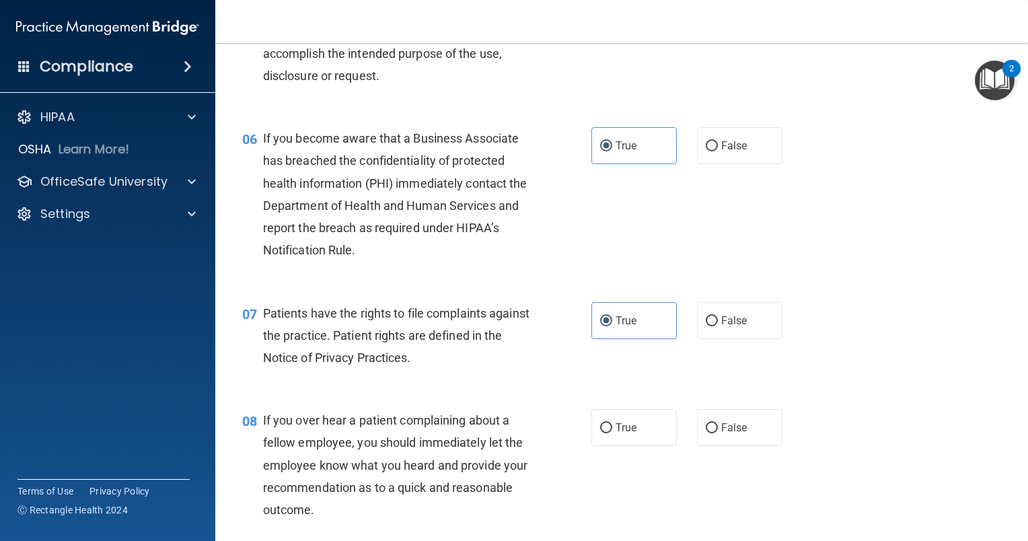
scroll to position [740, 0]
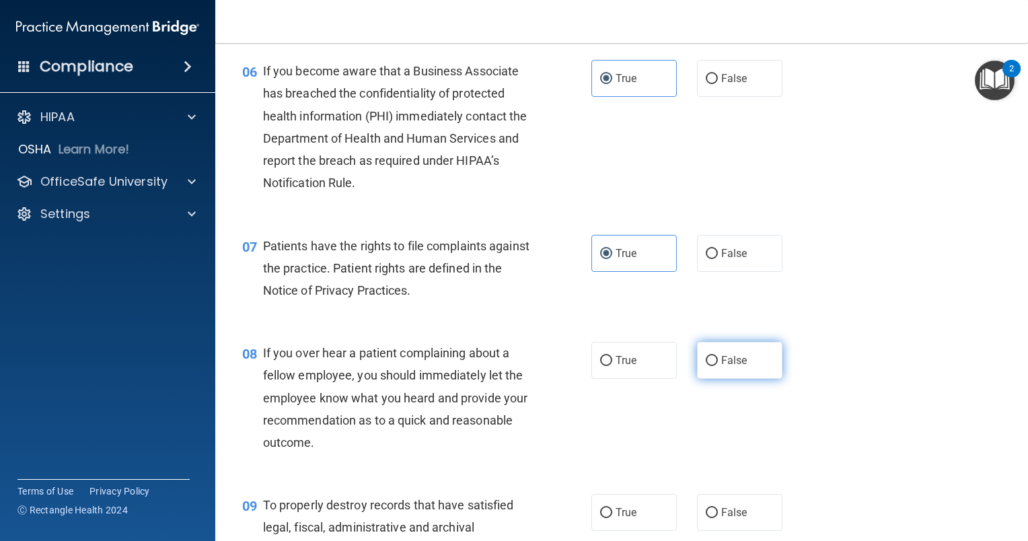
click at [728, 367] on span "False" at bounding box center [734, 360] width 26 height 13
click at [718, 366] on input "False" at bounding box center [712, 361] width 12 height 10
radio input "true"
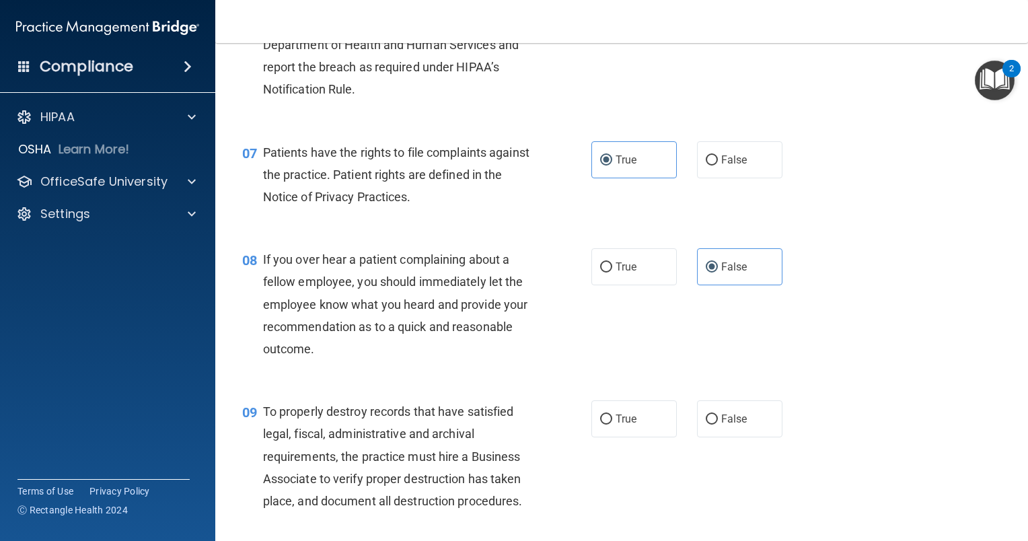
scroll to position [874, 0]
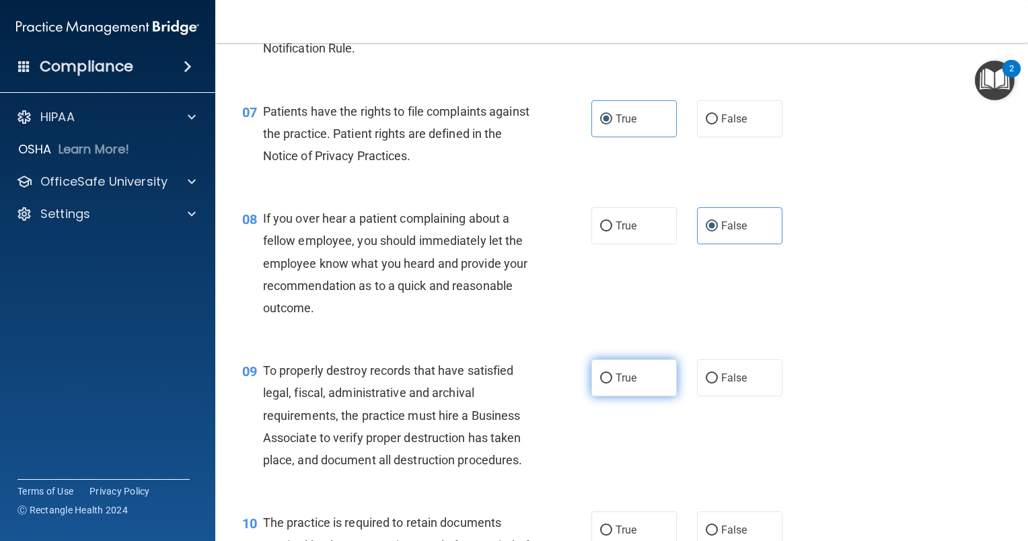
click at [600, 383] on input "True" at bounding box center [606, 378] width 12 height 10
radio input "true"
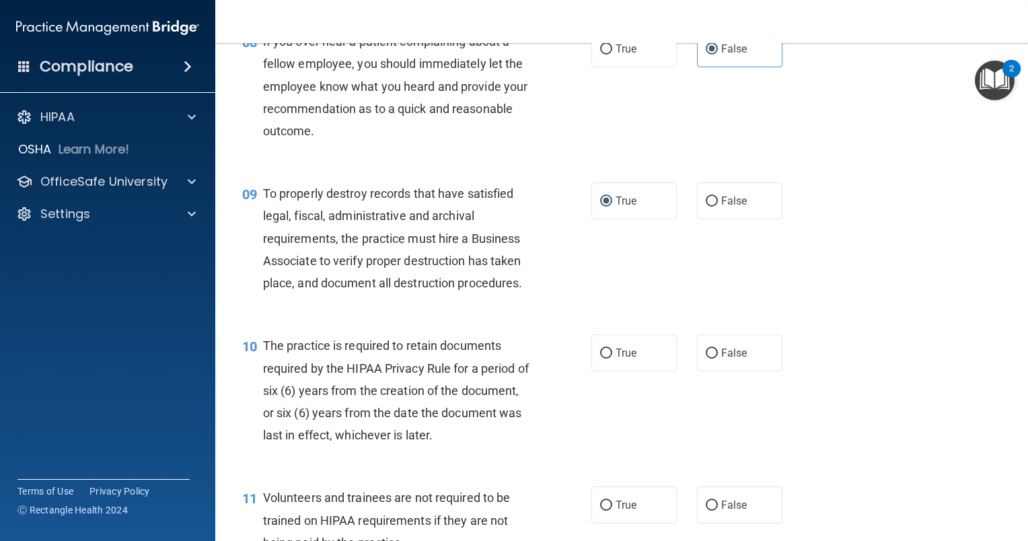
scroll to position [1076, 0]
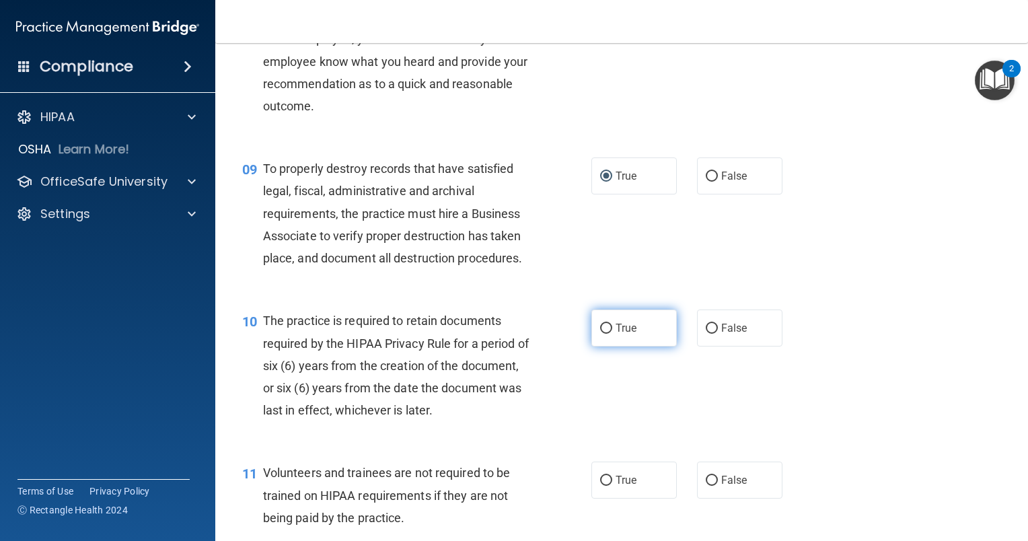
click at [607, 346] on label "True" at bounding box center [633, 327] width 85 height 37
click at [607, 334] on input "True" at bounding box center [606, 329] width 12 height 10
radio input "true"
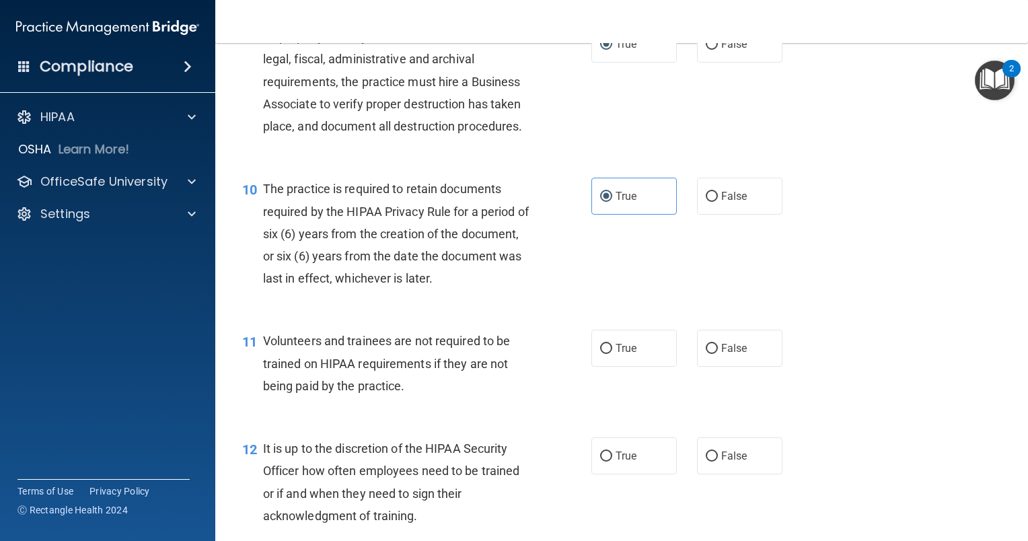
scroll to position [1211, 0]
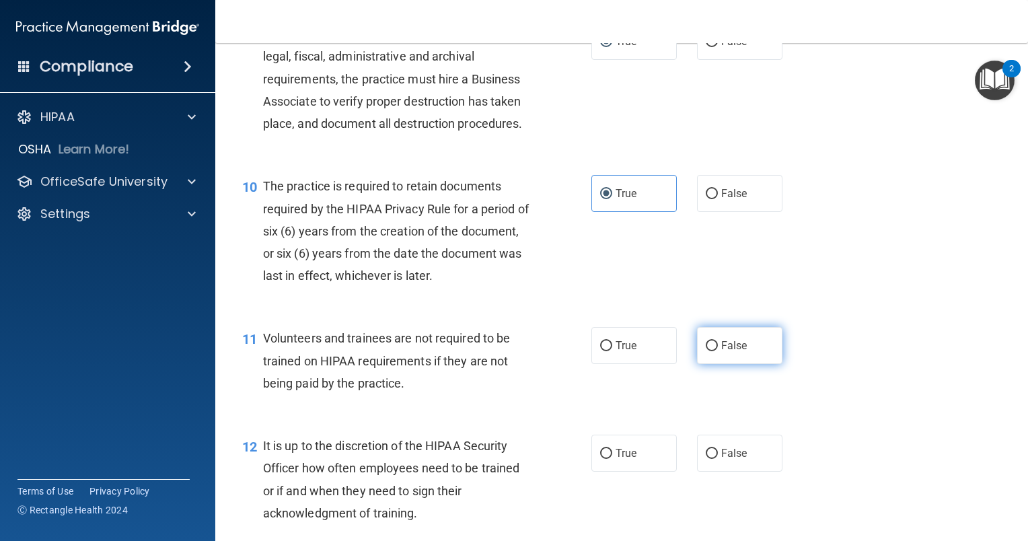
click at [753, 364] on label "False" at bounding box center [739, 345] width 85 height 37
click at [718, 351] on input "False" at bounding box center [712, 346] width 12 height 10
radio input "true"
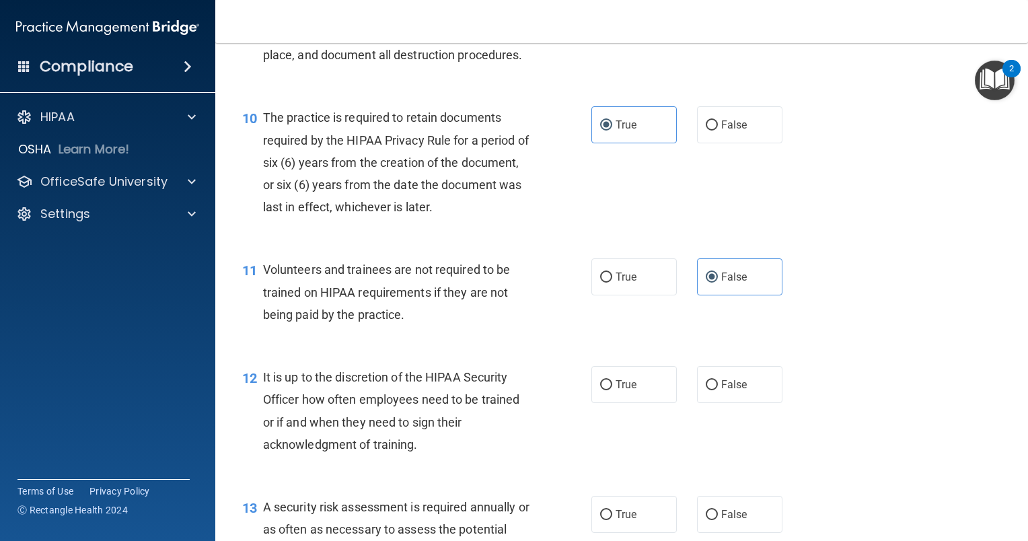
scroll to position [1345, 0]
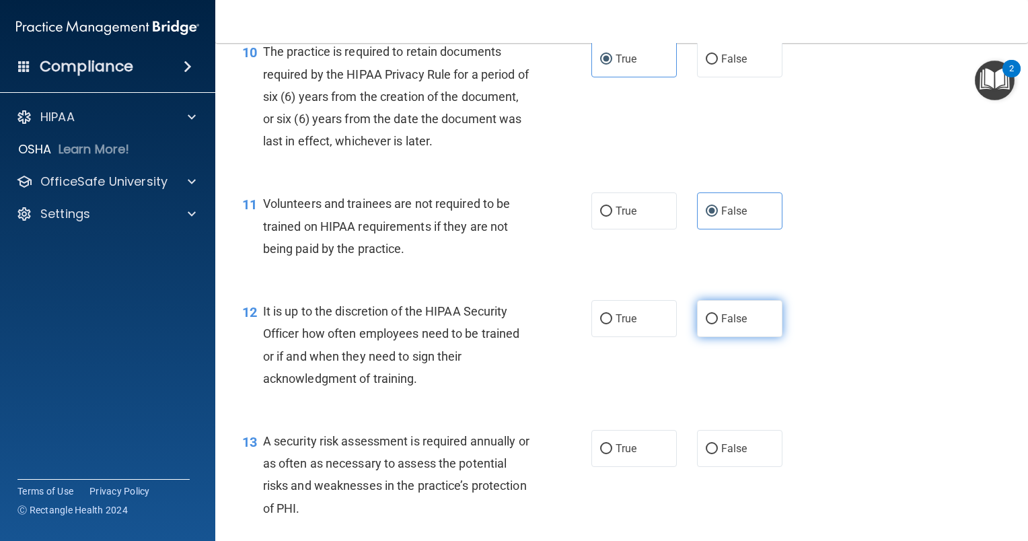
click at [721, 325] on span "False" at bounding box center [734, 318] width 26 height 13
click at [718, 324] on input "False" at bounding box center [712, 319] width 12 height 10
radio input "true"
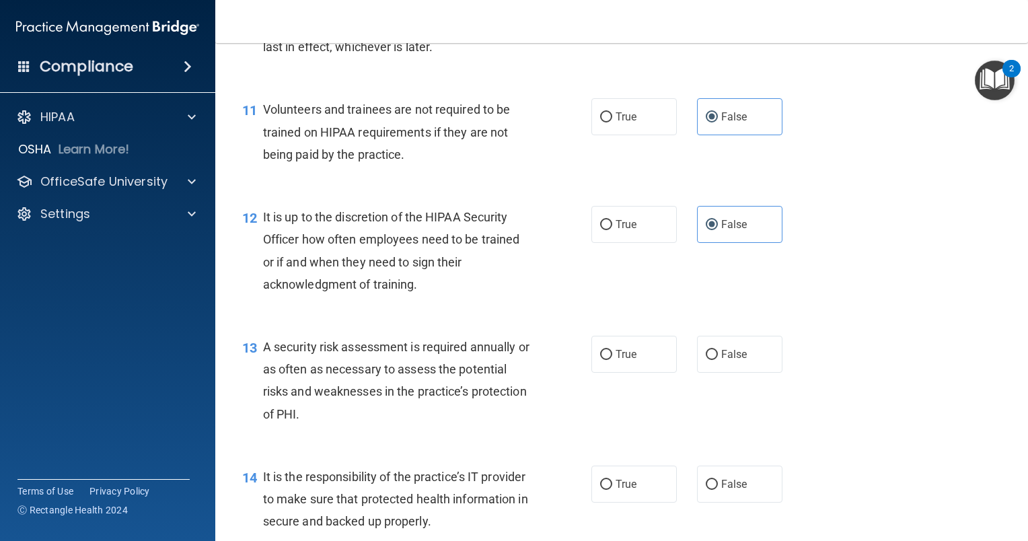
scroll to position [1547, 0]
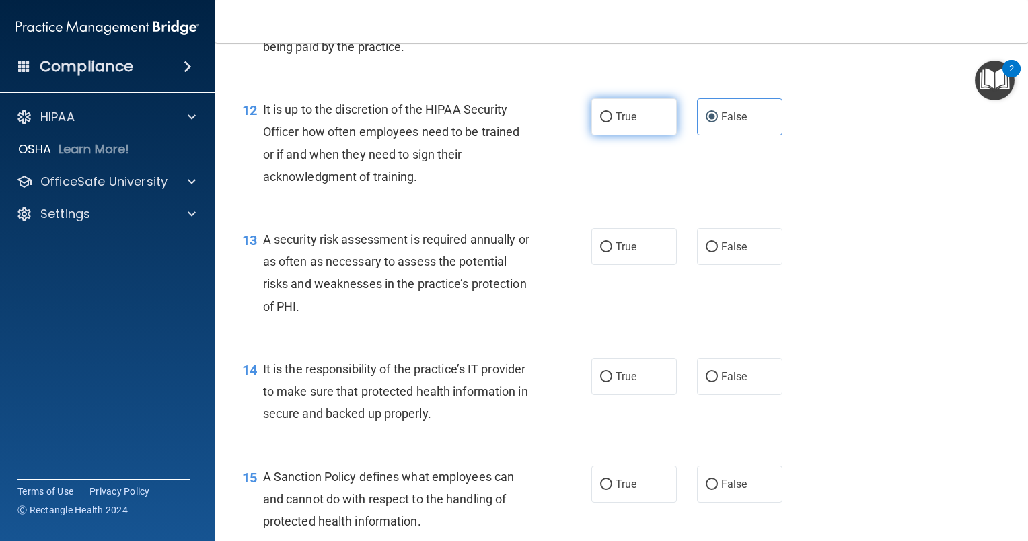
click at [616, 123] on span "True" at bounding box center [626, 116] width 21 height 13
click at [612, 122] on input "True" at bounding box center [606, 117] width 12 height 10
radio input "true"
radio input "false"
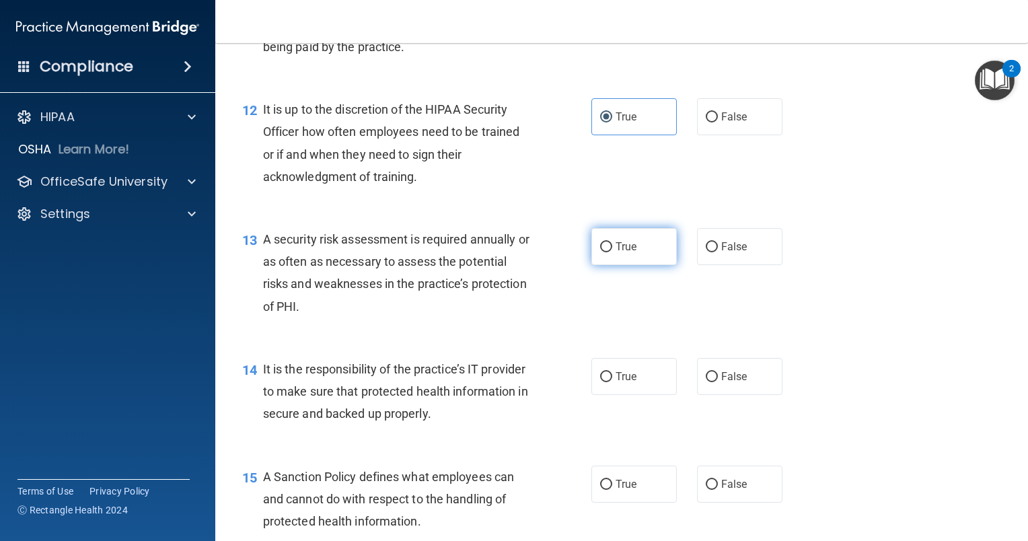
click at [597, 265] on label "True" at bounding box center [633, 246] width 85 height 37
click at [600, 252] on input "True" at bounding box center [606, 247] width 12 height 10
radio input "true"
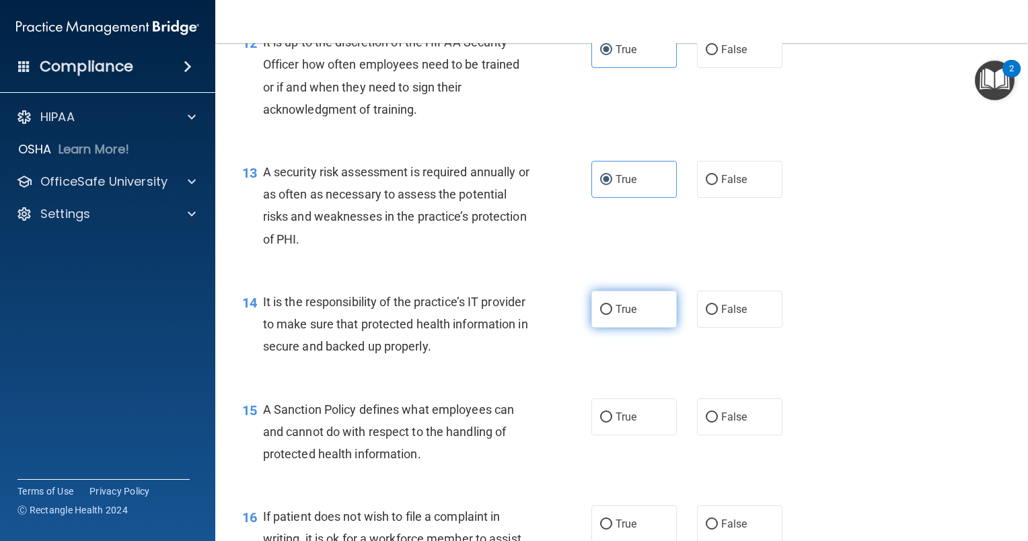
click at [632, 328] on label "True" at bounding box center [633, 309] width 85 height 37
click at [612, 315] on input "True" at bounding box center [606, 310] width 12 height 10
radio input "true"
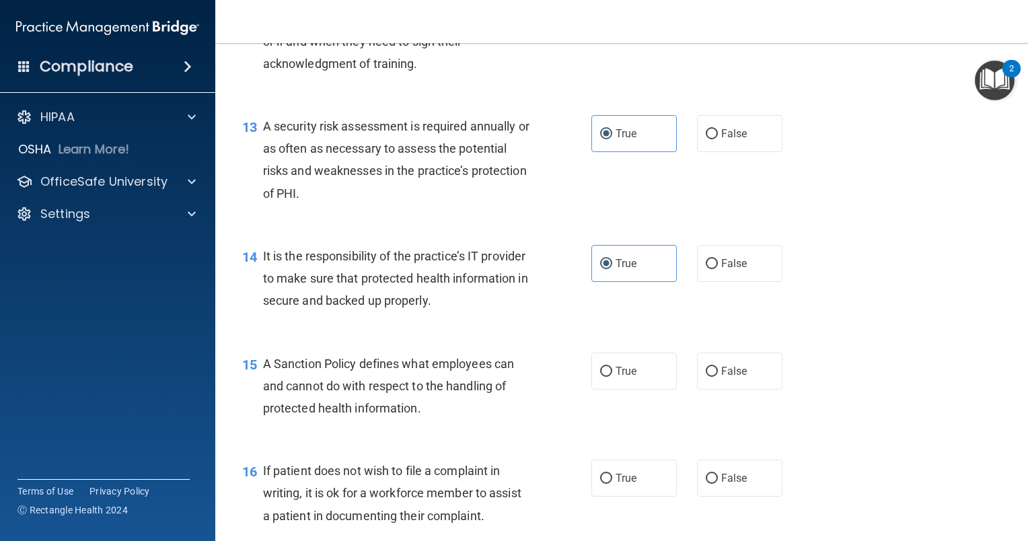
scroll to position [1682, 0]
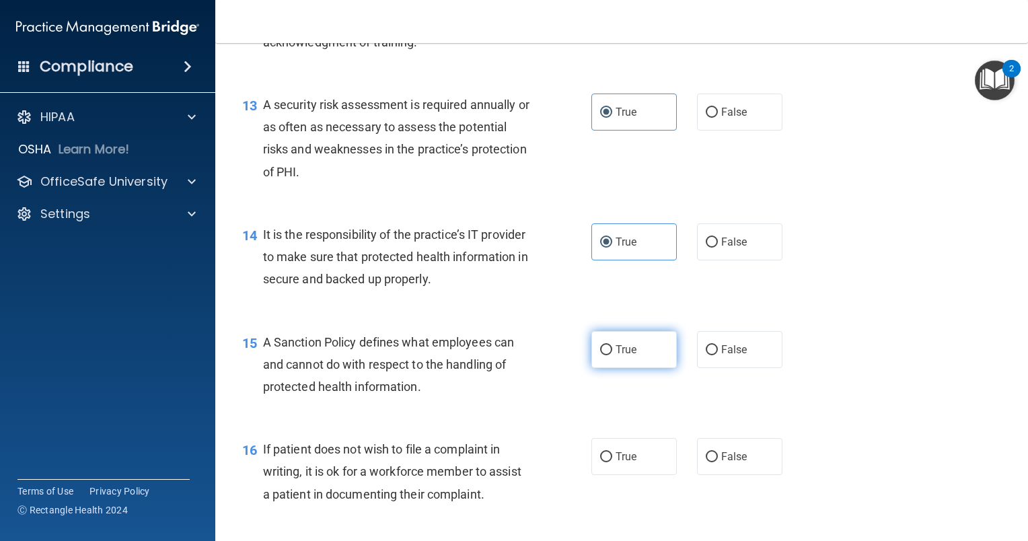
click at [618, 356] on span "True" at bounding box center [626, 349] width 21 height 13
click at [612, 355] on input "True" at bounding box center [606, 350] width 12 height 10
radio input "true"
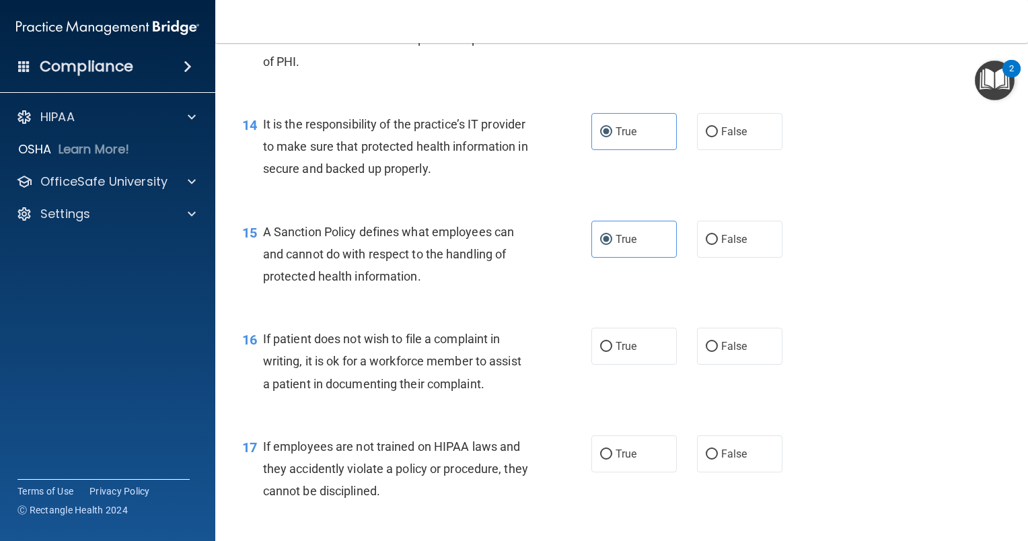
scroll to position [1816, 0]
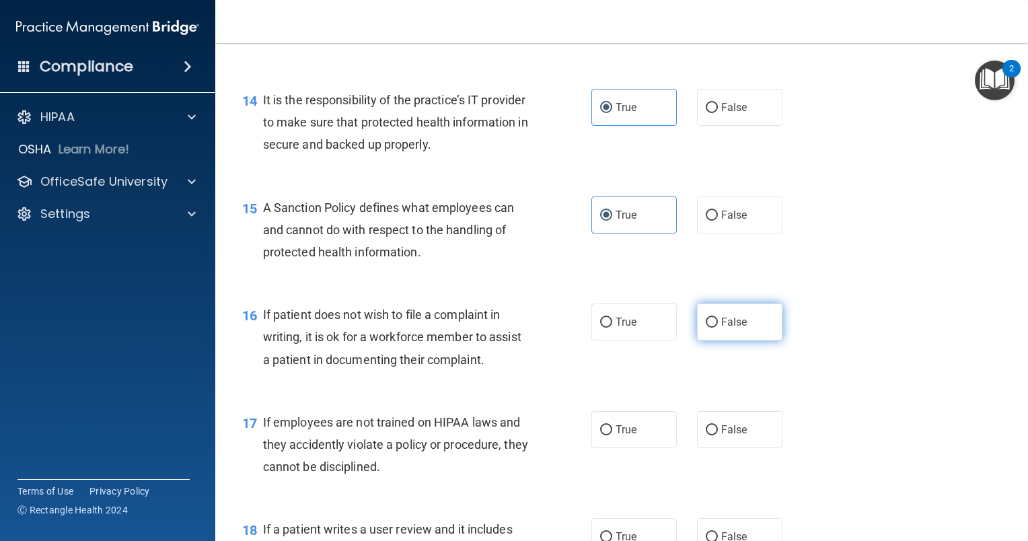
click at [707, 328] on input "False" at bounding box center [712, 323] width 12 height 10
radio input "true"
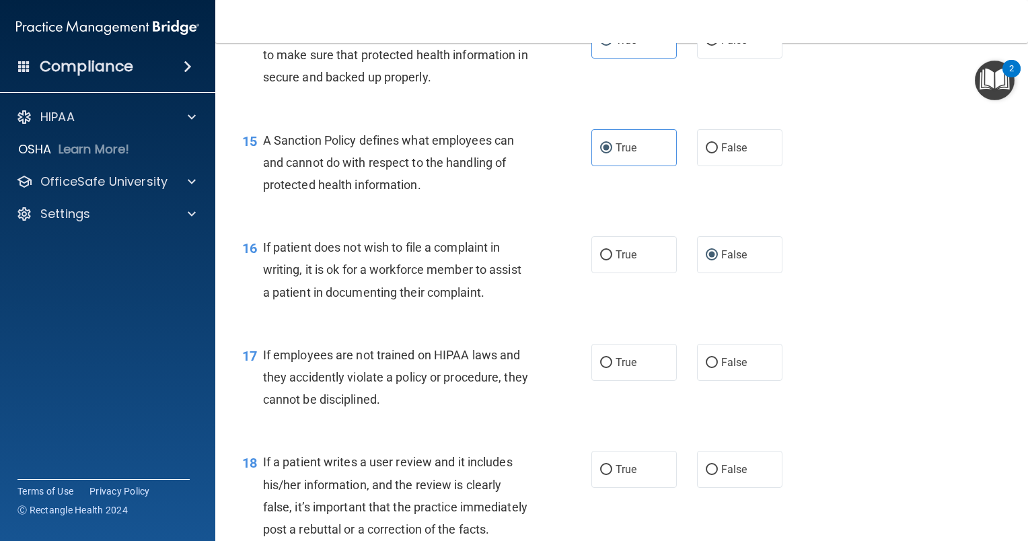
scroll to position [1951, 0]
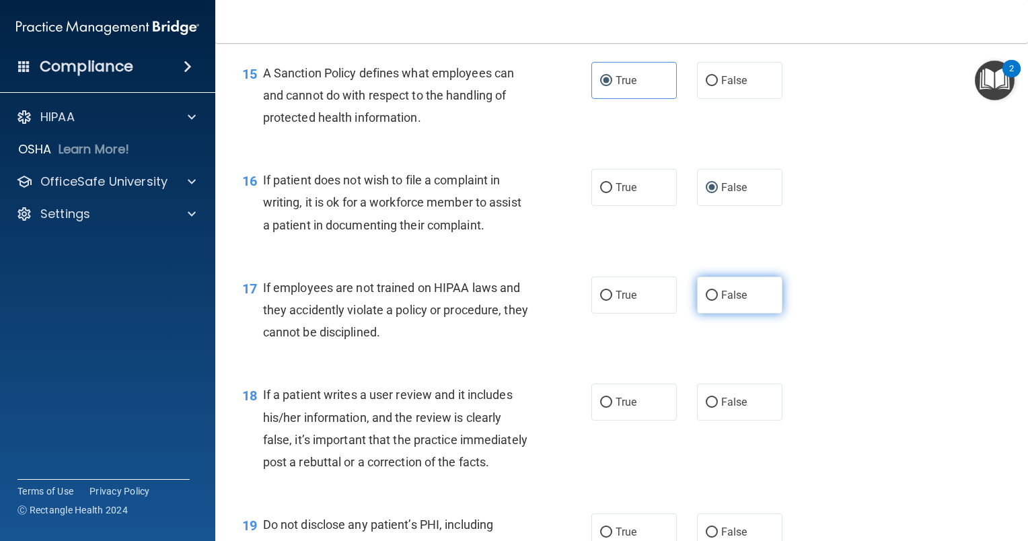
click at [716, 313] on label "False" at bounding box center [739, 294] width 85 height 37
click at [716, 301] on input "False" at bounding box center [712, 296] width 12 height 10
radio input "true"
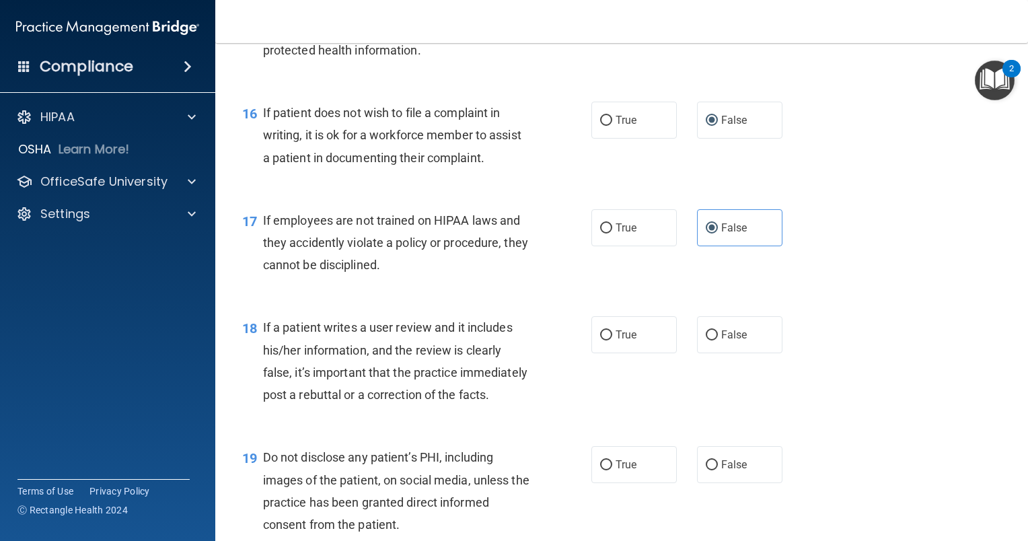
scroll to position [2085, 0]
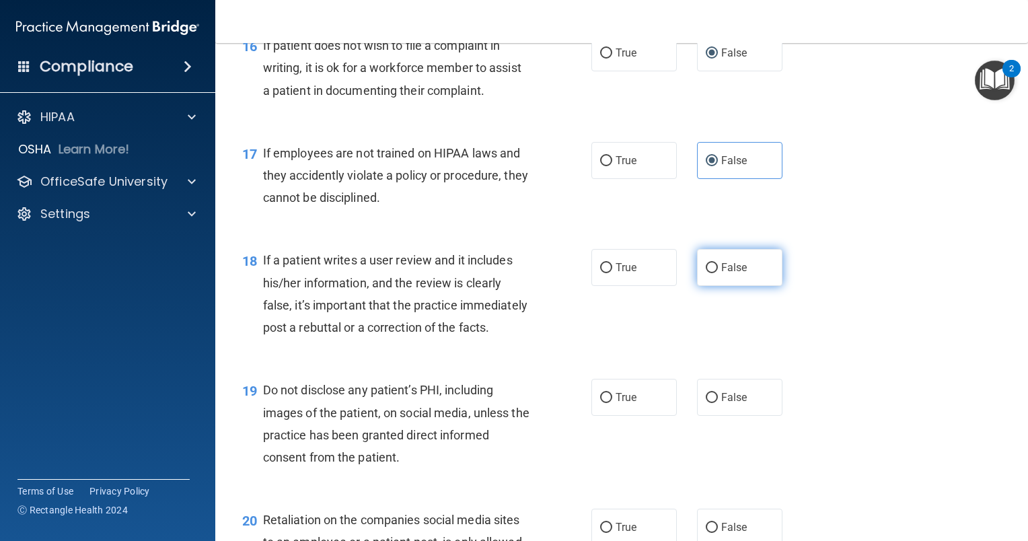
click at [706, 273] on input "False" at bounding box center [712, 268] width 12 height 10
radio input "true"
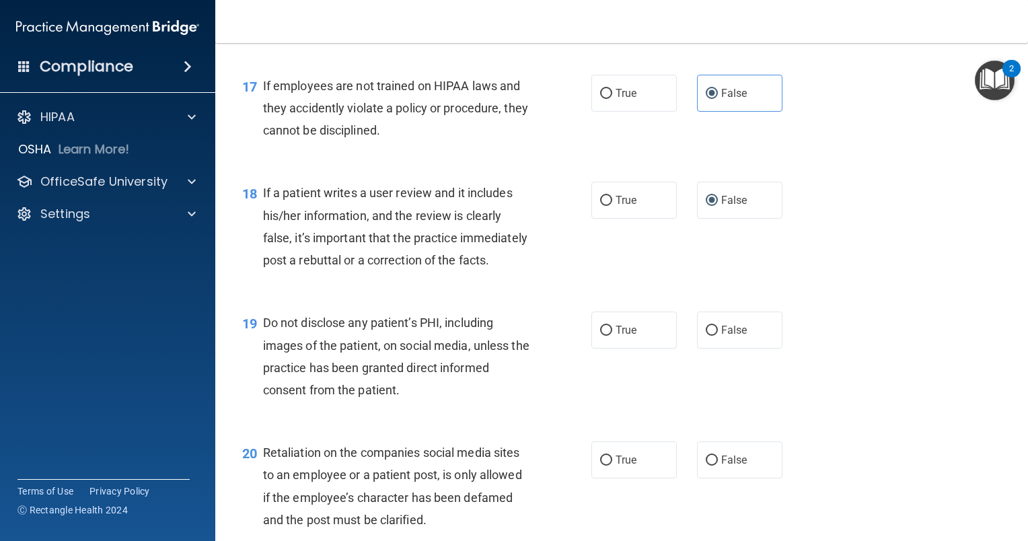
scroll to position [2220, 0]
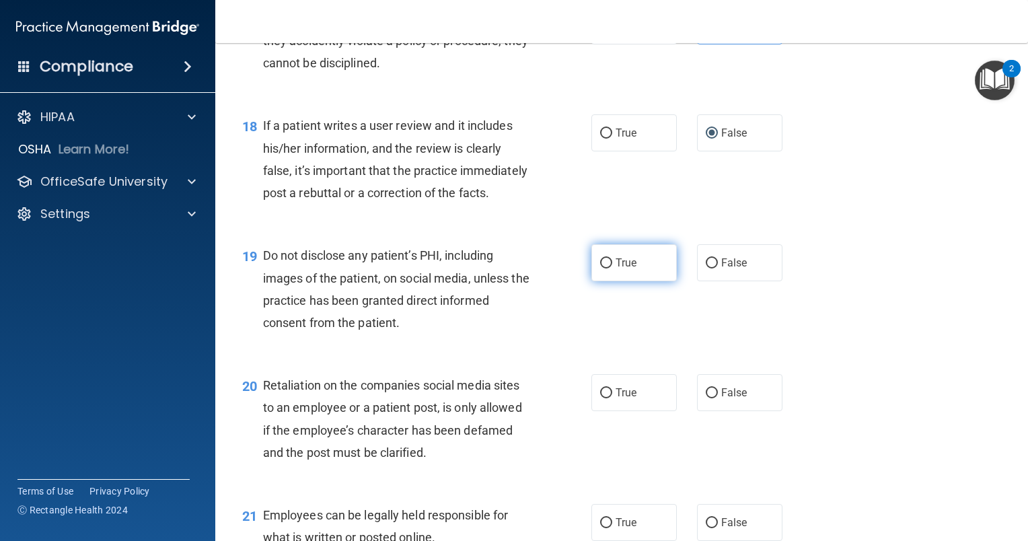
click at [607, 281] on label "True" at bounding box center [633, 262] width 85 height 37
click at [607, 268] on input "True" at bounding box center [606, 263] width 12 height 10
radio input "true"
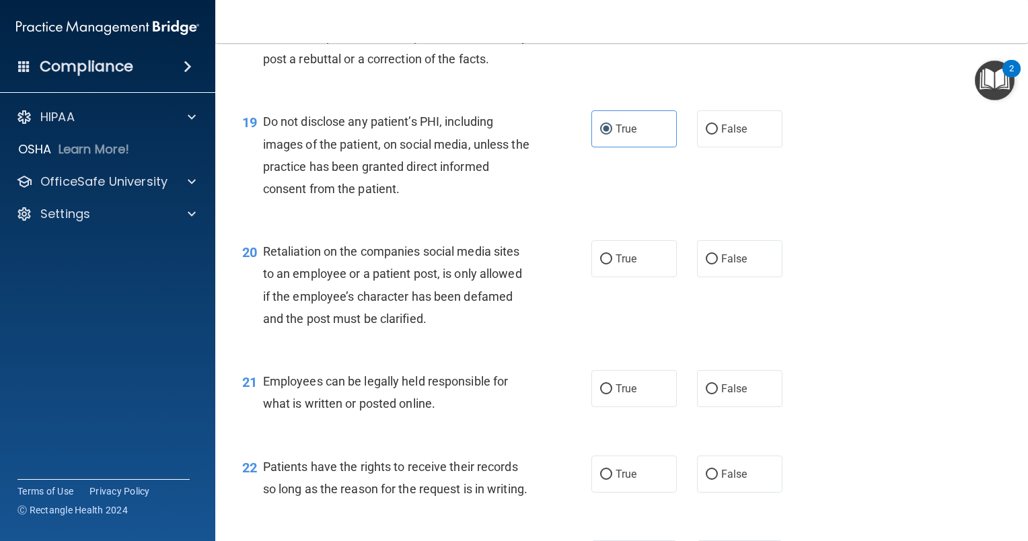
scroll to position [2354, 0]
click at [714, 276] on label "False" at bounding box center [739, 257] width 85 height 37
click at [714, 264] on input "False" at bounding box center [712, 259] width 12 height 10
radio input "true"
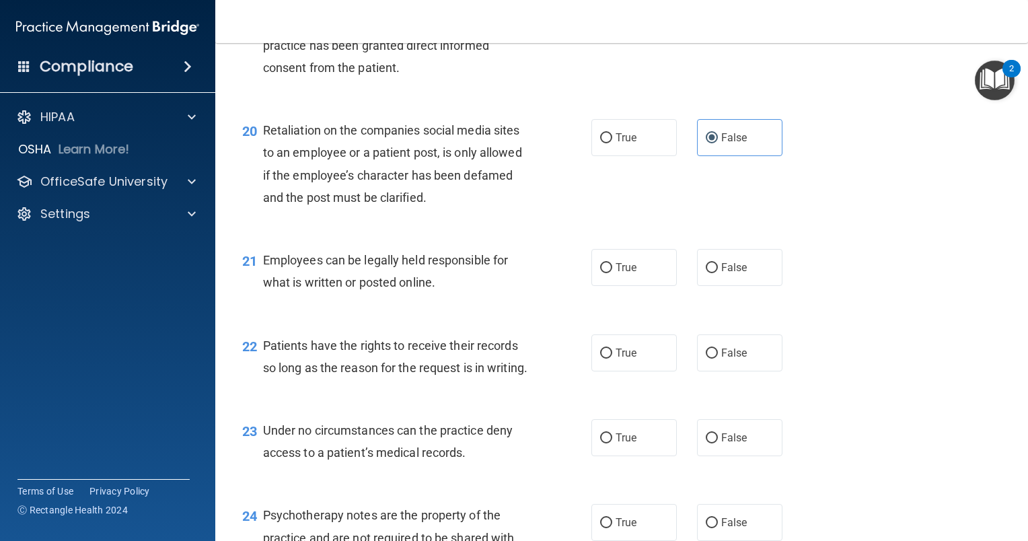
scroll to position [2489, 0]
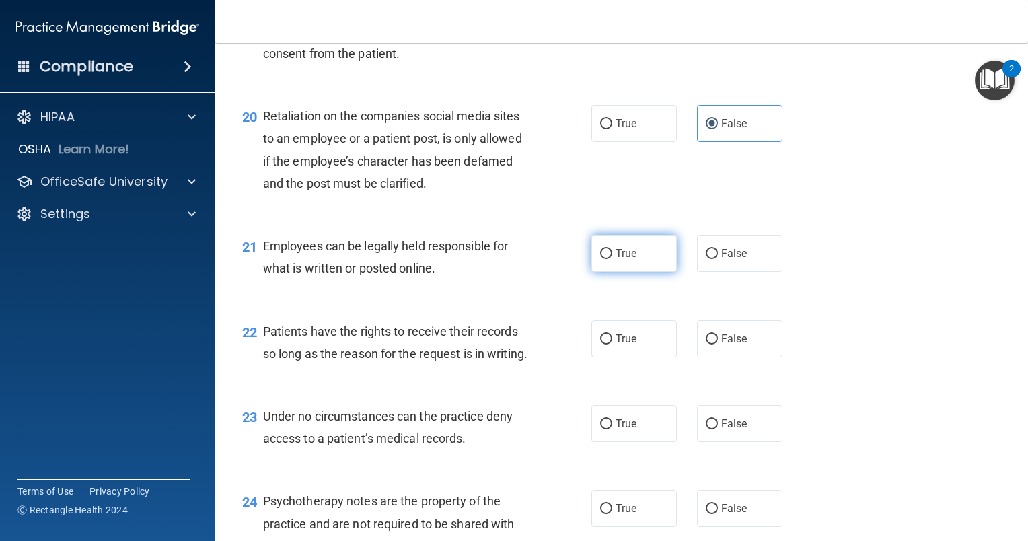
click at [603, 272] on label "True" at bounding box center [633, 253] width 85 height 37
click at [603, 259] on input "True" at bounding box center [606, 254] width 12 height 10
radio input "true"
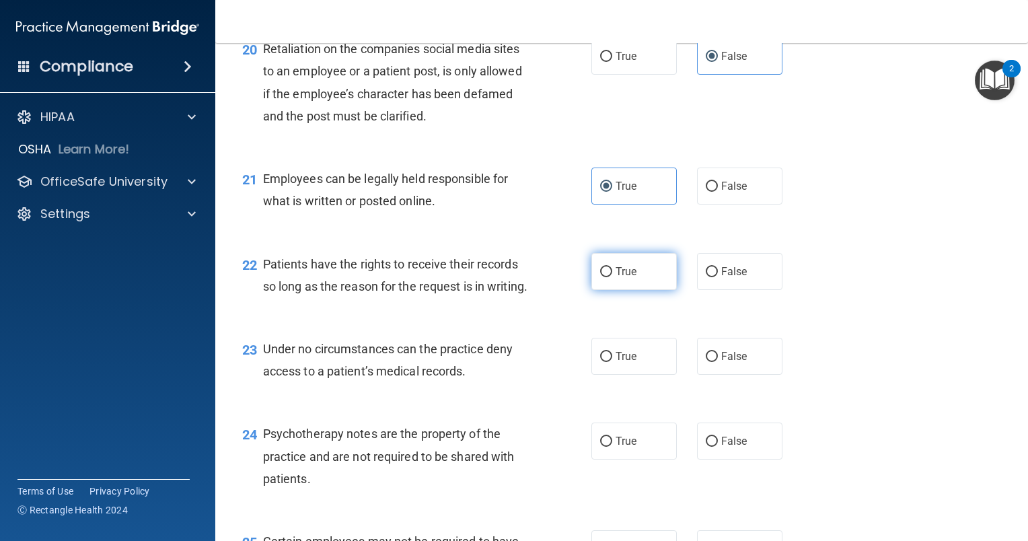
click at [614, 290] on label "True" at bounding box center [633, 271] width 85 height 37
click at [612, 277] on input "True" at bounding box center [606, 272] width 12 height 10
radio input "true"
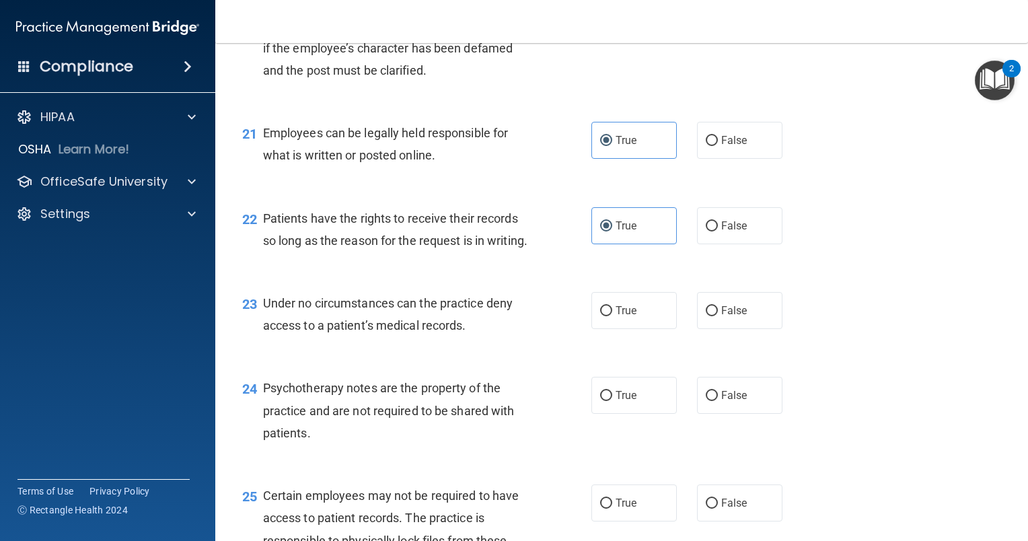
scroll to position [2623, 0]
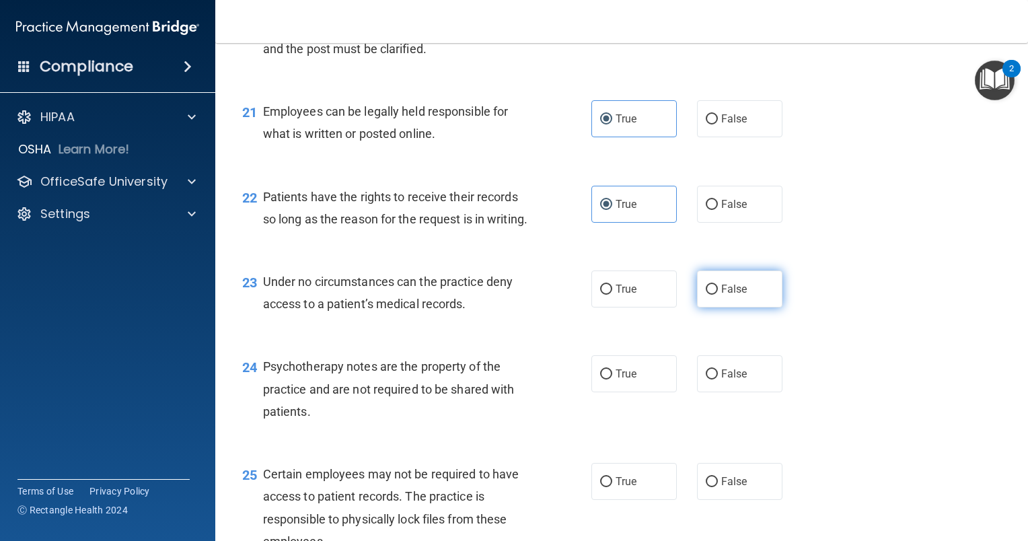
click at [710, 295] on input "False" at bounding box center [712, 290] width 12 height 10
radio input "true"
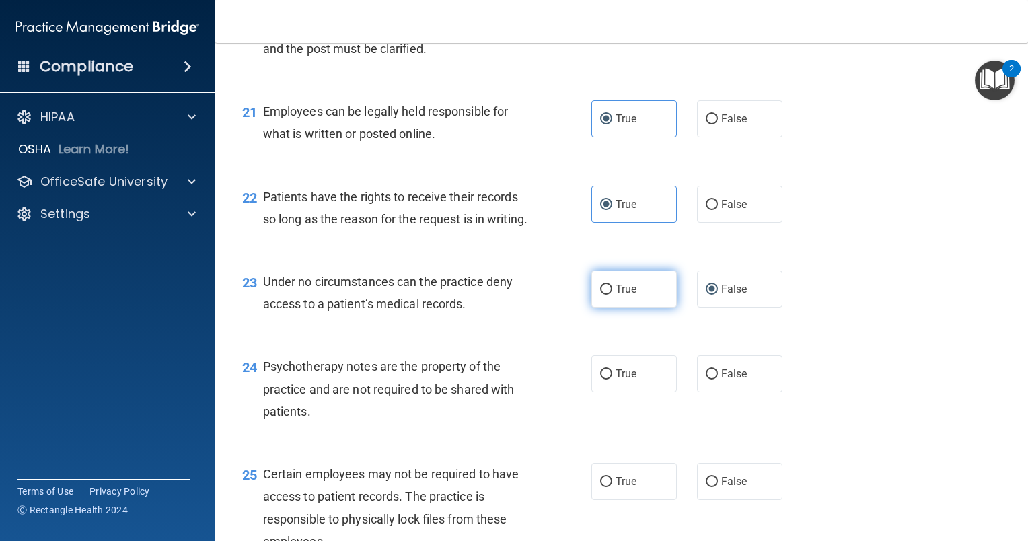
click at [638, 307] on label "True" at bounding box center [633, 288] width 85 height 37
click at [612, 295] on input "True" at bounding box center [606, 290] width 12 height 10
radio input "true"
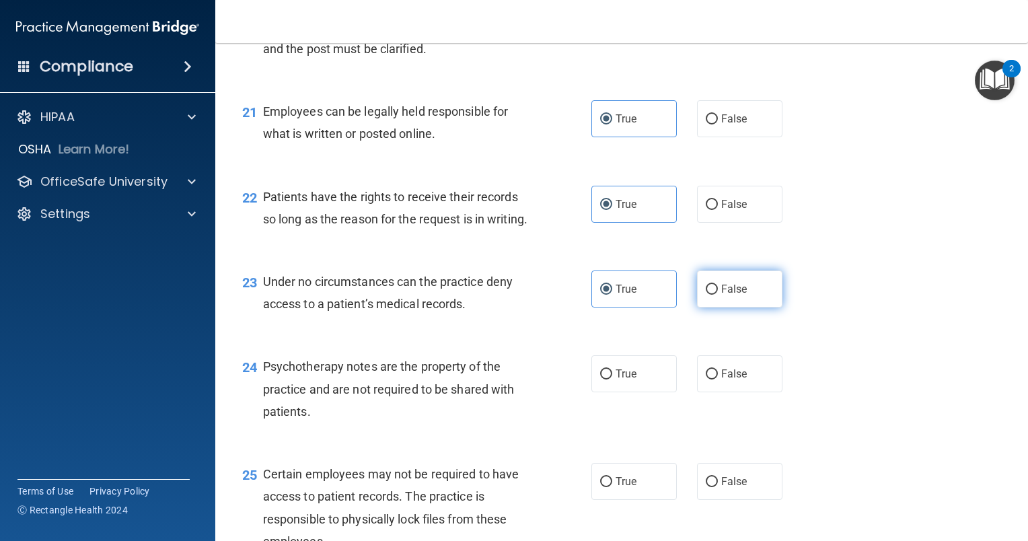
click at [706, 295] on input "False" at bounding box center [712, 290] width 12 height 10
radio input "true"
radio input "false"
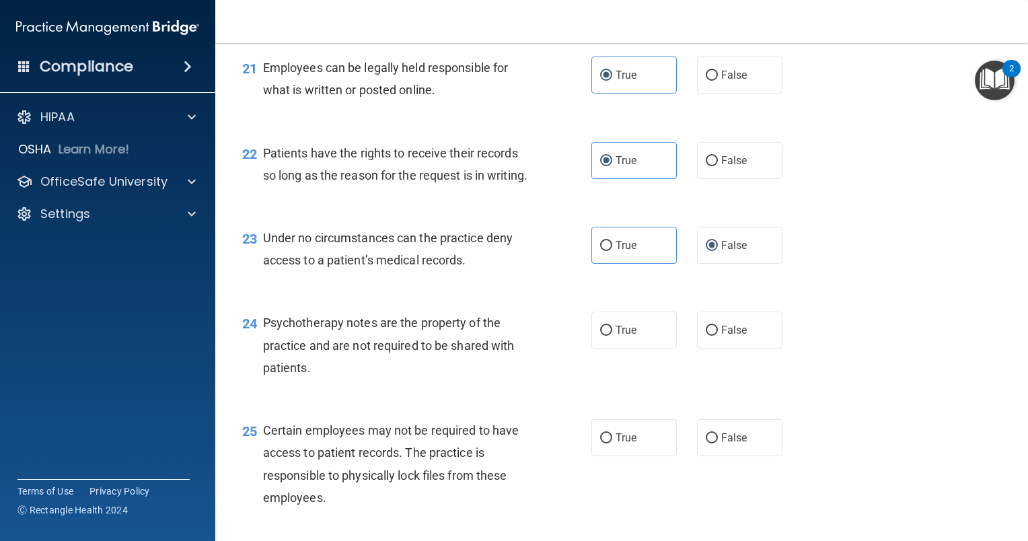
scroll to position [2691, 0]
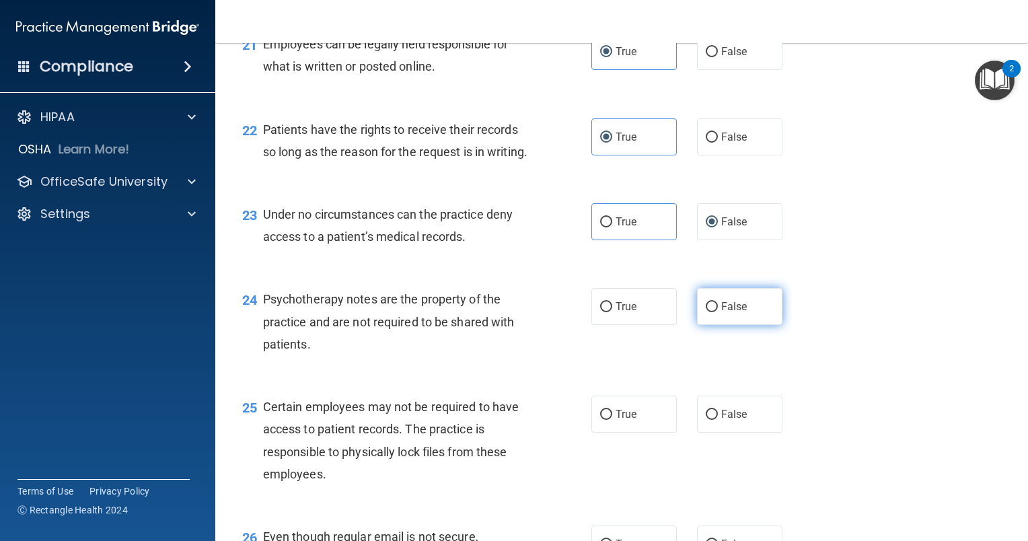
click at [706, 312] on input "False" at bounding box center [712, 307] width 12 height 10
radio input "true"
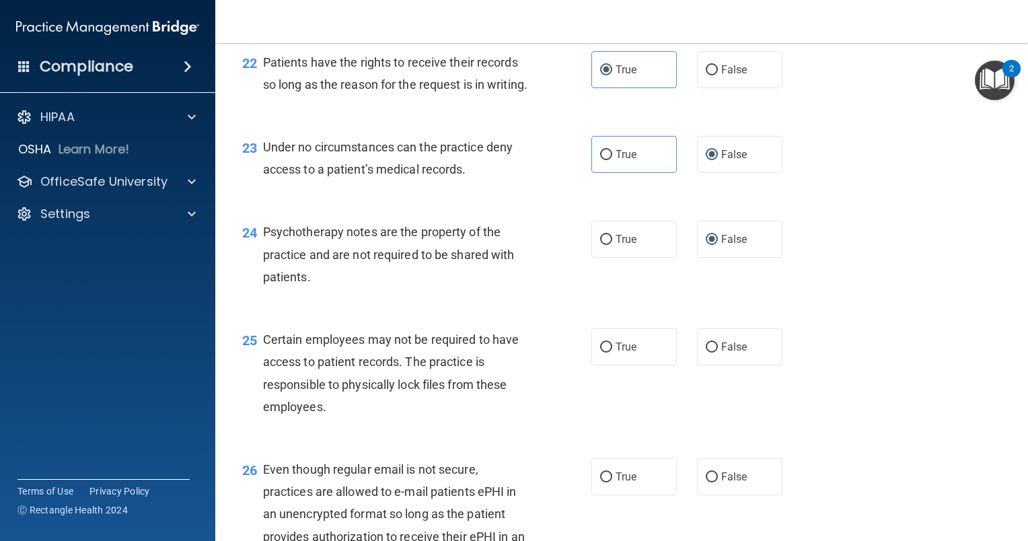
scroll to position [2825, 0]
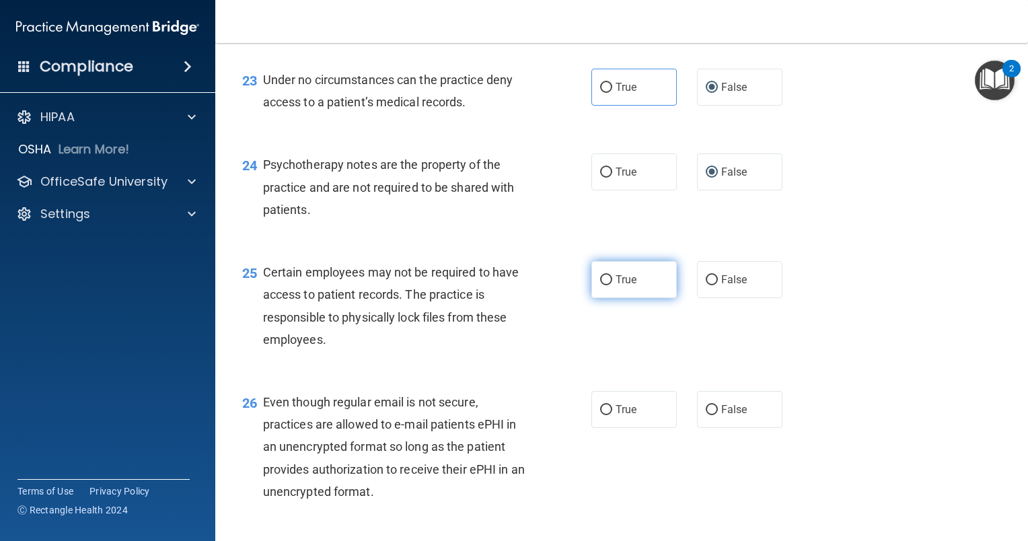
click at [611, 298] on label "True" at bounding box center [633, 279] width 85 height 37
click at [611, 285] on input "True" at bounding box center [606, 280] width 12 height 10
radio input "true"
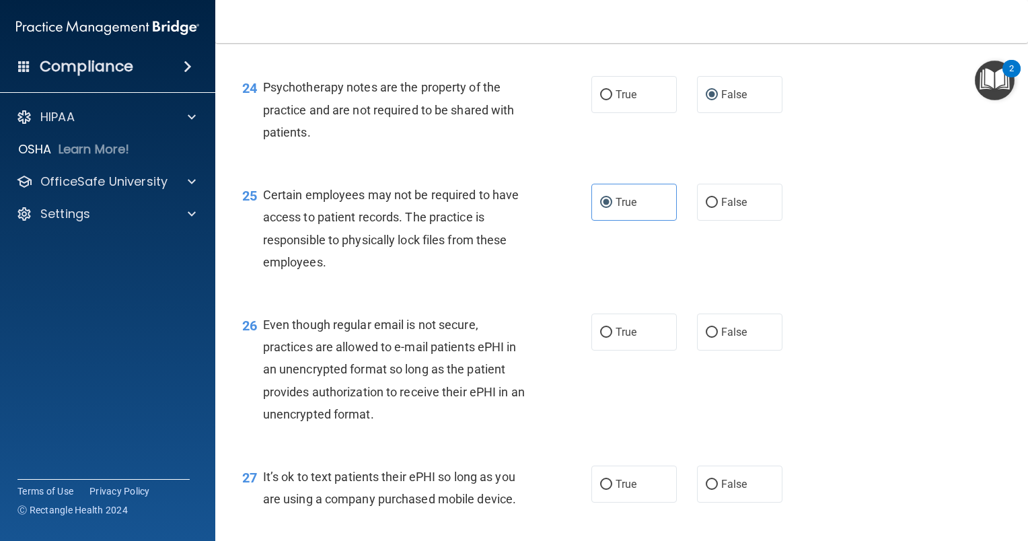
scroll to position [2960, 0]
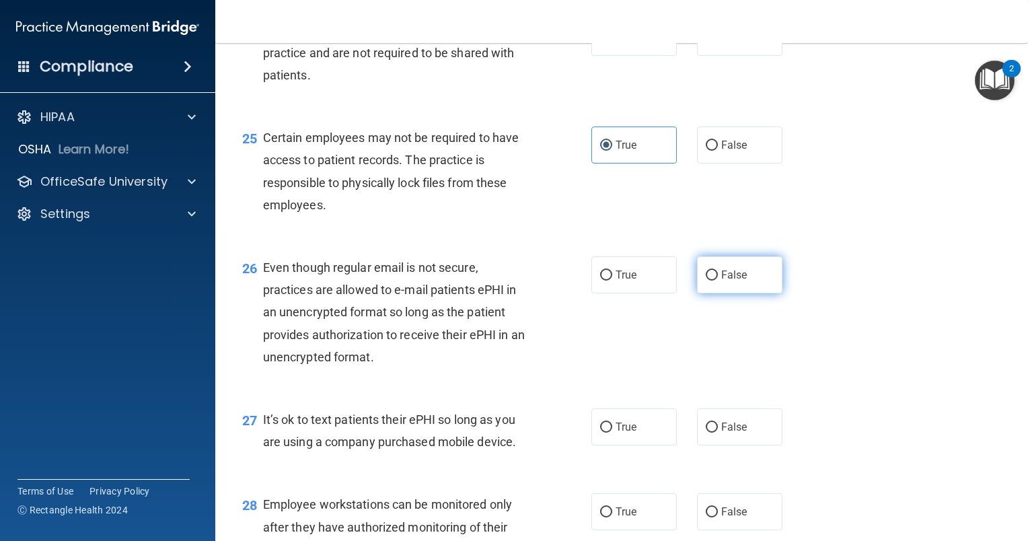
click at [721, 281] on span "False" at bounding box center [734, 274] width 26 height 13
click at [718, 281] on input "False" at bounding box center [712, 275] width 12 height 10
radio input "true"
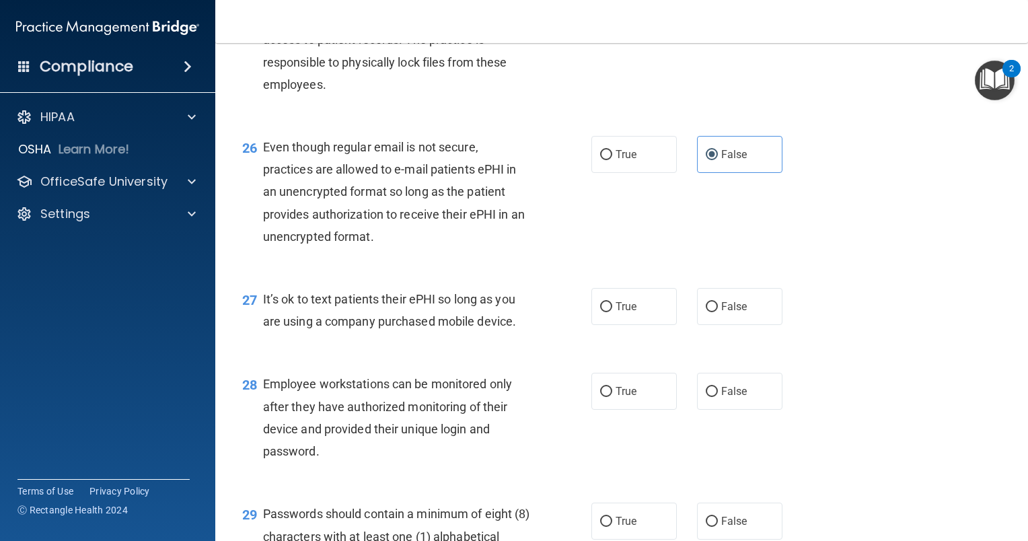
scroll to position [3094, 0]
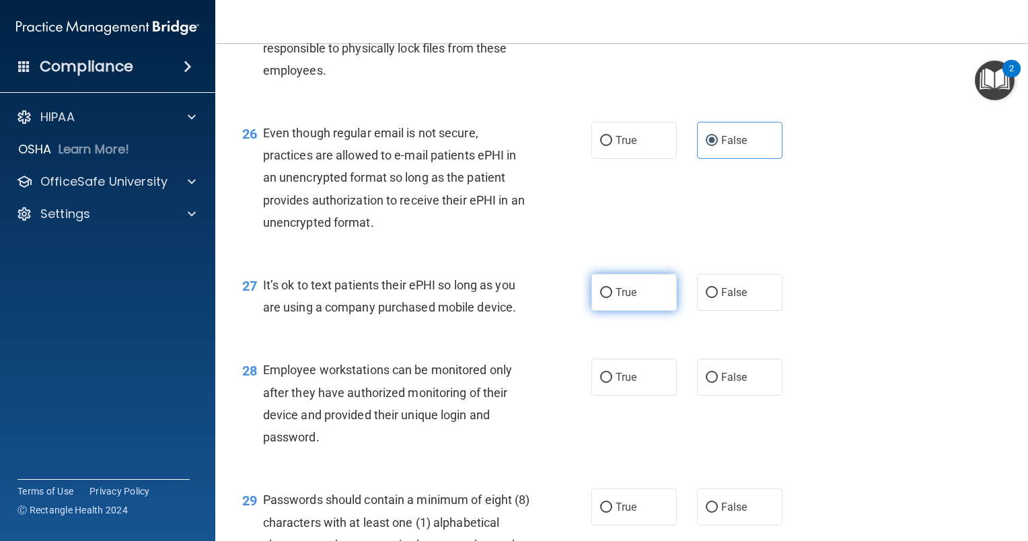
click at [609, 311] on label "True" at bounding box center [633, 292] width 85 height 37
click at [609, 298] on input "True" at bounding box center [606, 293] width 12 height 10
radio input "true"
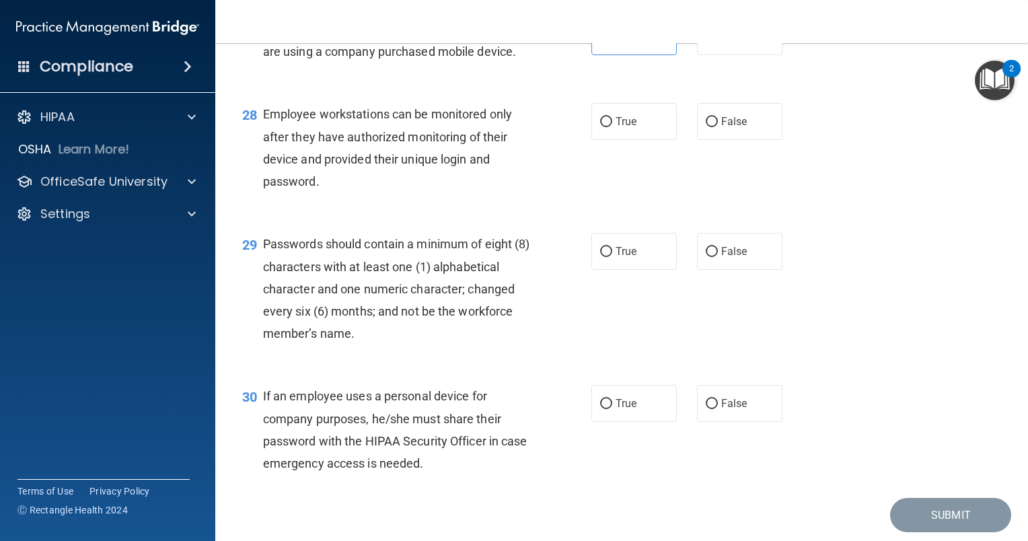
scroll to position [3431, 0]
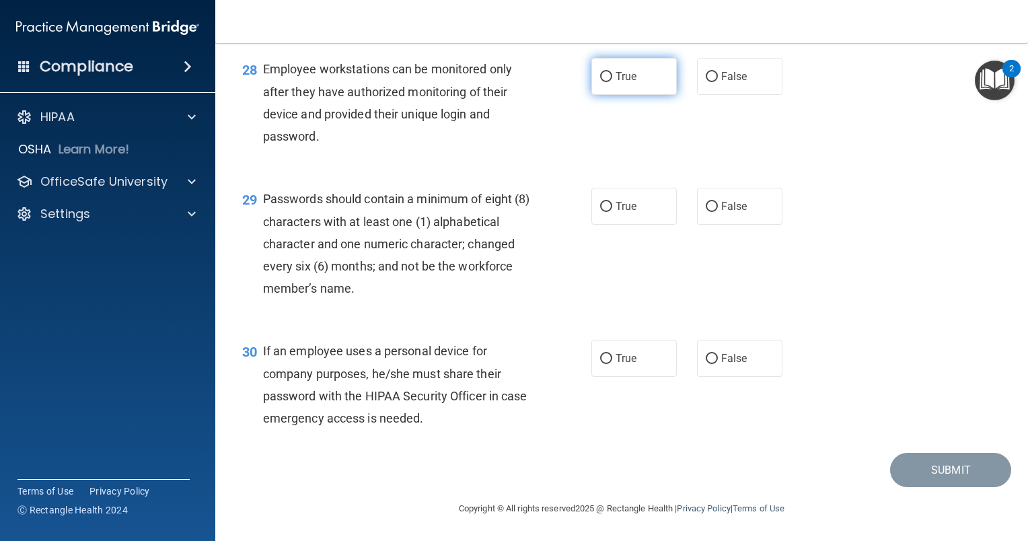
drag, startPoint x: 738, startPoint y: 122, endPoint x: 620, endPoint y: 121, distance: 118.4
click at [620, 95] on label "True" at bounding box center [633, 76] width 85 height 37
click at [612, 82] on input "True" at bounding box center [606, 77] width 12 height 10
radio input "true"
click at [600, 212] on input "True" at bounding box center [606, 207] width 12 height 10
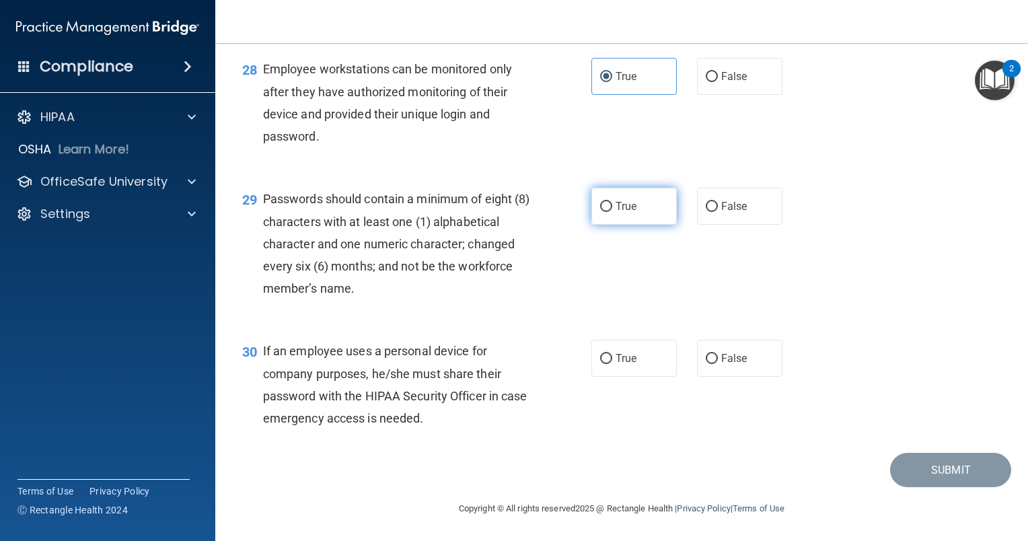
radio input "true"
click at [601, 366] on label "True" at bounding box center [633, 358] width 85 height 37
click at [601, 364] on input "True" at bounding box center [606, 359] width 12 height 10
radio input "true"
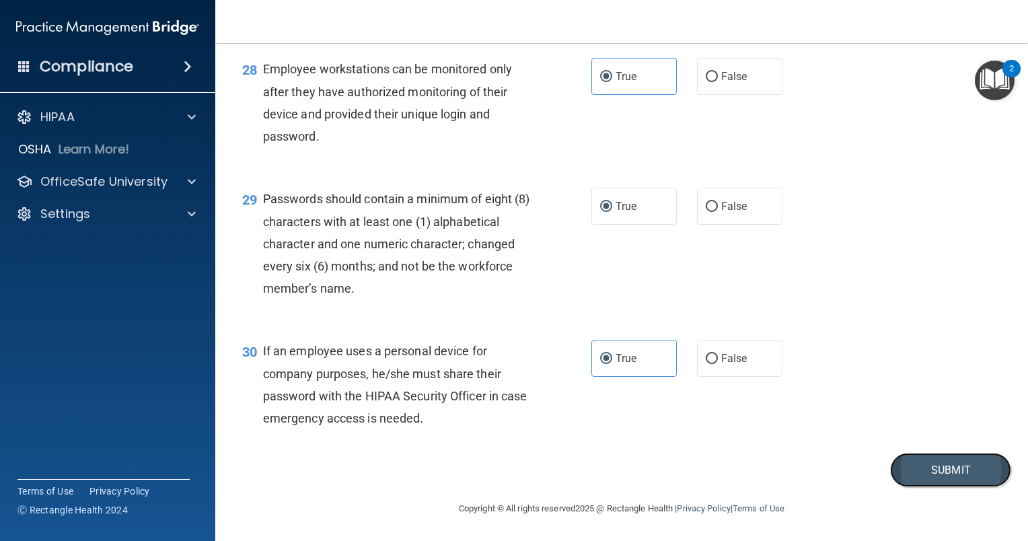
click at [965, 468] on button "Submit" at bounding box center [950, 470] width 121 height 34
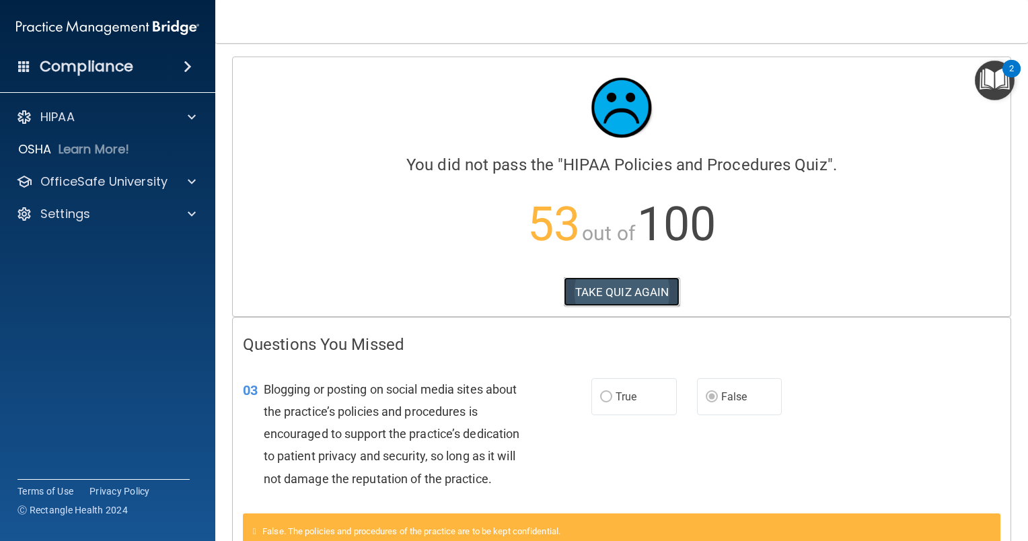
click at [648, 291] on button "TAKE QUIZ AGAIN" at bounding box center [622, 292] width 116 height 30
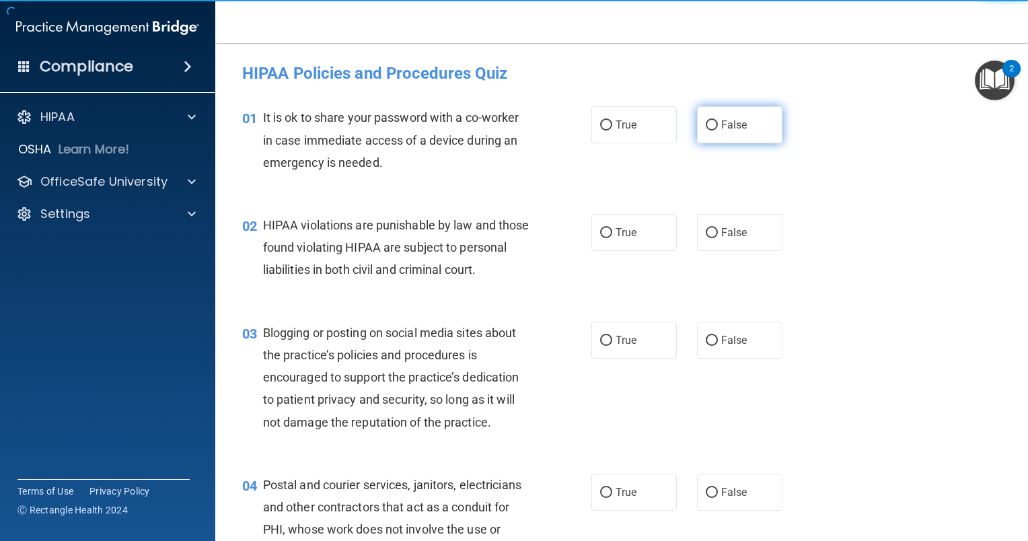
click at [729, 128] on span "False" at bounding box center [734, 124] width 26 height 13
click at [718, 128] on input "False" at bounding box center [712, 125] width 12 height 10
radio input "true"
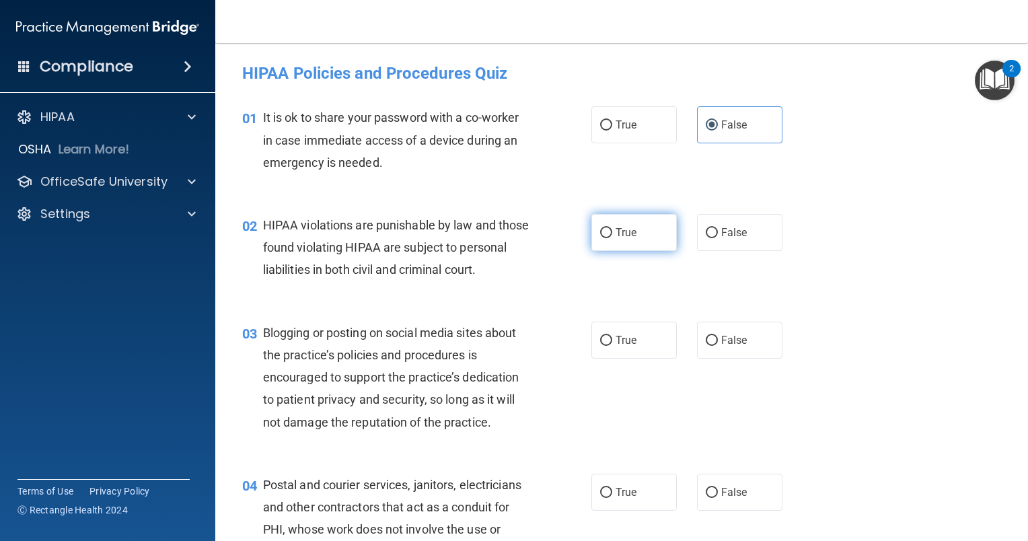
click at [644, 229] on label "True" at bounding box center [633, 232] width 85 height 37
click at [612, 229] on input "True" at bounding box center [606, 233] width 12 height 10
radio input "true"
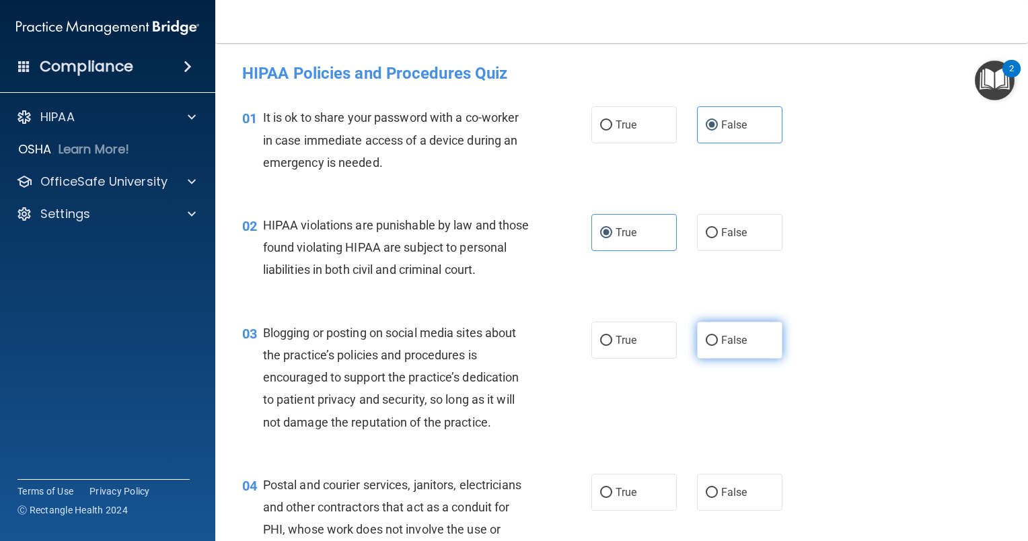
click at [739, 359] on label "False" at bounding box center [739, 340] width 85 height 37
click at [718, 346] on input "False" at bounding box center [712, 341] width 12 height 10
radio input "true"
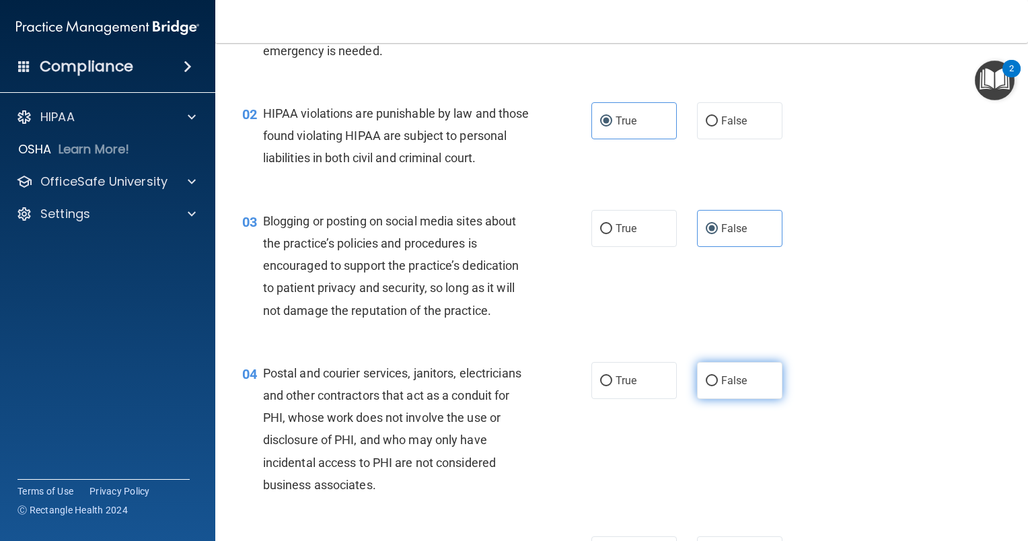
scroll to position [135, 0]
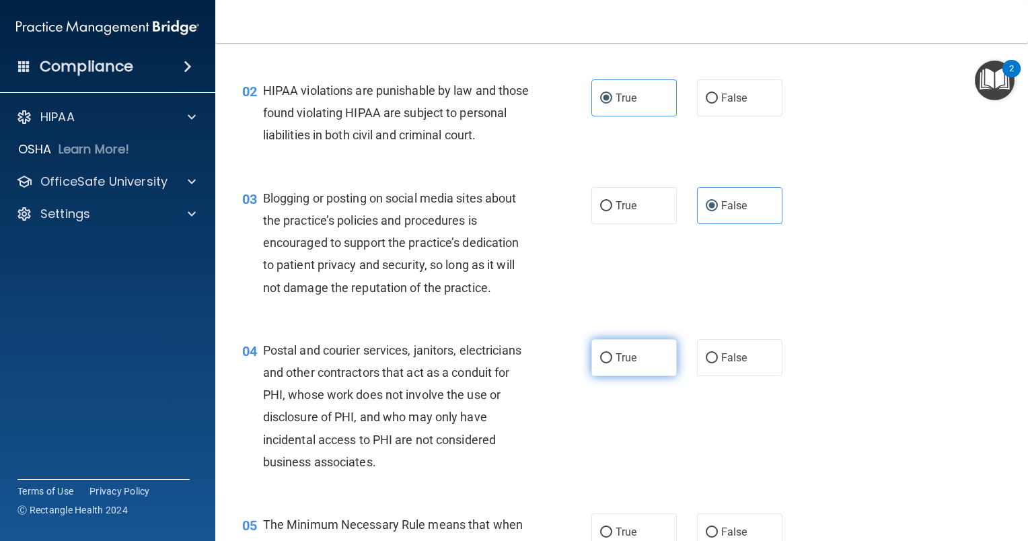
click at [631, 364] on span "True" at bounding box center [626, 357] width 21 height 13
click at [612, 363] on input "True" at bounding box center [606, 358] width 12 height 10
radio input "true"
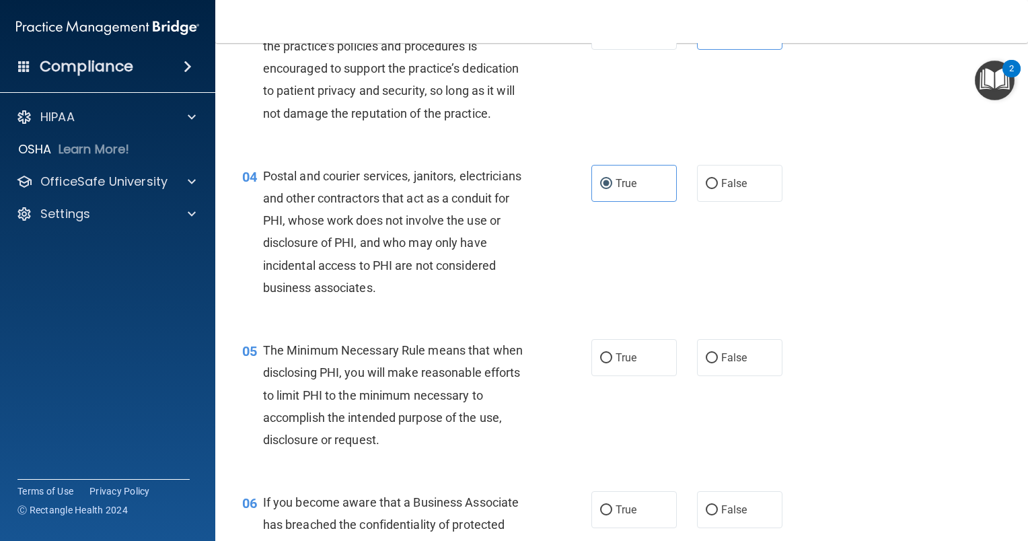
scroll to position [404, 0]
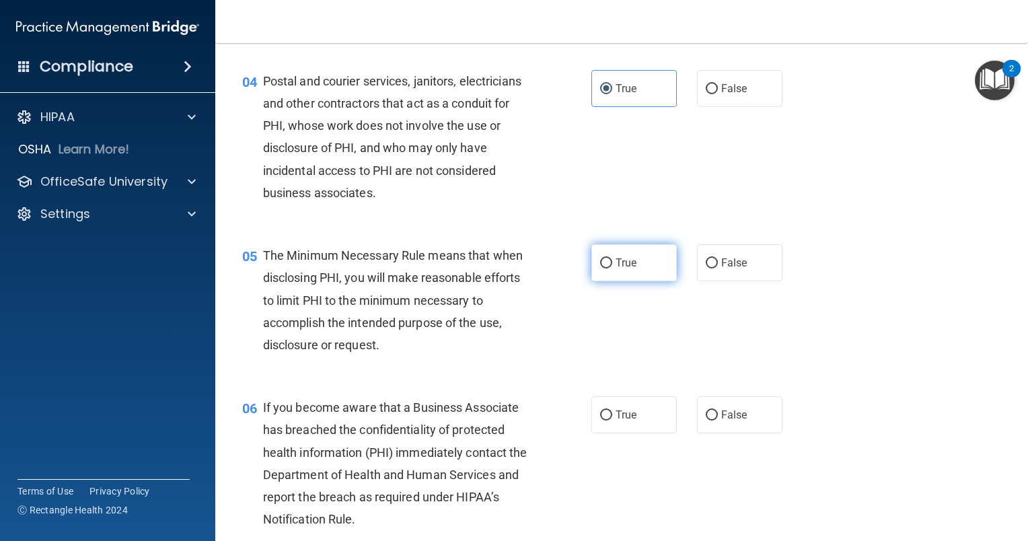
click at [617, 269] on span "True" at bounding box center [626, 262] width 21 height 13
click at [612, 268] on input "True" at bounding box center [606, 263] width 12 height 10
radio input "true"
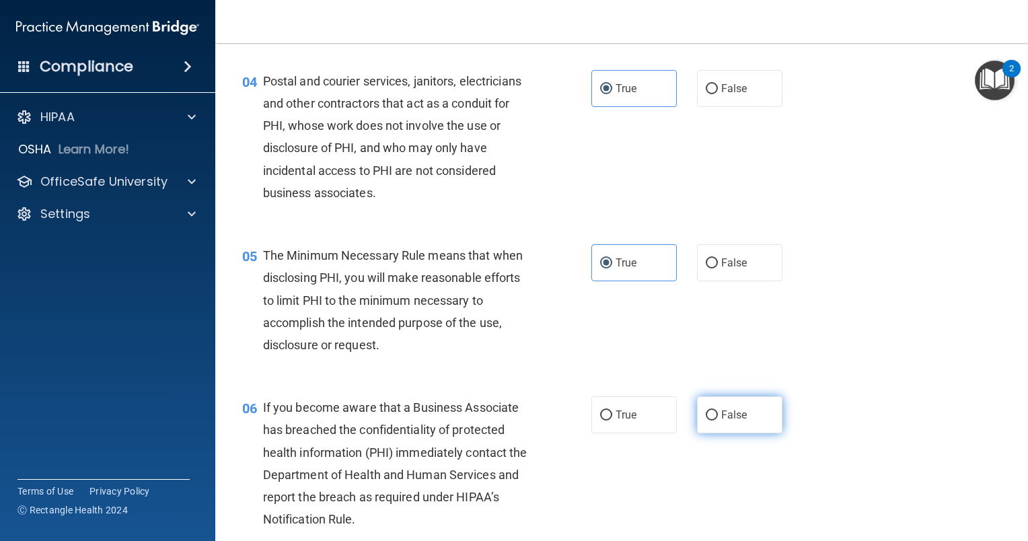
drag, startPoint x: 760, startPoint y: 443, endPoint x: 751, endPoint y: 443, distance: 9.4
click at [759, 433] on label "False" at bounding box center [739, 414] width 85 height 37
click at [718, 420] on input "False" at bounding box center [712, 415] width 12 height 10
radio input "true"
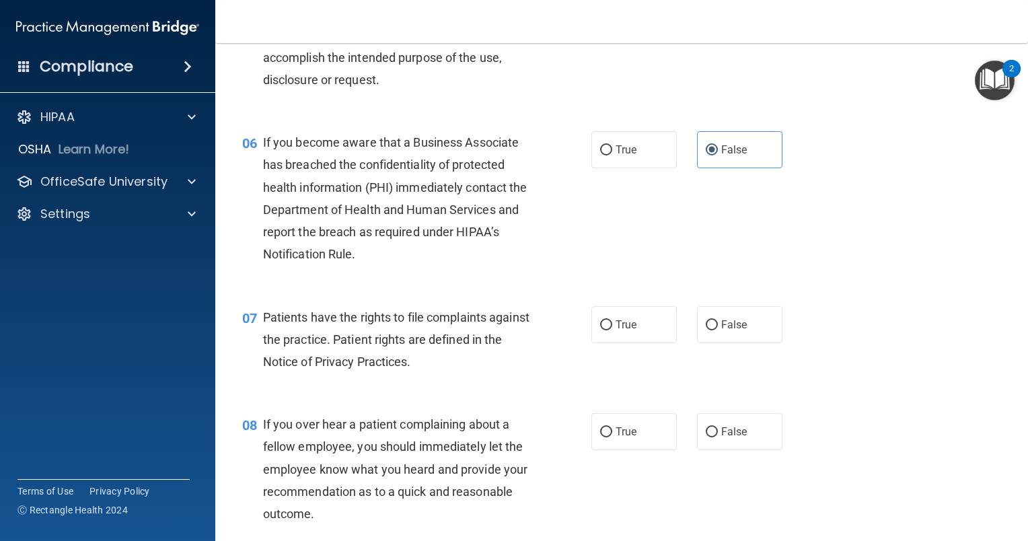
scroll to position [740, 0]
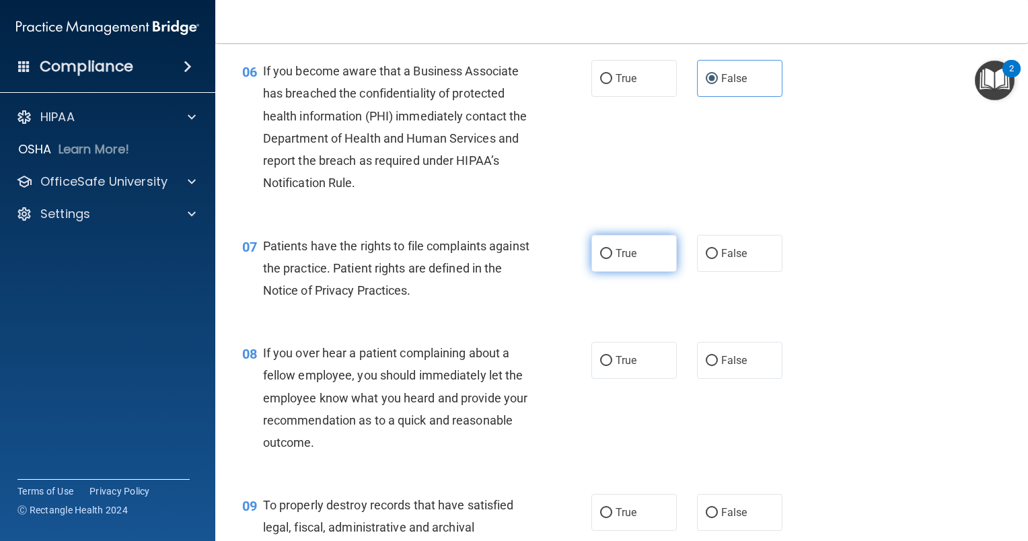
click at [616, 260] on span "True" at bounding box center [626, 253] width 21 height 13
click at [612, 259] on input "True" at bounding box center [606, 254] width 12 height 10
radio input "true"
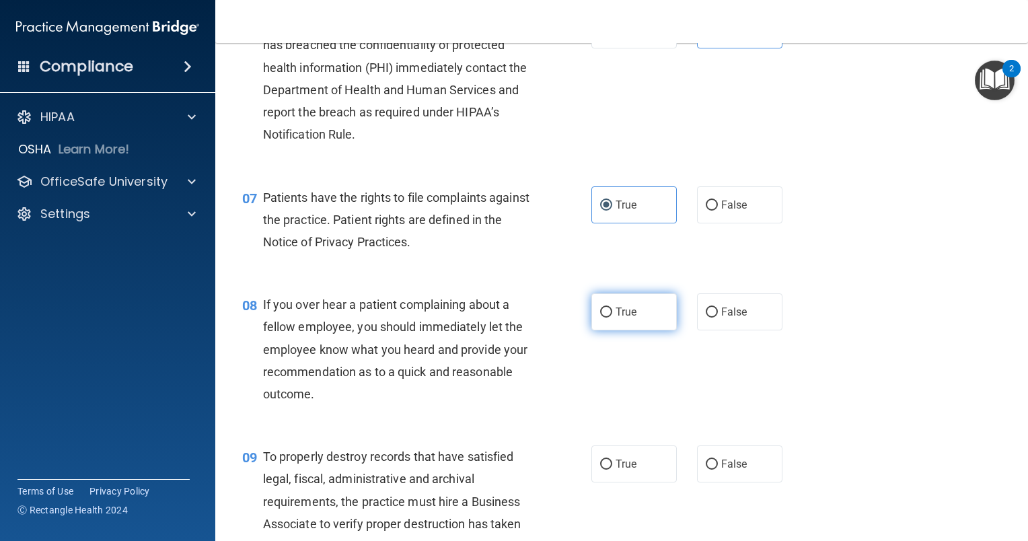
scroll to position [807, 0]
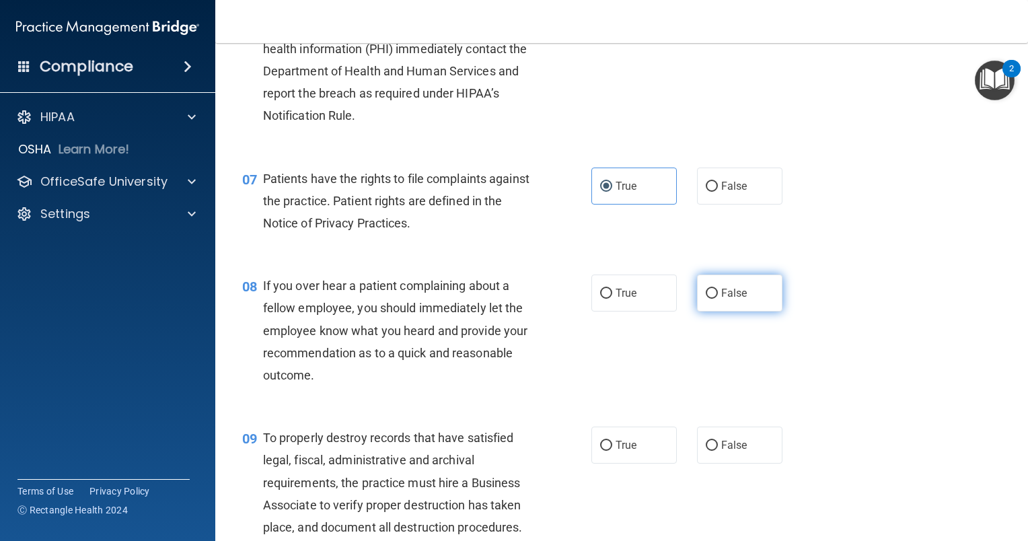
click at [721, 299] on span "False" at bounding box center [734, 293] width 26 height 13
click at [715, 299] on input "False" at bounding box center [712, 294] width 12 height 10
radio input "true"
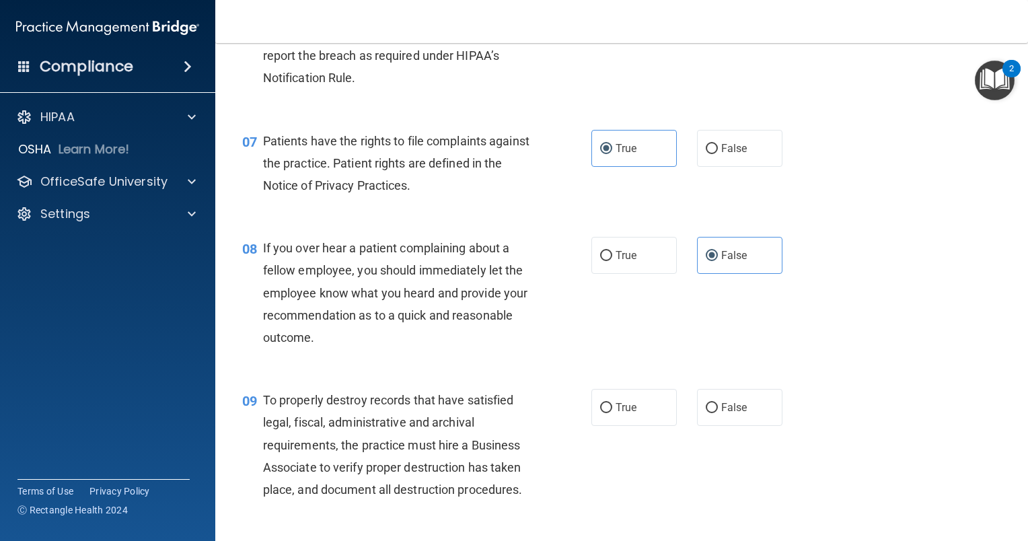
scroll to position [874, 0]
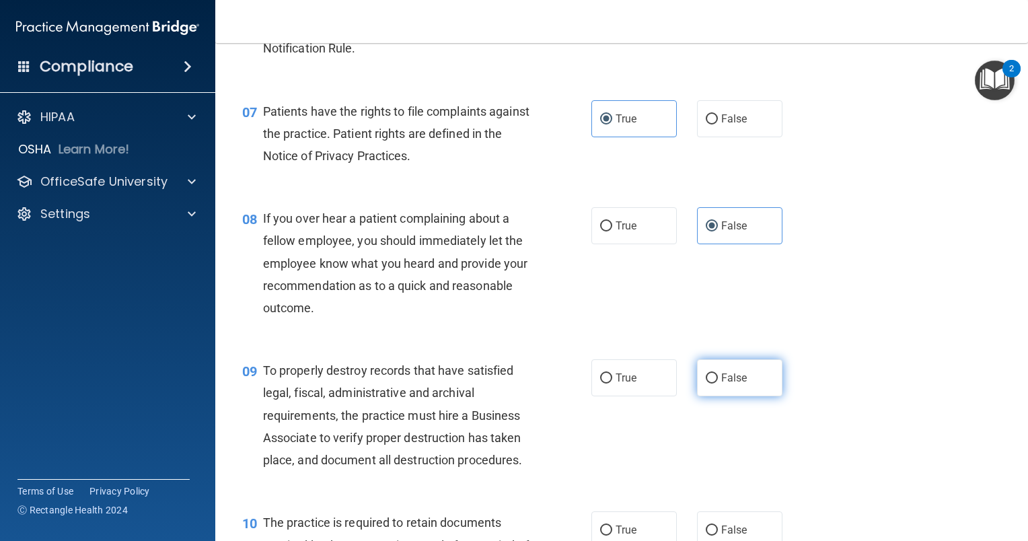
click at [731, 384] on span "False" at bounding box center [734, 377] width 26 height 13
click at [718, 383] on input "False" at bounding box center [712, 378] width 12 height 10
radio input "true"
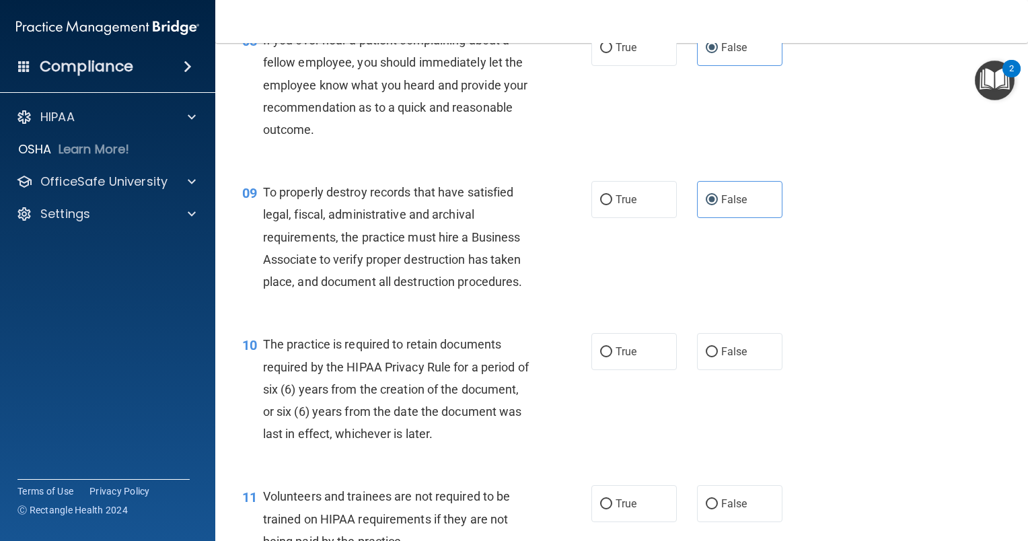
scroll to position [1076, 0]
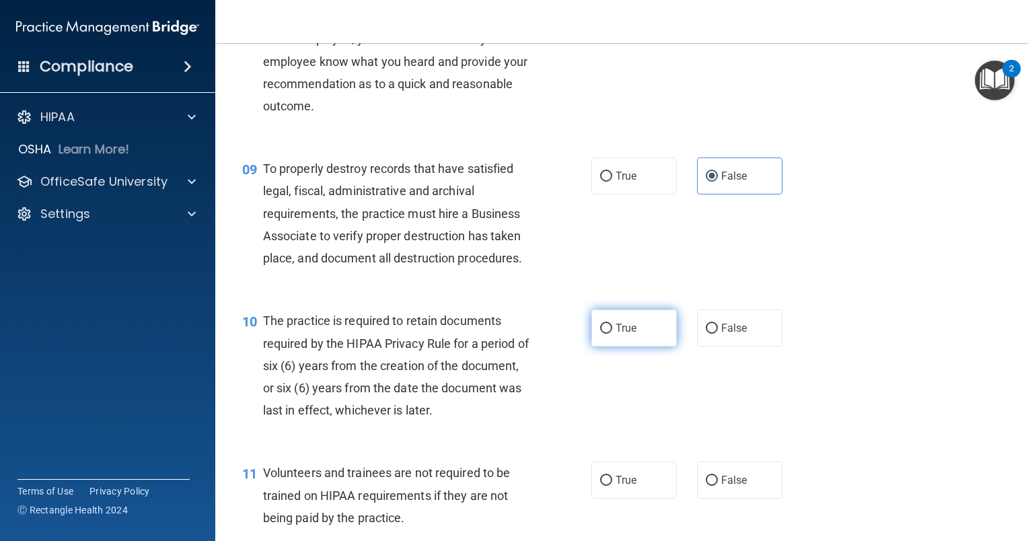
click at [612, 346] on label "True" at bounding box center [633, 327] width 85 height 37
click at [612, 334] on input "True" at bounding box center [606, 329] width 12 height 10
radio input "true"
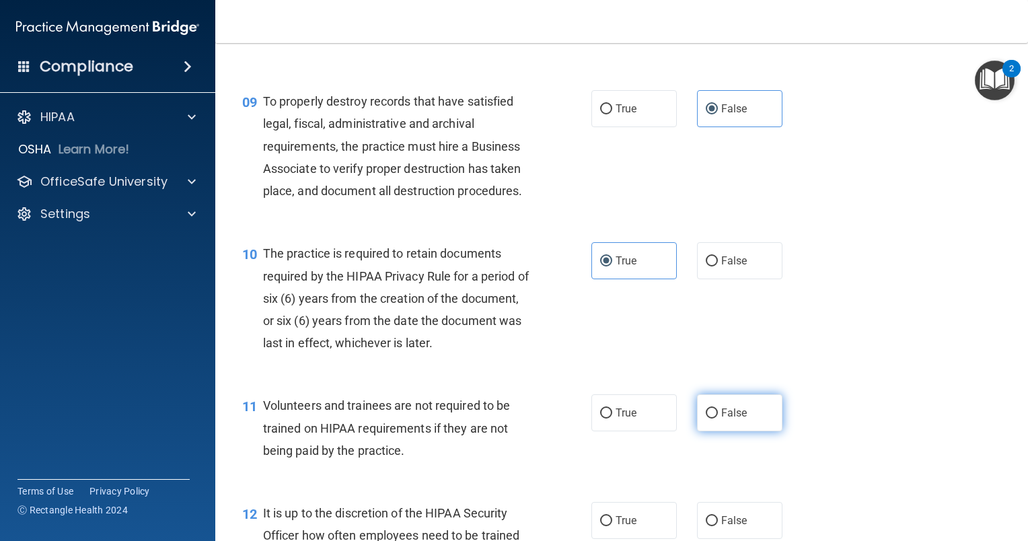
click at [706, 418] on input "False" at bounding box center [712, 413] width 12 height 10
radio input "true"
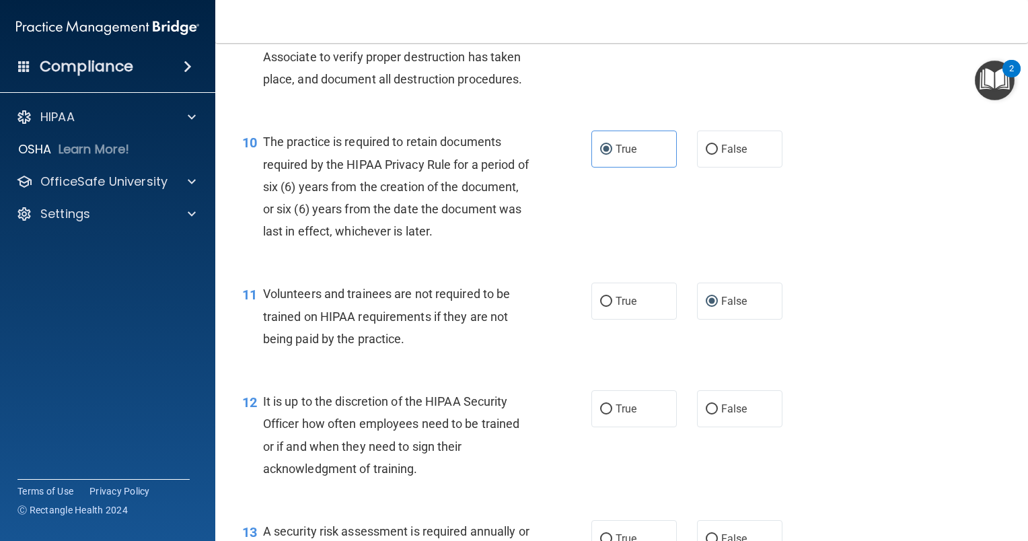
scroll to position [1278, 0]
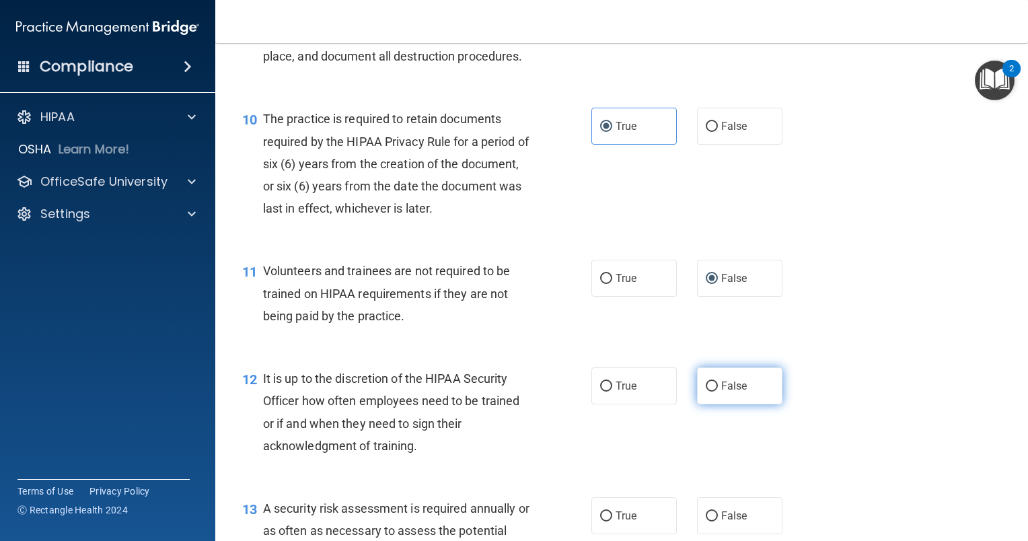
click at [730, 404] on label "False" at bounding box center [739, 385] width 85 height 37
click at [718, 392] on input "False" at bounding box center [712, 386] width 12 height 10
radio input "true"
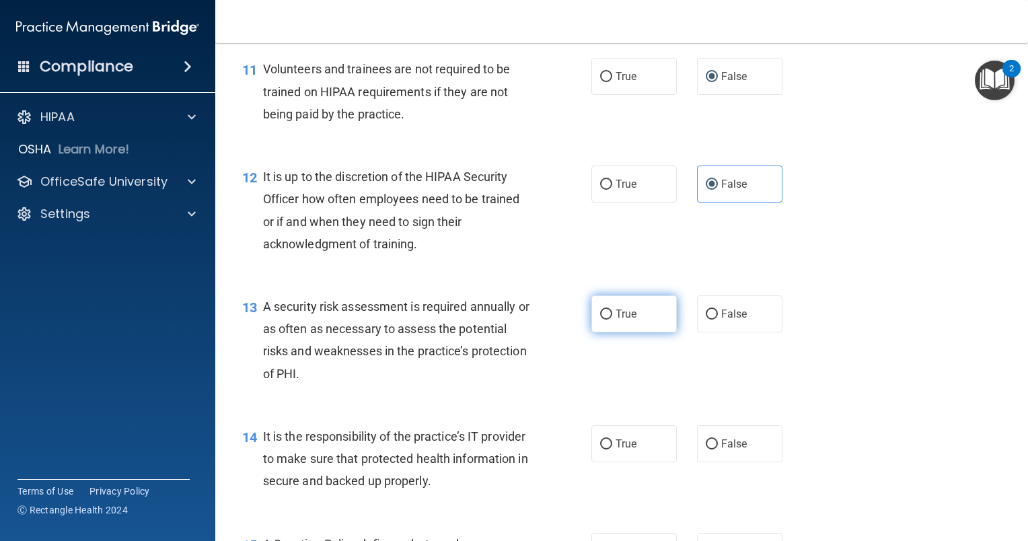
click at [623, 332] on label "True" at bounding box center [633, 313] width 85 height 37
click at [612, 320] on input "True" at bounding box center [606, 314] width 12 height 10
radio input "true"
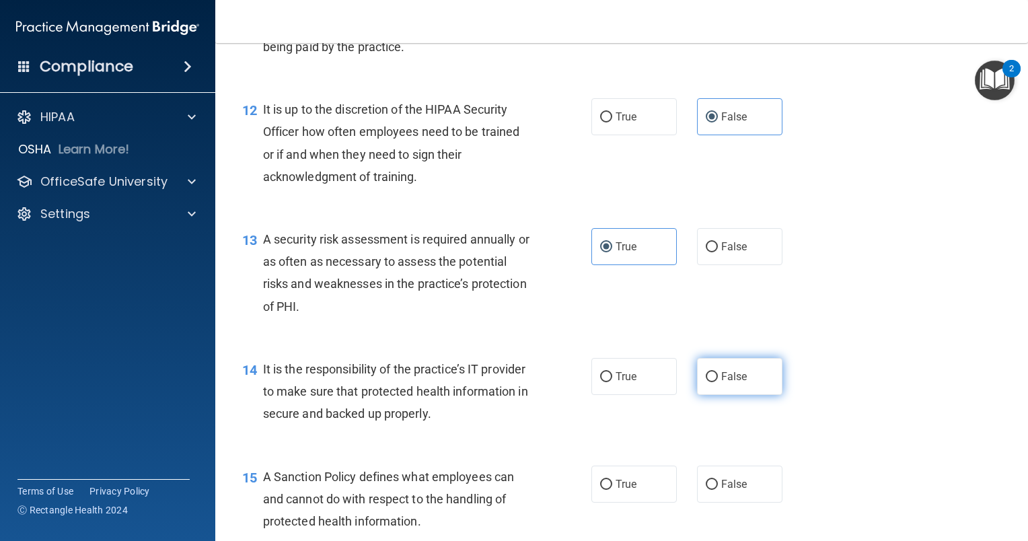
click at [735, 383] on span "False" at bounding box center [734, 376] width 26 height 13
click at [718, 382] on input "False" at bounding box center [712, 377] width 12 height 10
radio input "true"
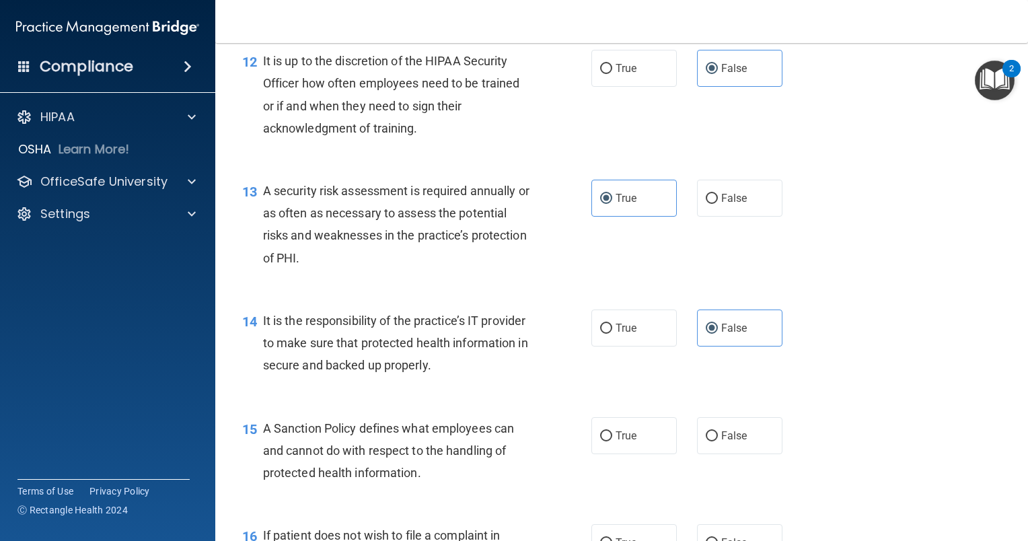
scroll to position [1614, 0]
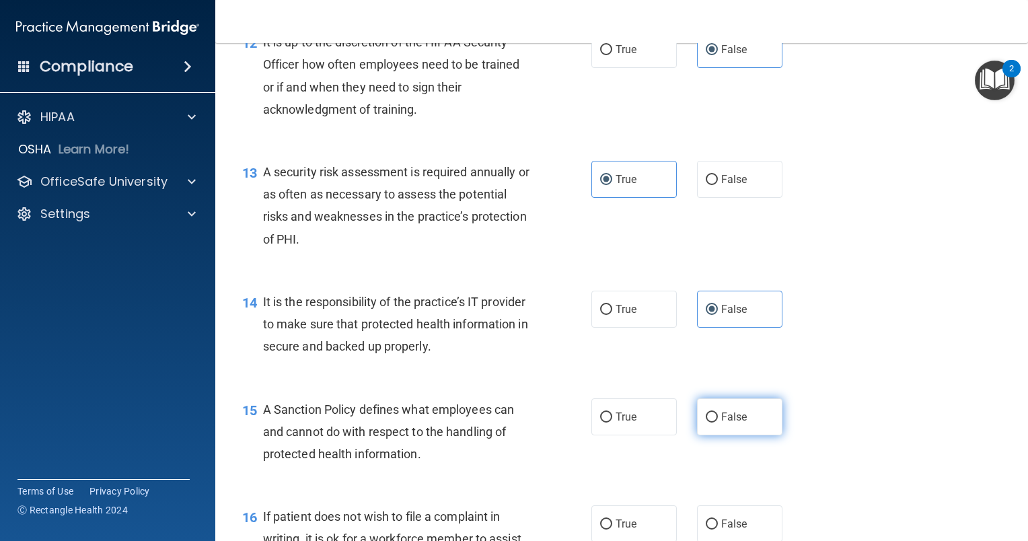
click at [724, 435] on label "False" at bounding box center [739, 416] width 85 height 37
click at [718, 422] on input "False" at bounding box center [712, 417] width 12 height 10
radio input "true"
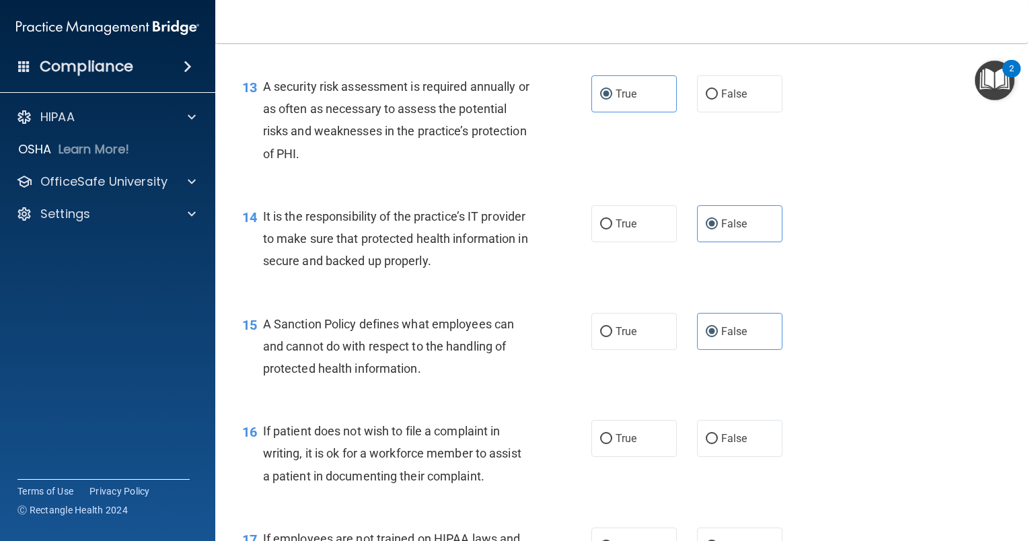
scroll to position [1749, 0]
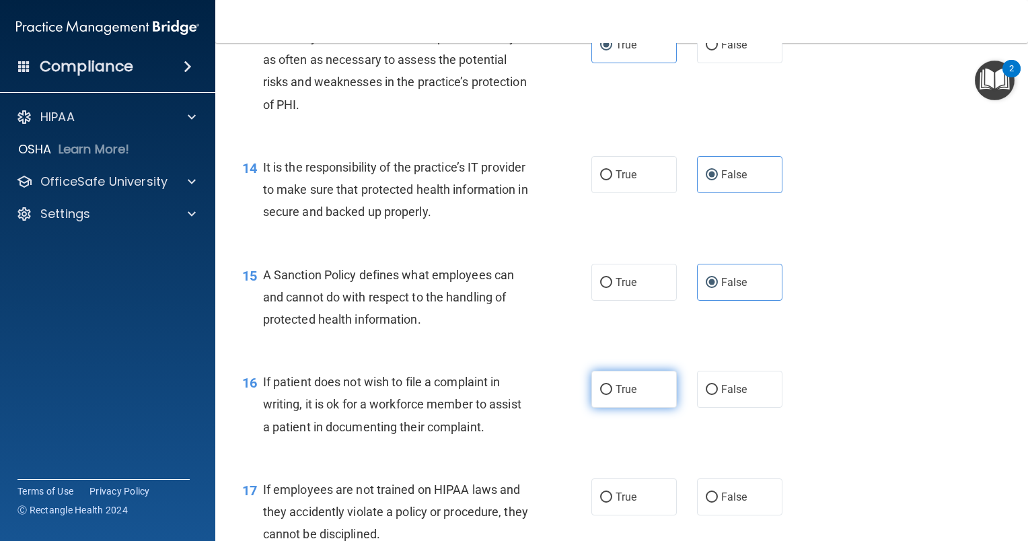
click at [633, 408] on label "True" at bounding box center [633, 389] width 85 height 37
click at [612, 395] on input "True" at bounding box center [606, 390] width 12 height 10
radio input "true"
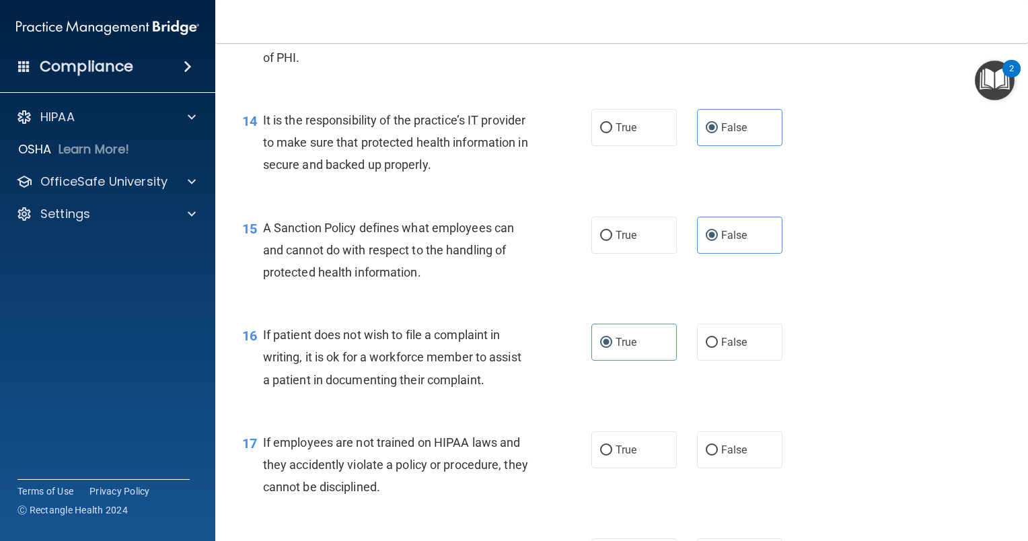
scroll to position [1816, 0]
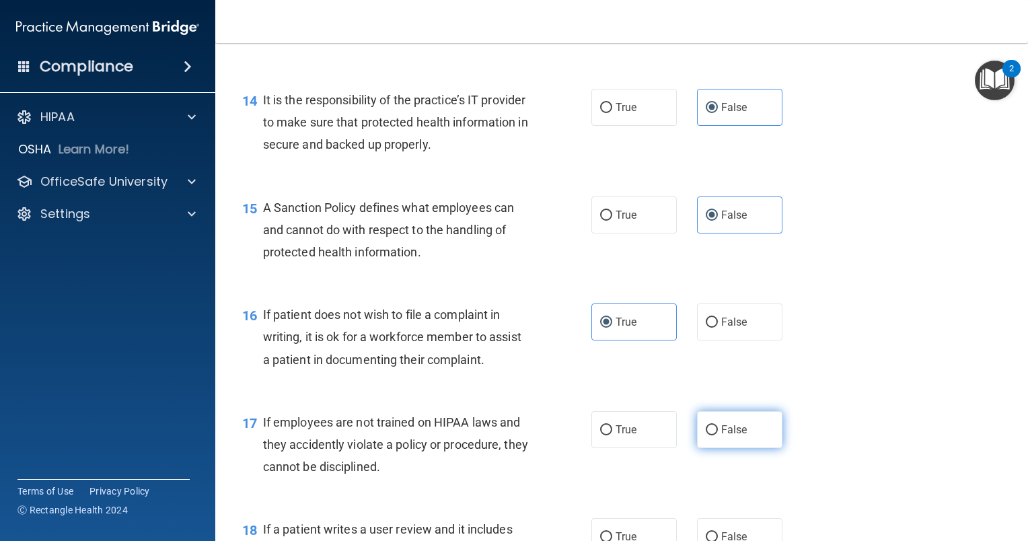
click at [721, 436] on span "False" at bounding box center [734, 429] width 26 height 13
click at [718, 435] on input "False" at bounding box center [712, 430] width 12 height 10
radio input "true"
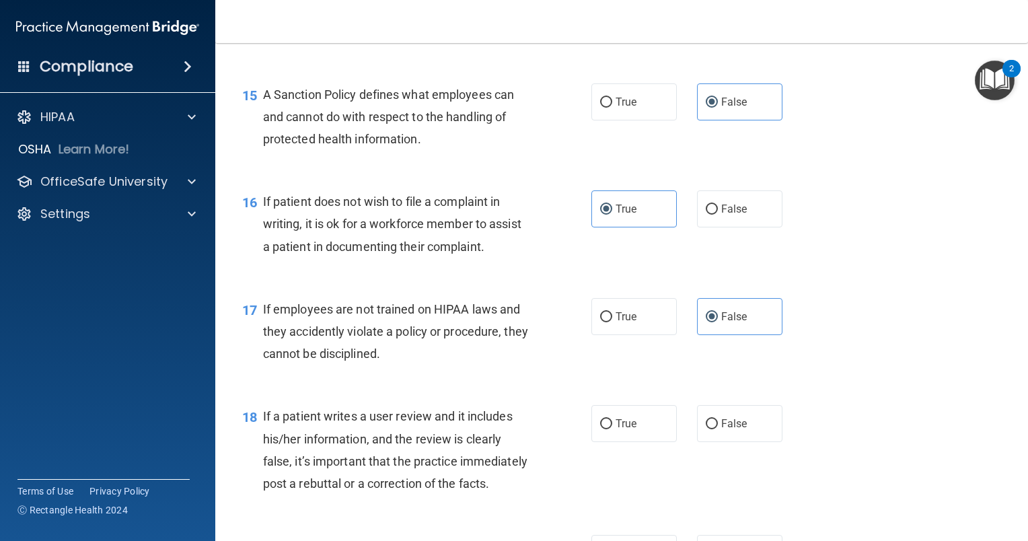
scroll to position [1951, 0]
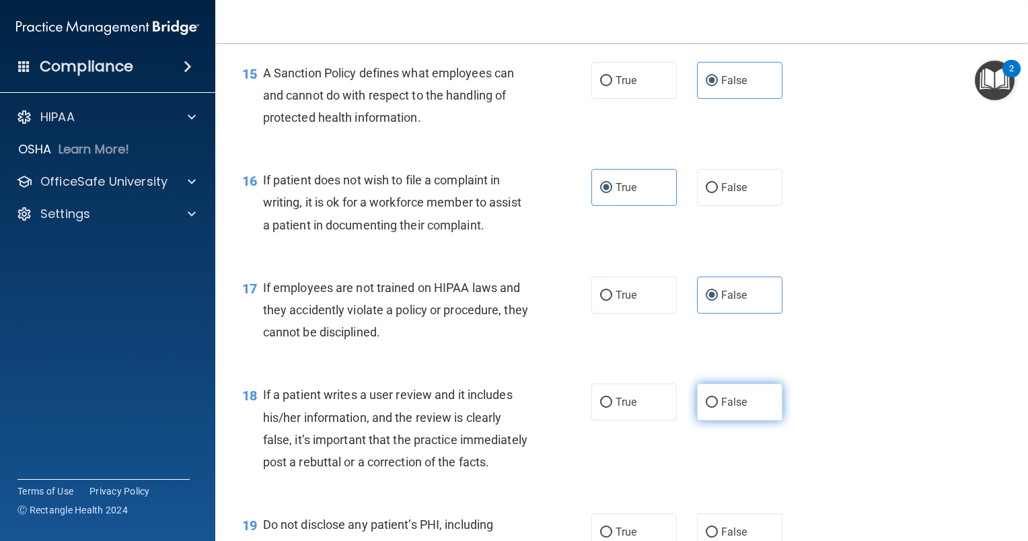
click at [723, 408] on span "False" at bounding box center [734, 402] width 26 height 13
click at [718, 408] on input "False" at bounding box center [712, 403] width 12 height 10
radio input "true"
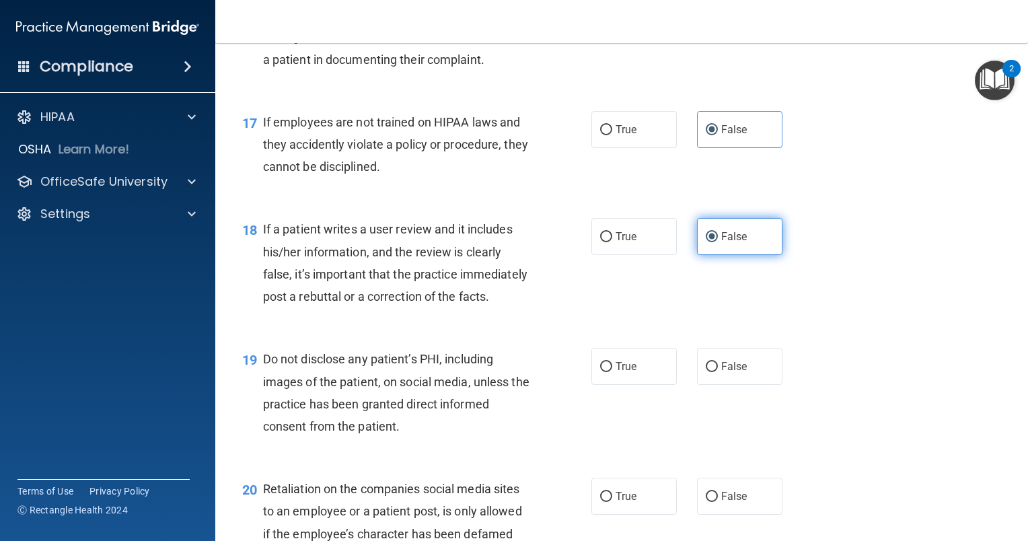
scroll to position [2153, 0]
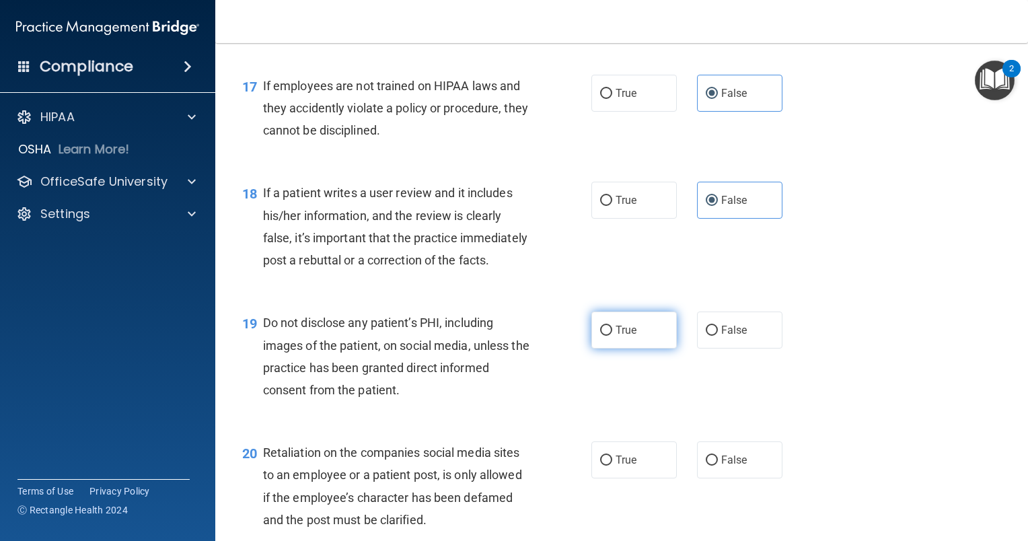
click at [657, 348] on label "True" at bounding box center [633, 329] width 85 height 37
click at [612, 336] on input "True" at bounding box center [606, 331] width 12 height 10
radio input "true"
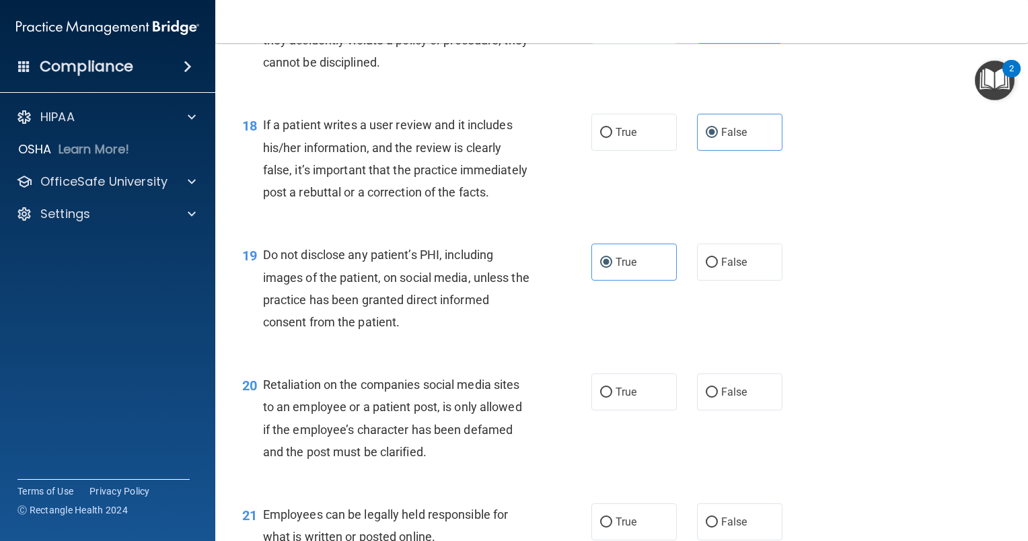
scroll to position [2287, 0]
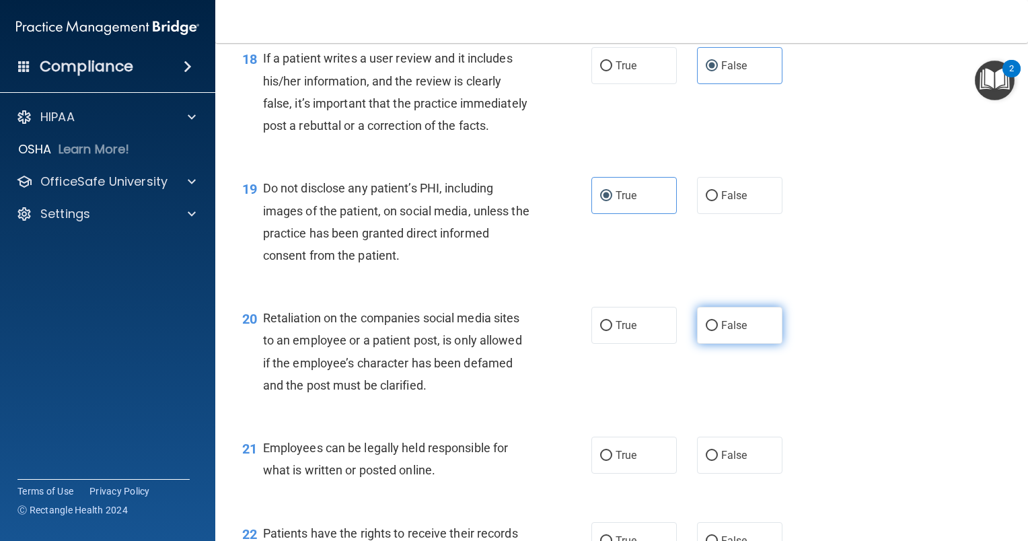
click at [729, 344] on label "False" at bounding box center [739, 325] width 85 height 37
click at [718, 331] on input "False" at bounding box center [712, 326] width 12 height 10
radio input "true"
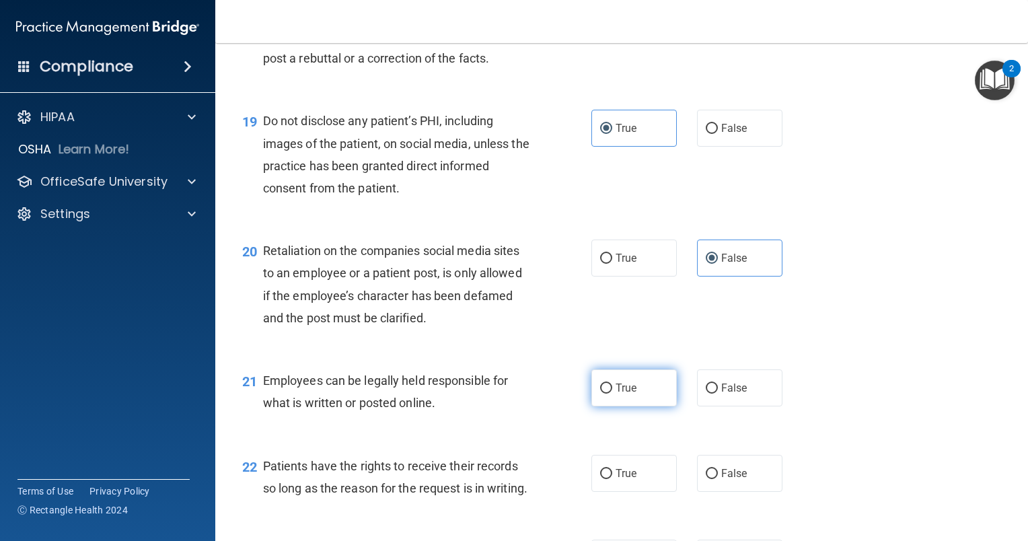
click at [654, 406] on label "True" at bounding box center [633, 387] width 85 height 37
click at [612, 394] on input "True" at bounding box center [606, 388] width 12 height 10
radio input "true"
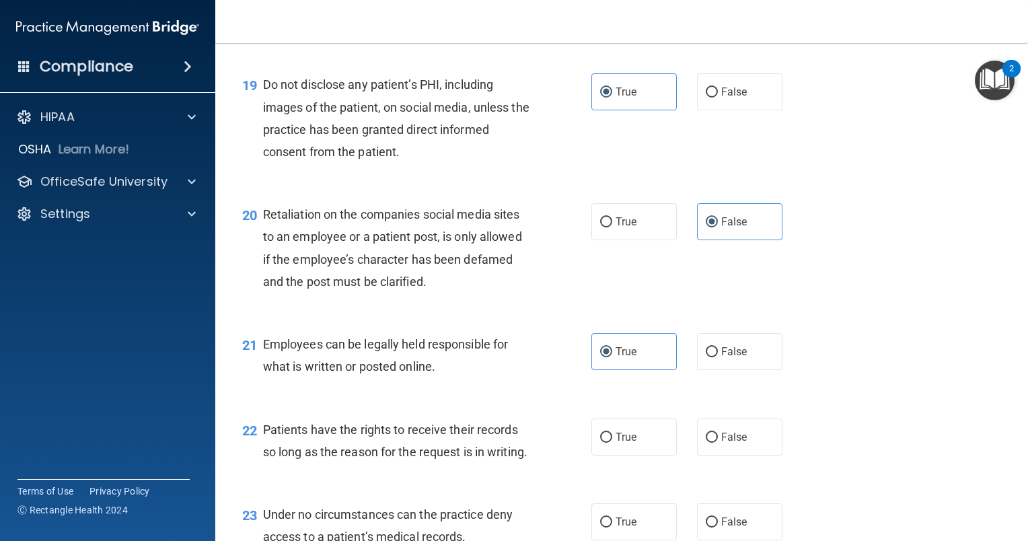
scroll to position [2422, 0]
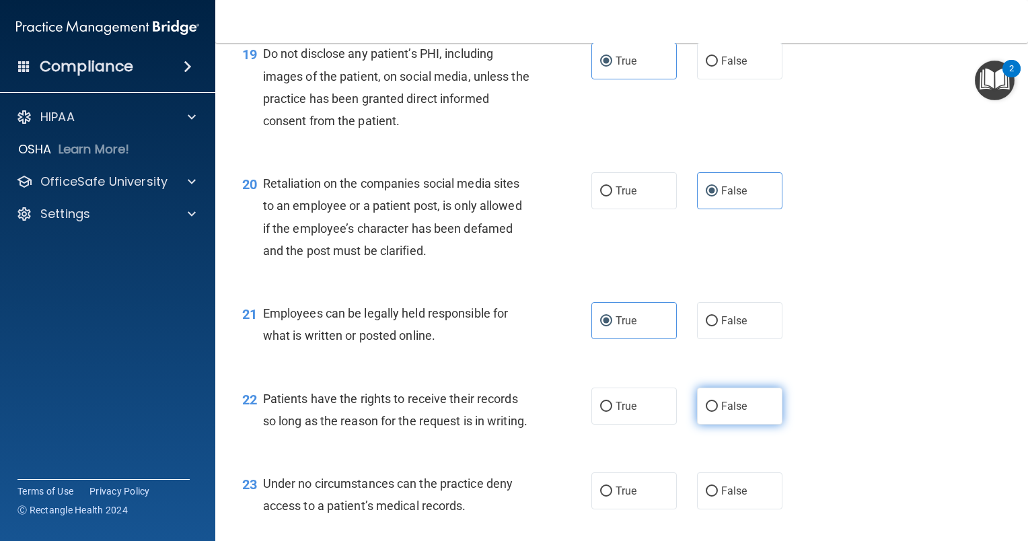
click at [727, 412] on span "False" at bounding box center [734, 406] width 26 height 13
click at [718, 412] on input "False" at bounding box center [712, 407] width 12 height 10
radio input "true"
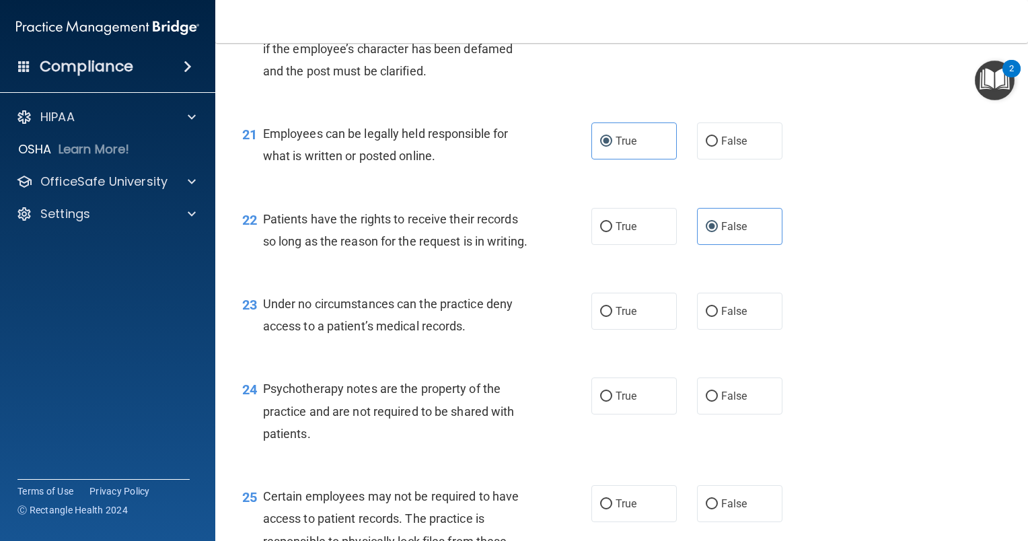
scroll to position [2623, 0]
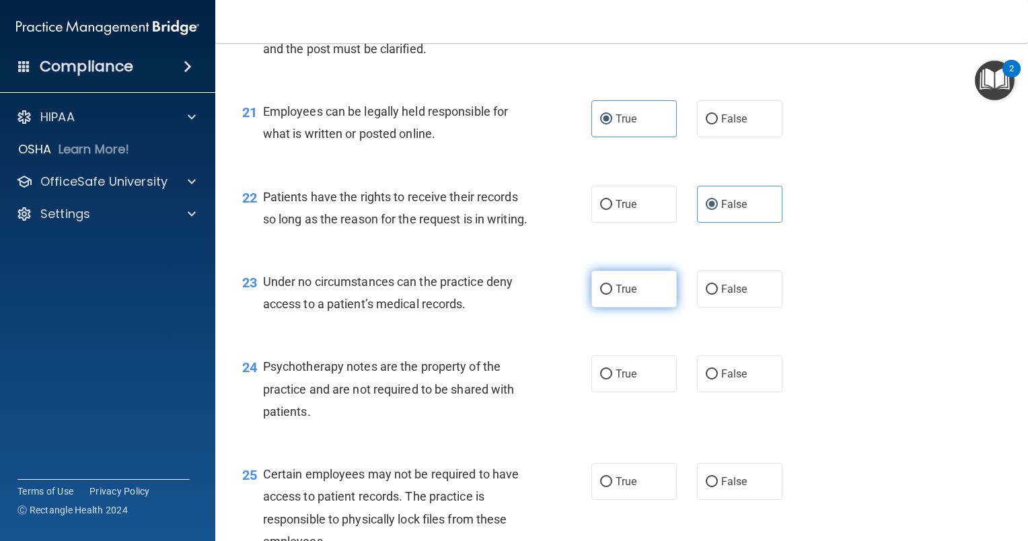
click at [646, 307] on label "True" at bounding box center [633, 288] width 85 height 37
click at [612, 295] on input "True" at bounding box center [606, 290] width 12 height 10
radio input "true"
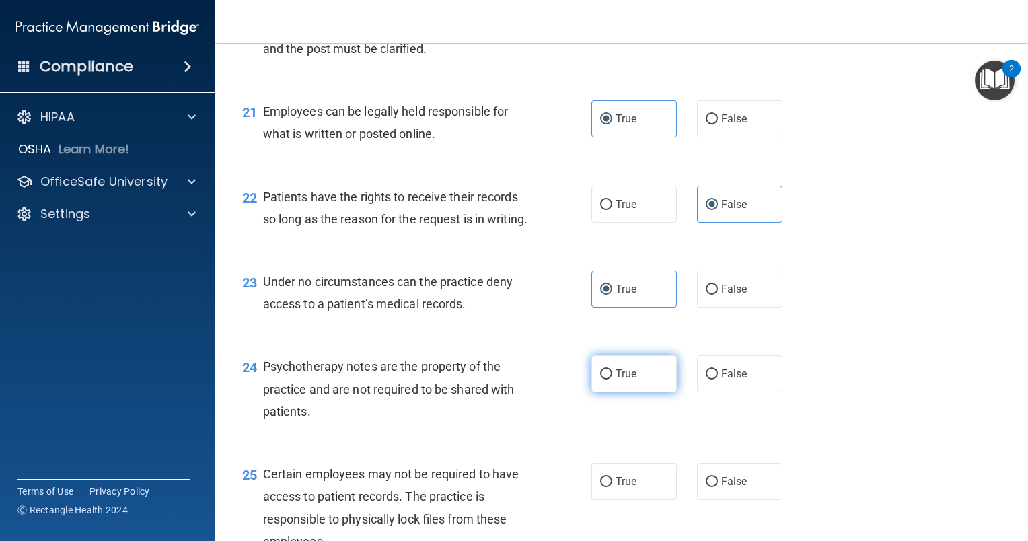
click at [635, 392] on label "True" at bounding box center [633, 373] width 85 height 37
click at [612, 379] on input "True" at bounding box center [606, 374] width 12 height 10
radio input "true"
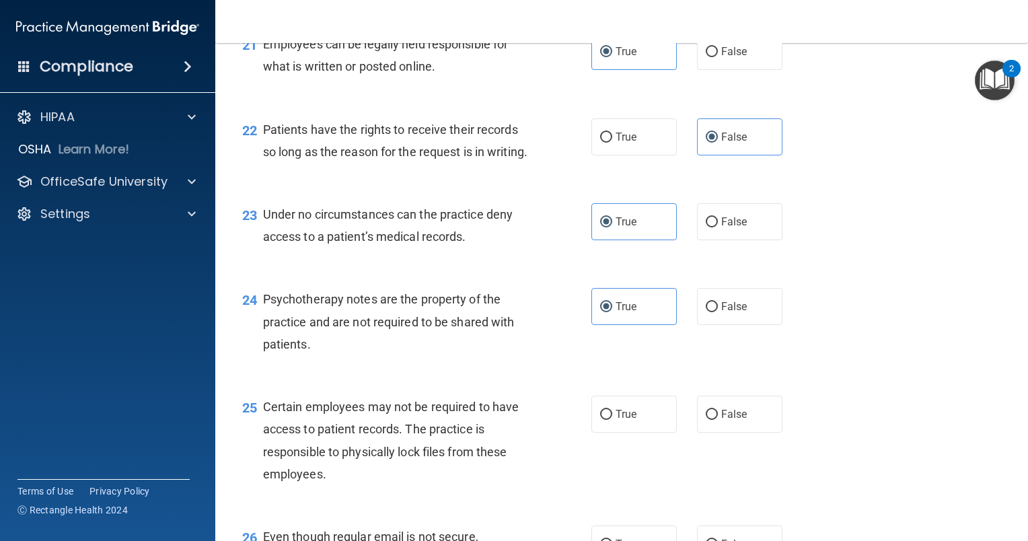
scroll to position [2758, 0]
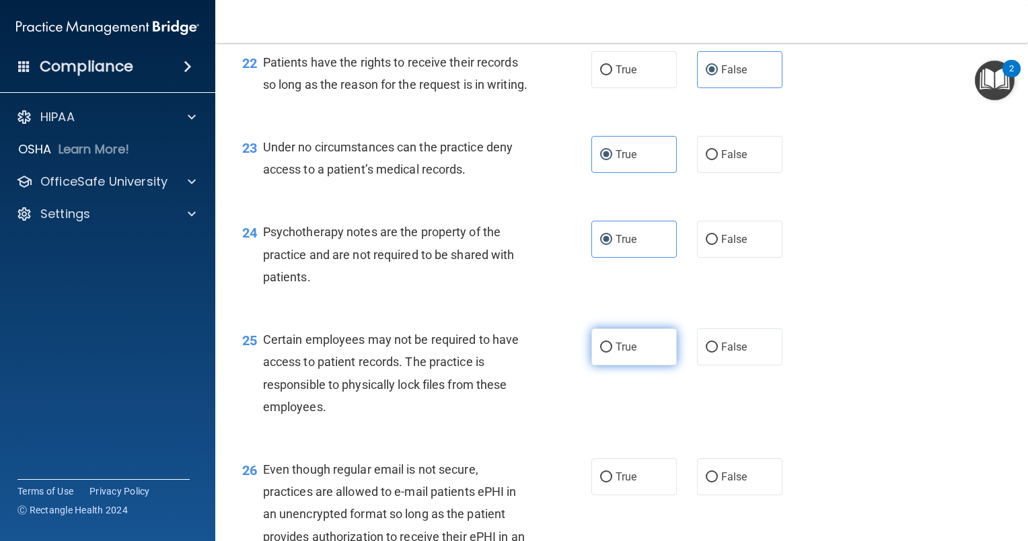
click at [651, 365] on label "True" at bounding box center [633, 346] width 85 height 37
click at [612, 352] on input "True" at bounding box center [606, 347] width 12 height 10
radio input "true"
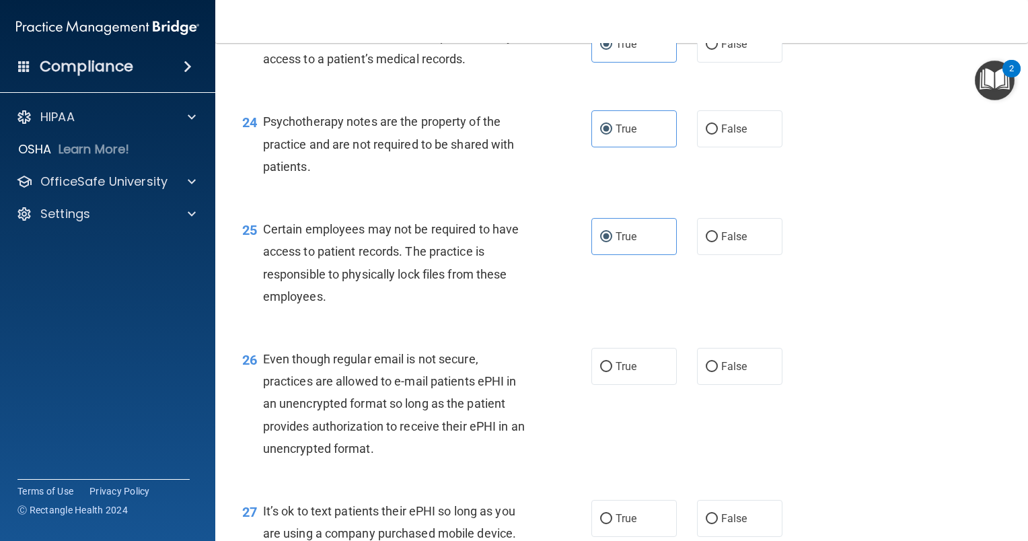
scroll to position [2893, 0]
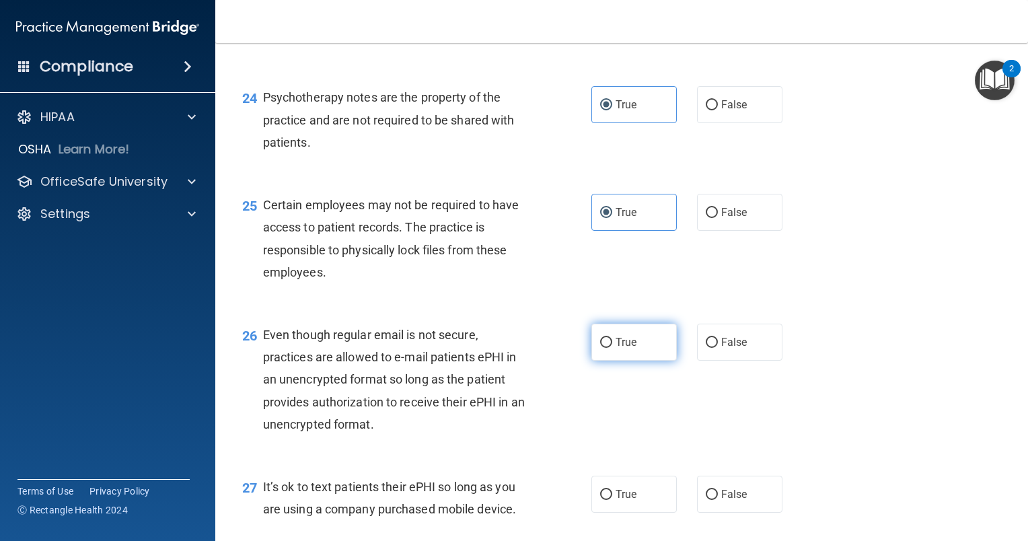
click at [628, 348] on span "True" at bounding box center [626, 342] width 21 height 13
click at [612, 348] on input "True" at bounding box center [606, 343] width 12 height 10
radio input "true"
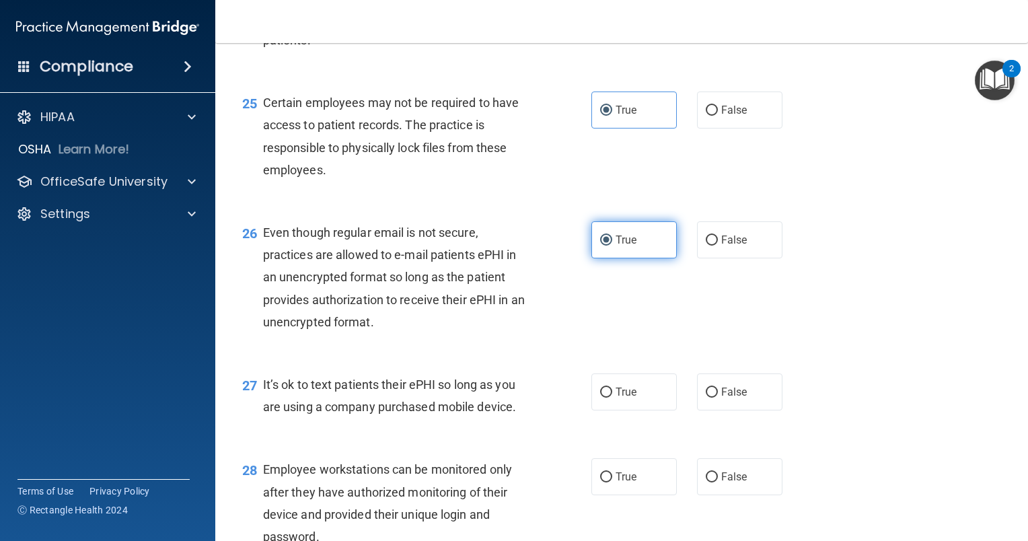
scroll to position [3027, 0]
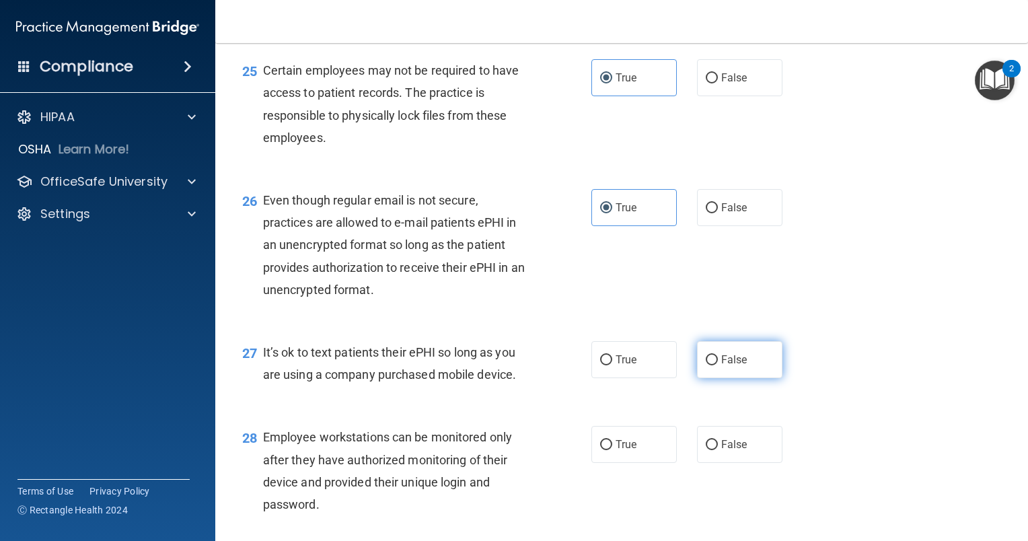
click at [732, 366] on span "False" at bounding box center [734, 359] width 26 height 13
click at [718, 365] on input "False" at bounding box center [712, 360] width 12 height 10
radio input "true"
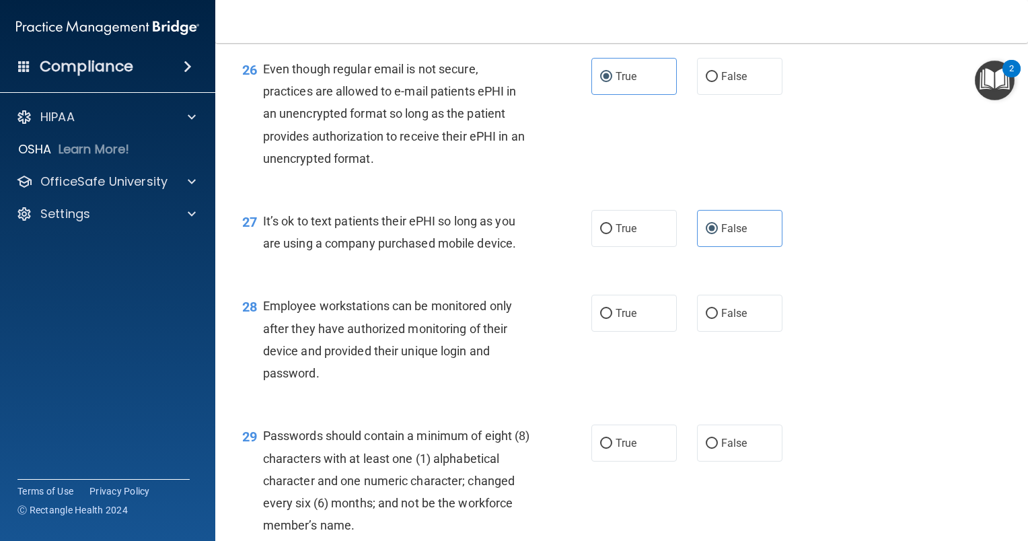
scroll to position [3162, 0]
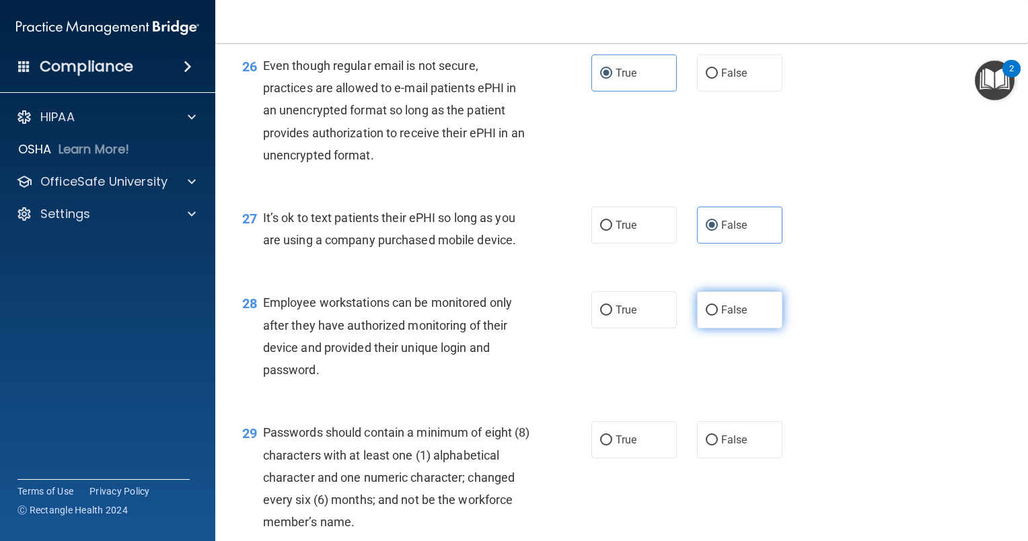
click at [737, 328] on label "False" at bounding box center [739, 309] width 85 height 37
click at [718, 315] on input "False" at bounding box center [712, 310] width 12 height 10
radio input "true"
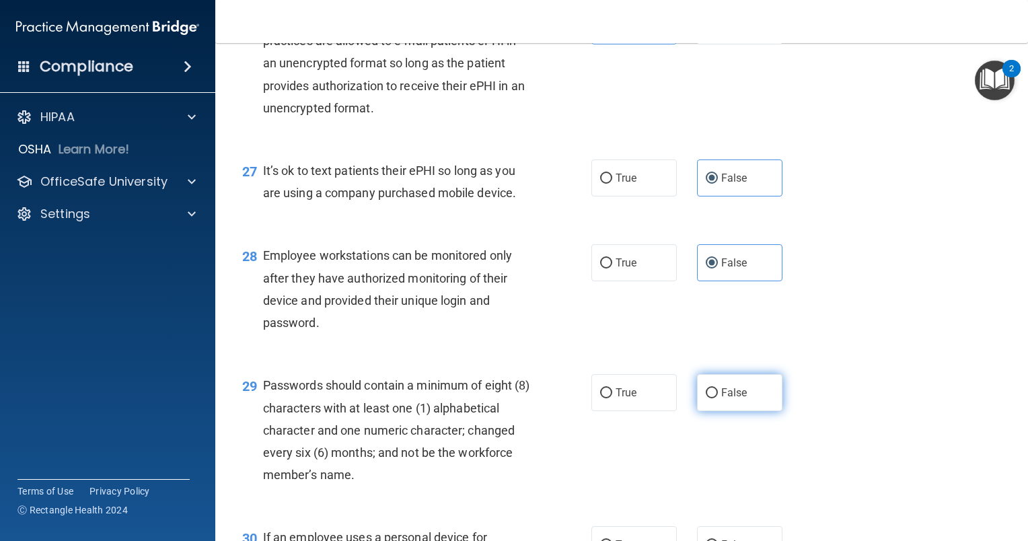
scroll to position [3229, 0]
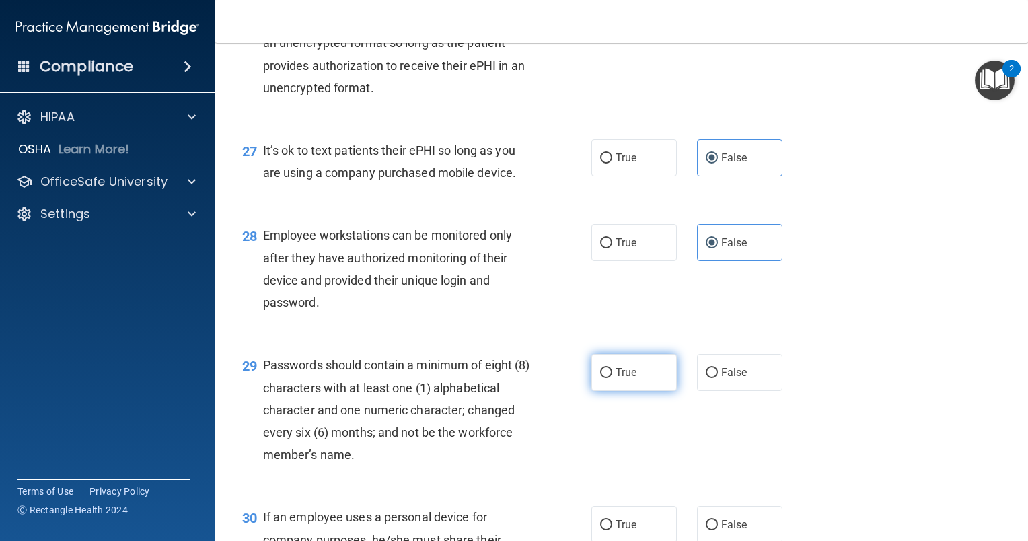
click at [636, 391] on label "True" at bounding box center [633, 372] width 85 height 37
click at [612, 378] on input "True" at bounding box center [606, 373] width 12 height 10
radio input "true"
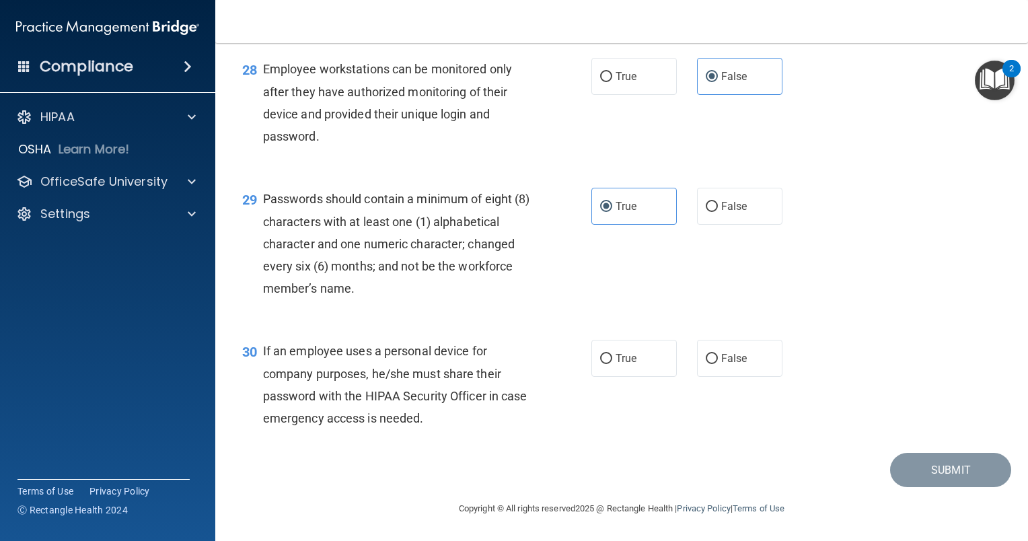
scroll to position [3431, 0]
click at [712, 377] on label "False" at bounding box center [739, 358] width 85 height 37
click at [712, 364] on input "False" at bounding box center [712, 359] width 12 height 10
radio input "true"
click at [953, 487] on button "Submit" at bounding box center [950, 470] width 121 height 34
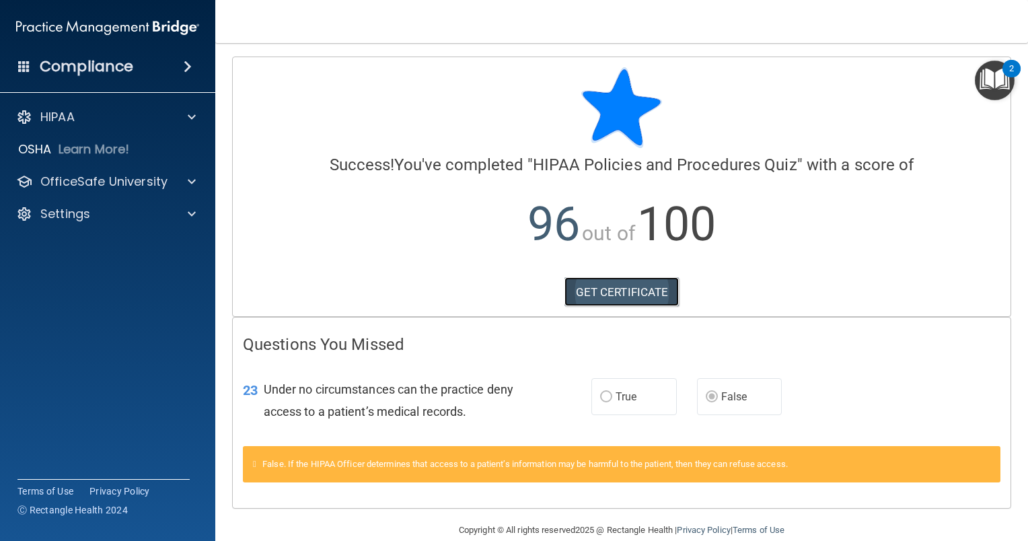
click at [584, 293] on link "GET CERTIFICATE" at bounding box center [621, 292] width 115 height 30
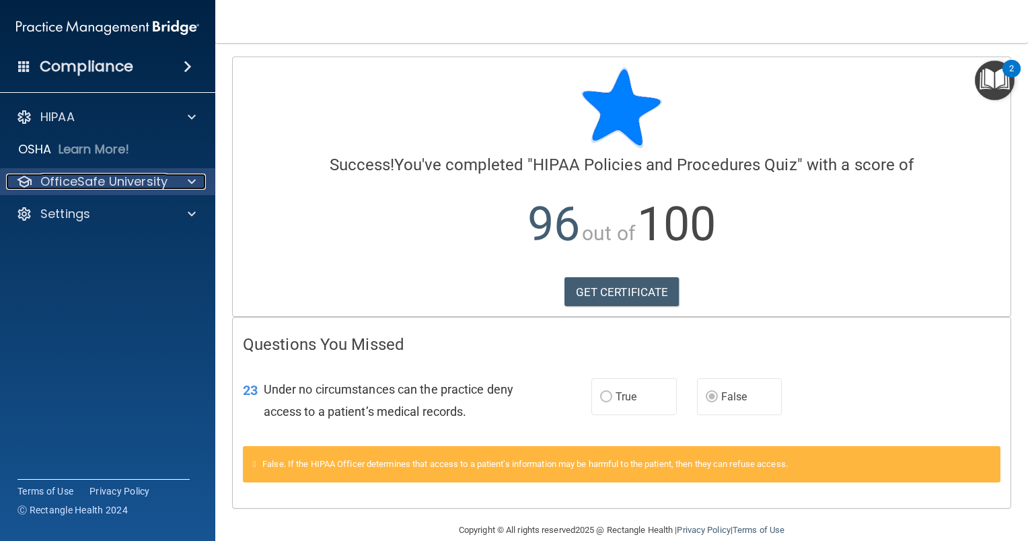
click at [177, 183] on div at bounding box center [190, 182] width 34 height 16
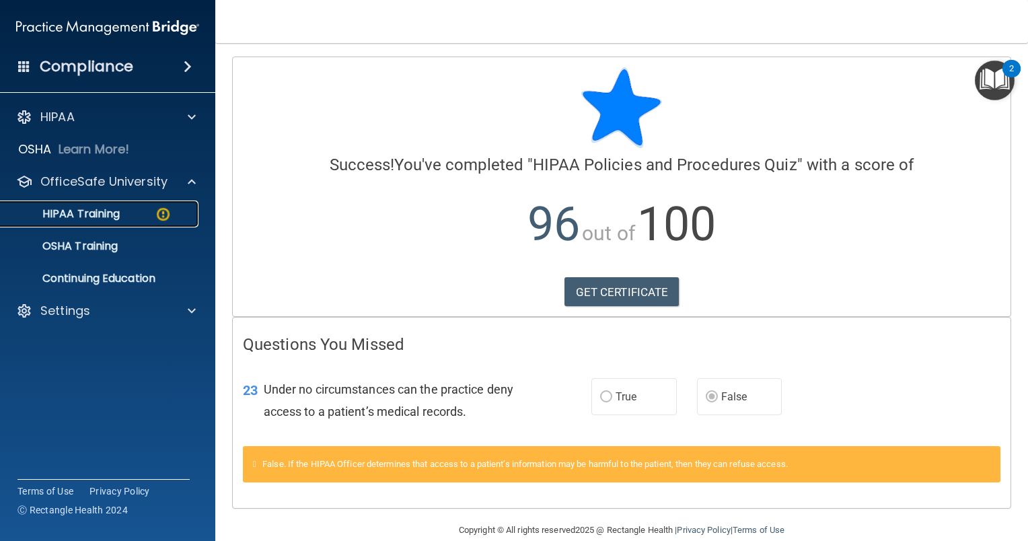
click at [110, 218] on p "HIPAA Training" at bounding box center [64, 213] width 111 height 13
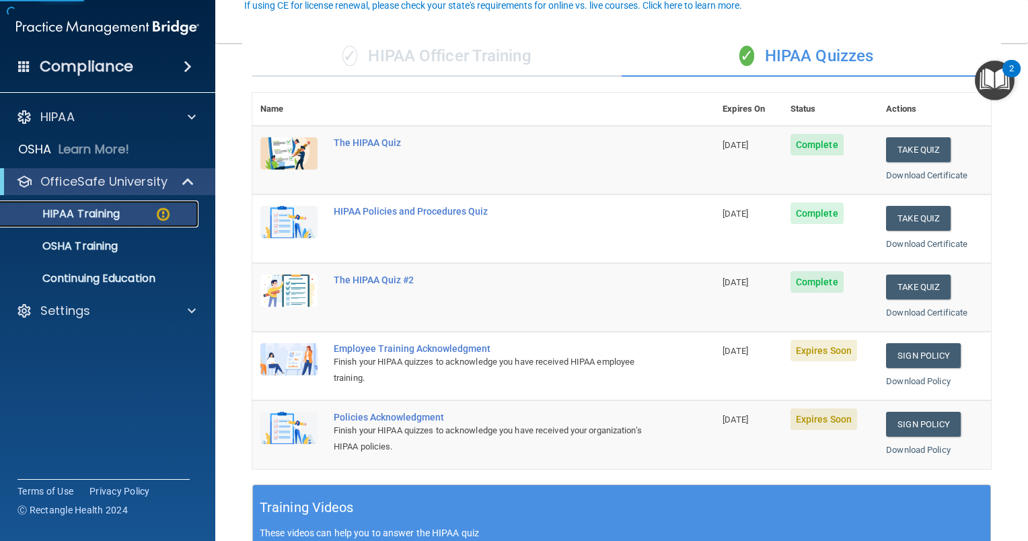
scroll to position [135, 0]
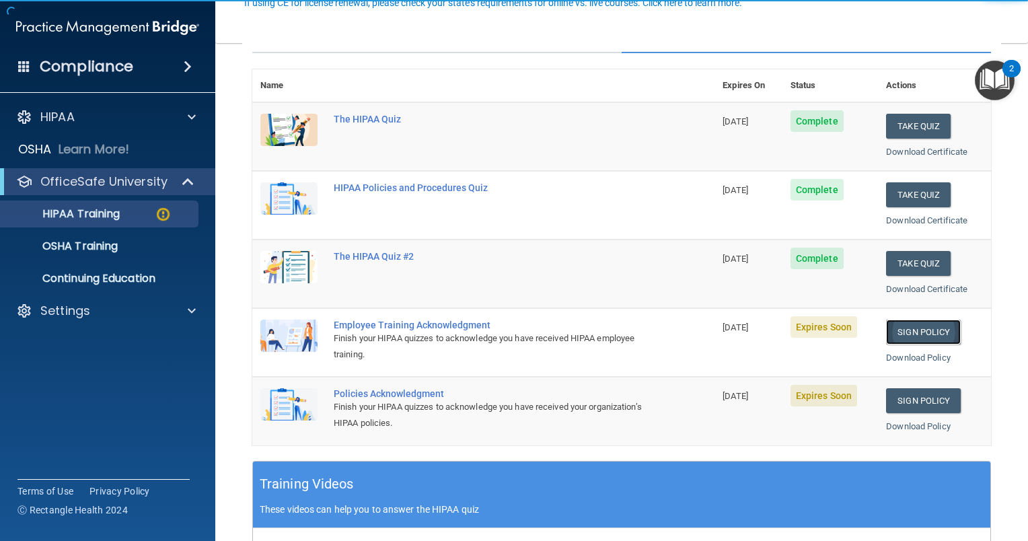
click at [916, 335] on link "Sign Policy" at bounding box center [923, 332] width 75 height 25
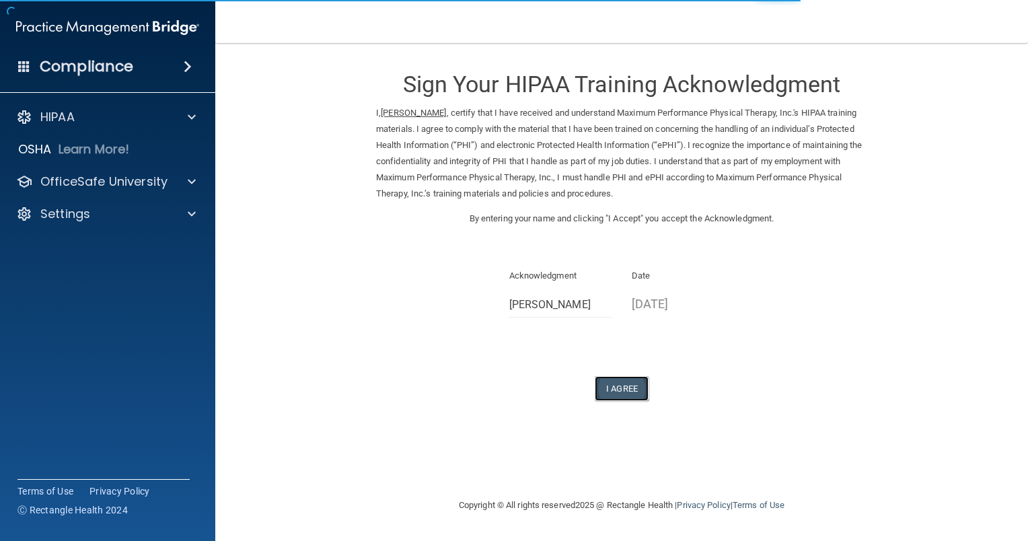
click at [627, 385] on button "I Agree" at bounding box center [622, 388] width 54 height 25
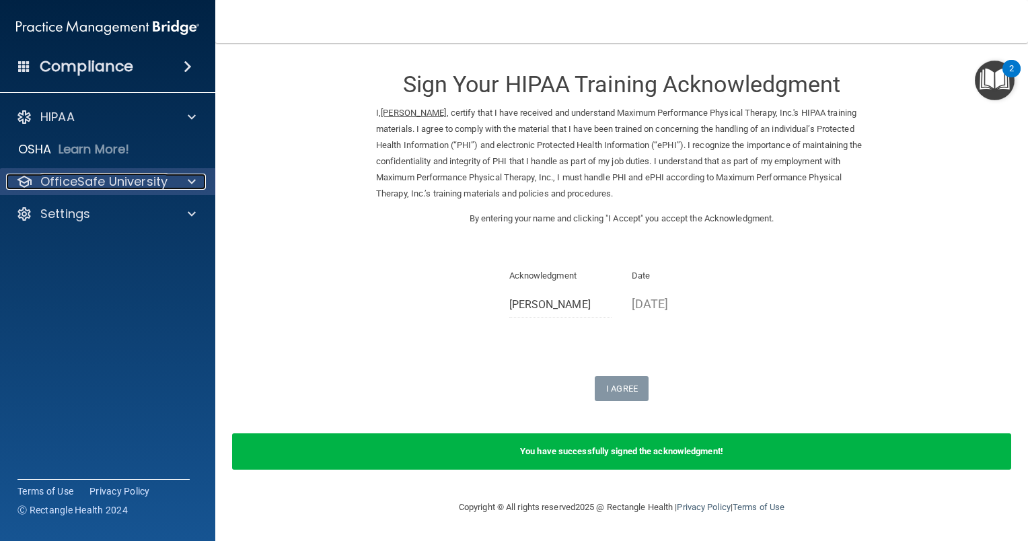
click at [94, 188] on p "OfficeSafe University" at bounding box center [103, 182] width 127 height 16
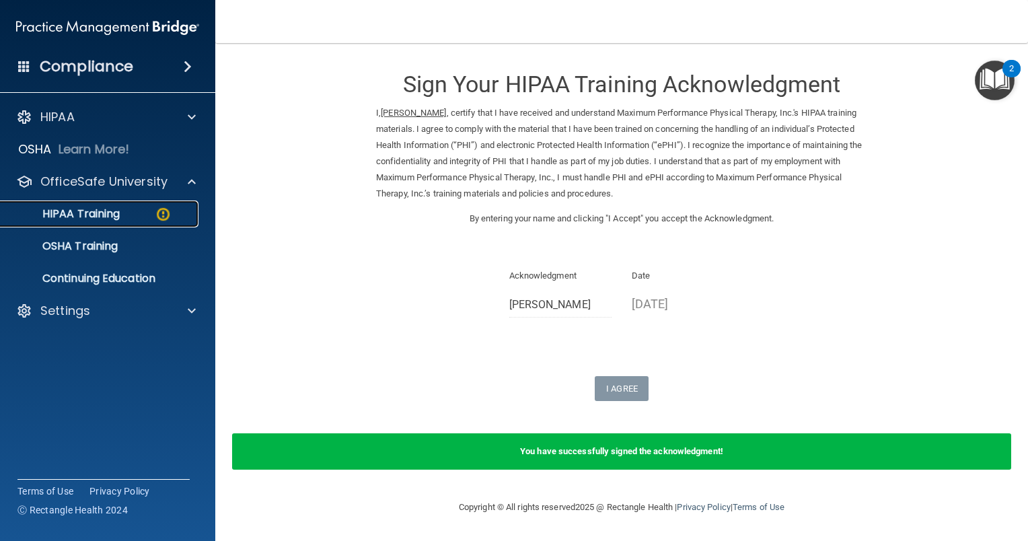
click at [145, 213] on div "HIPAA Training" at bounding box center [101, 213] width 184 height 13
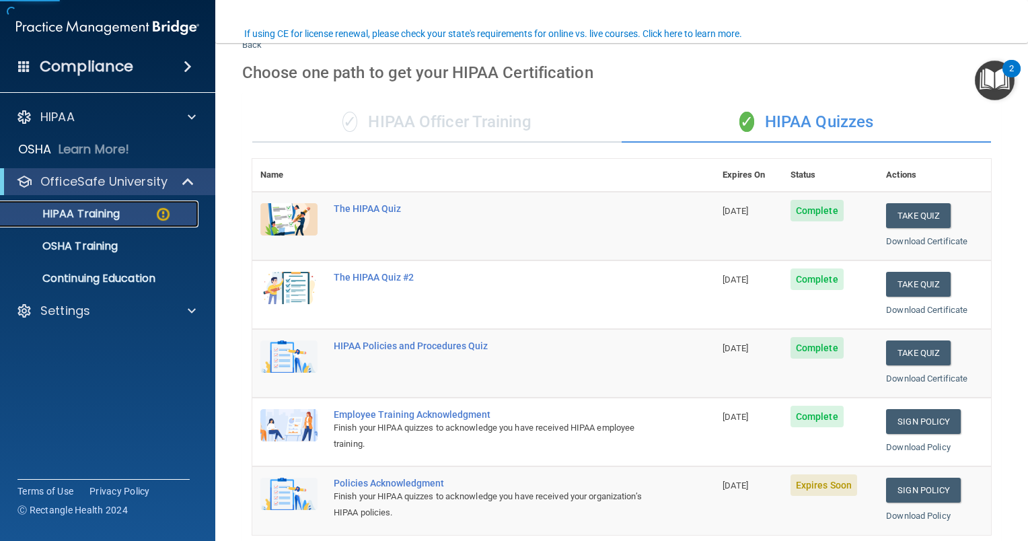
scroll to position [135, 0]
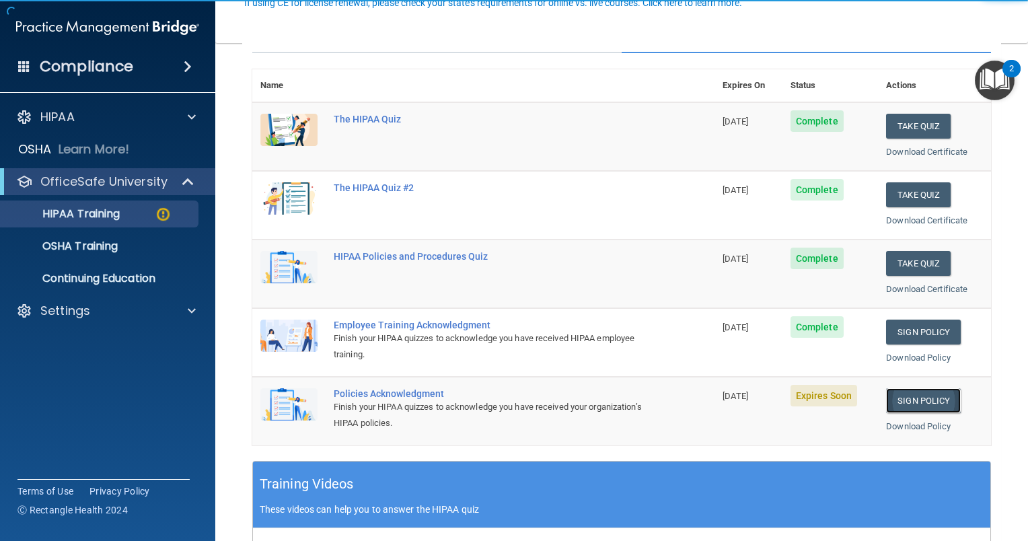
click at [917, 401] on link "Sign Policy" at bounding box center [923, 400] width 75 height 25
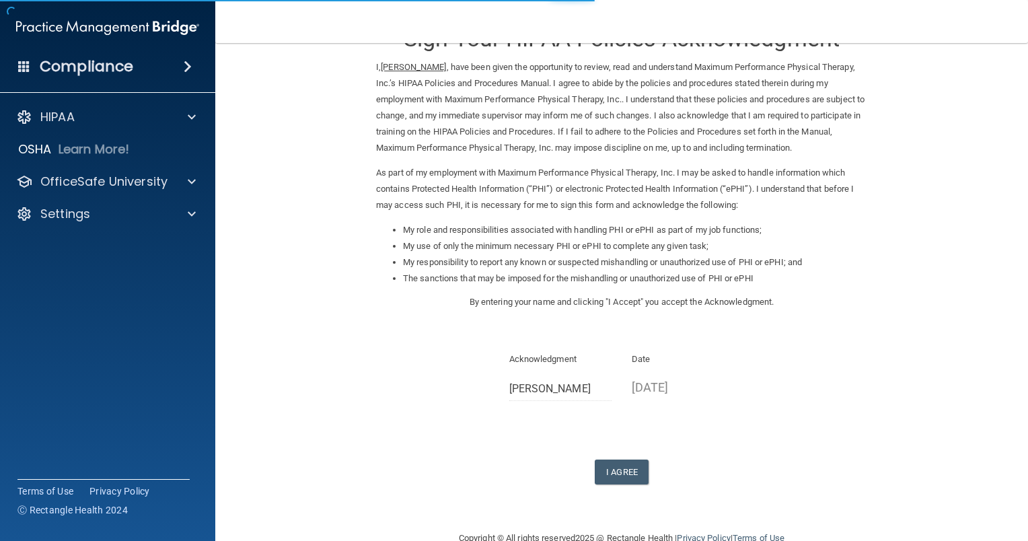
scroll to position [75, 0]
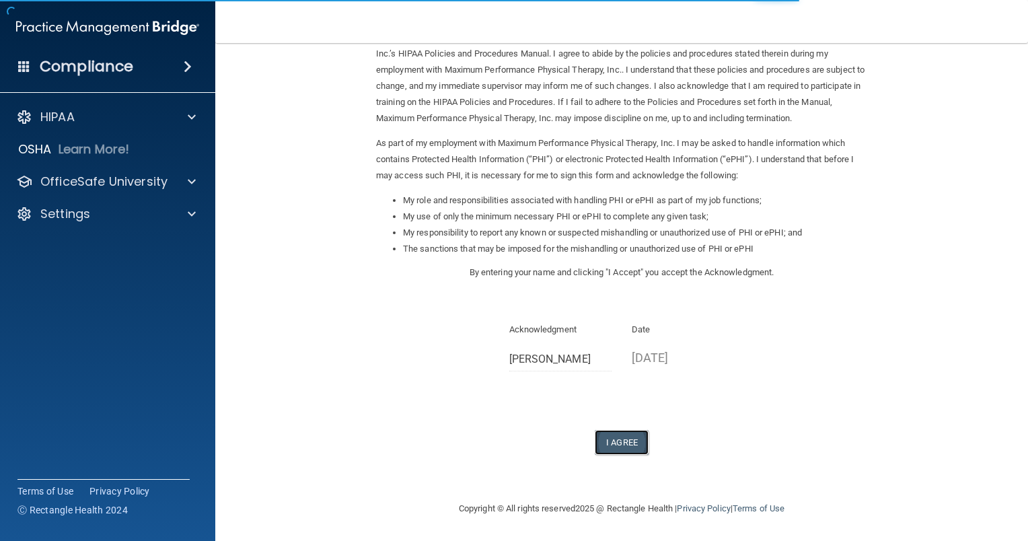
click at [622, 439] on button "I Agree" at bounding box center [622, 442] width 54 height 25
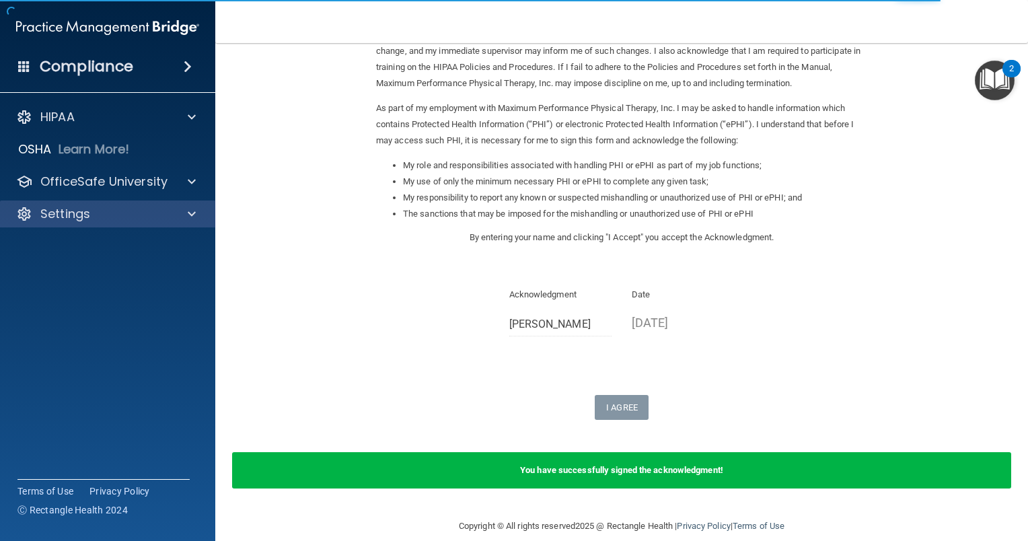
scroll to position [127, 0]
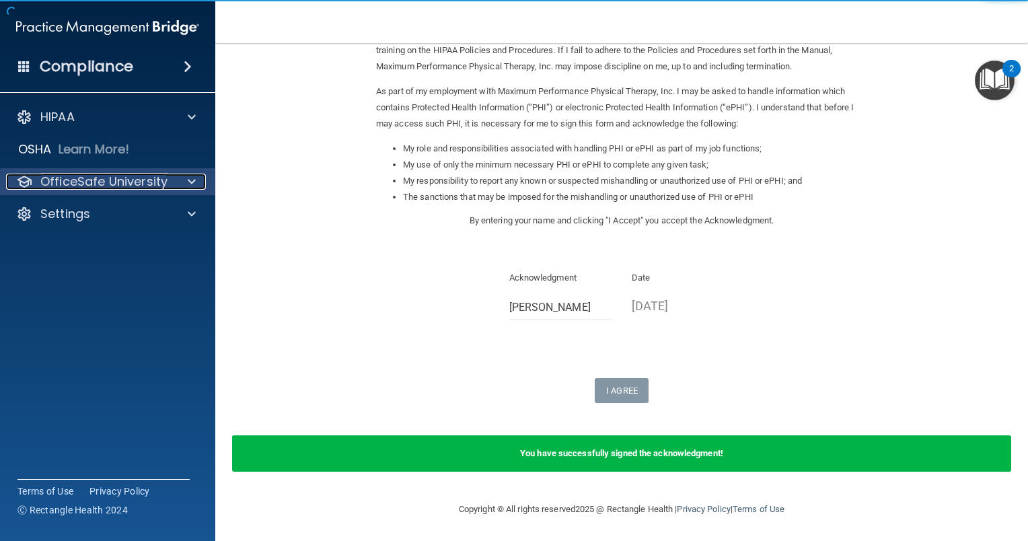
click at [72, 190] on p "OfficeSafe University" at bounding box center [103, 182] width 127 height 16
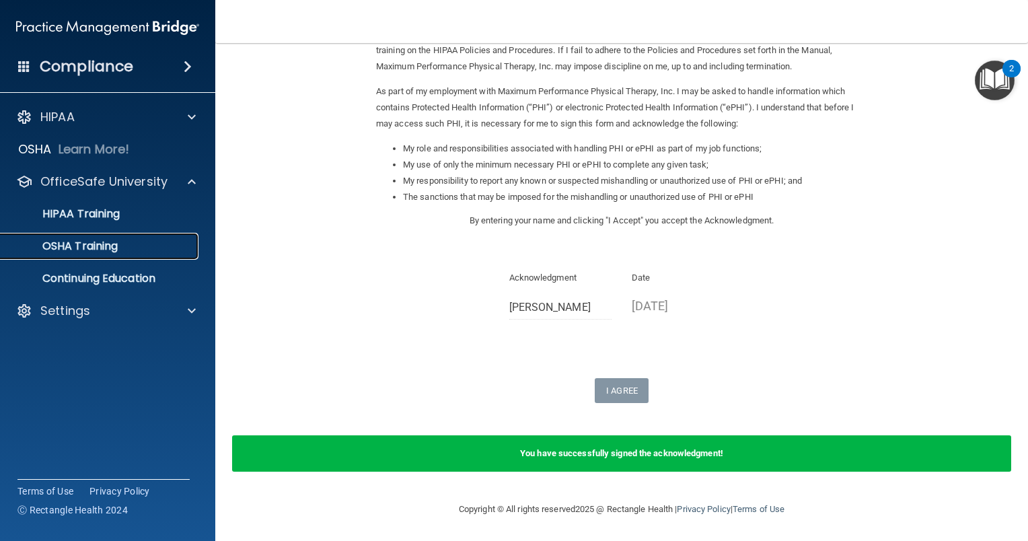
click at [94, 244] on p "OSHA Training" at bounding box center [63, 245] width 109 height 13
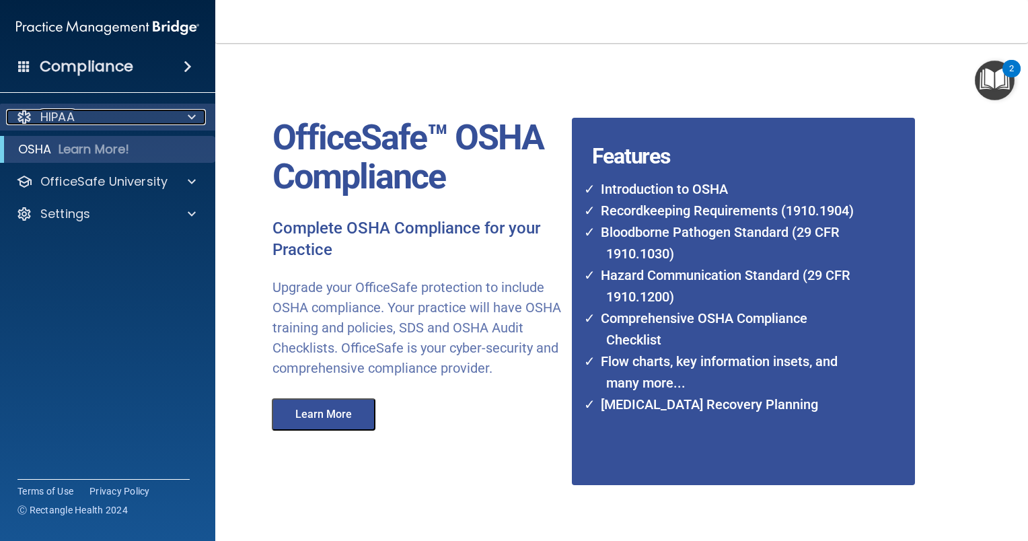
click at [174, 124] on div at bounding box center [190, 117] width 34 height 16
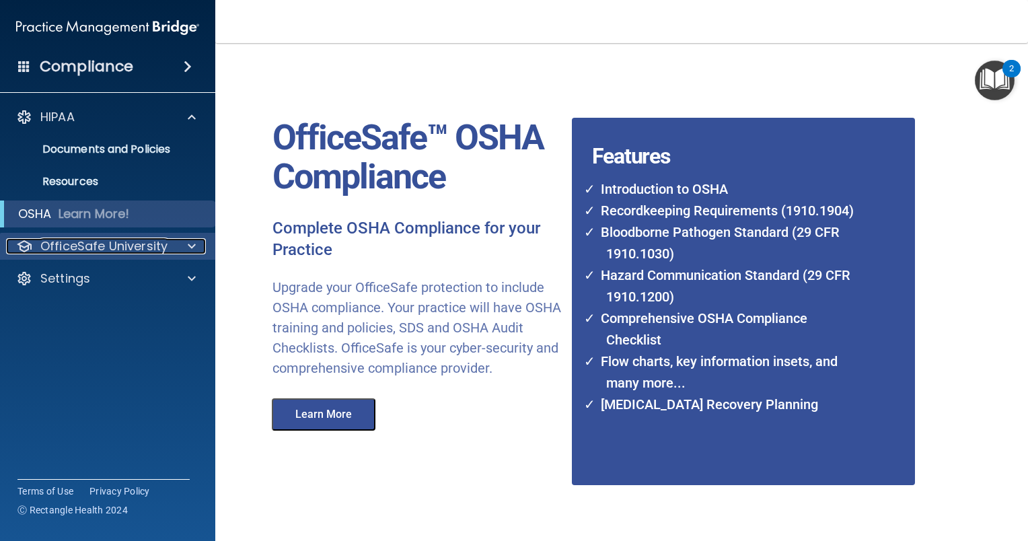
click at [139, 241] on p "OfficeSafe University" at bounding box center [103, 246] width 127 height 16
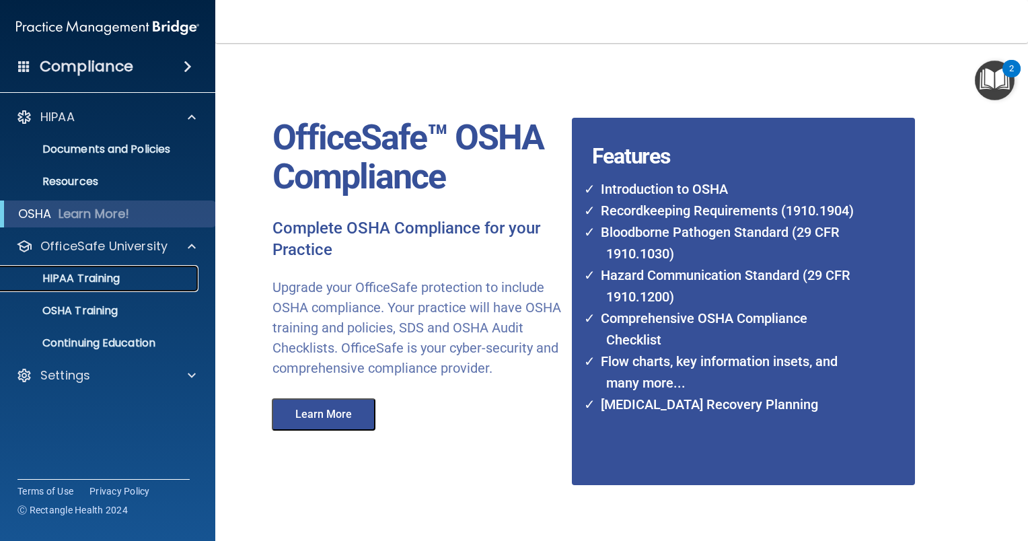
click at [106, 281] on p "HIPAA Training" at bounding box center [64, 278] width 111 height 13
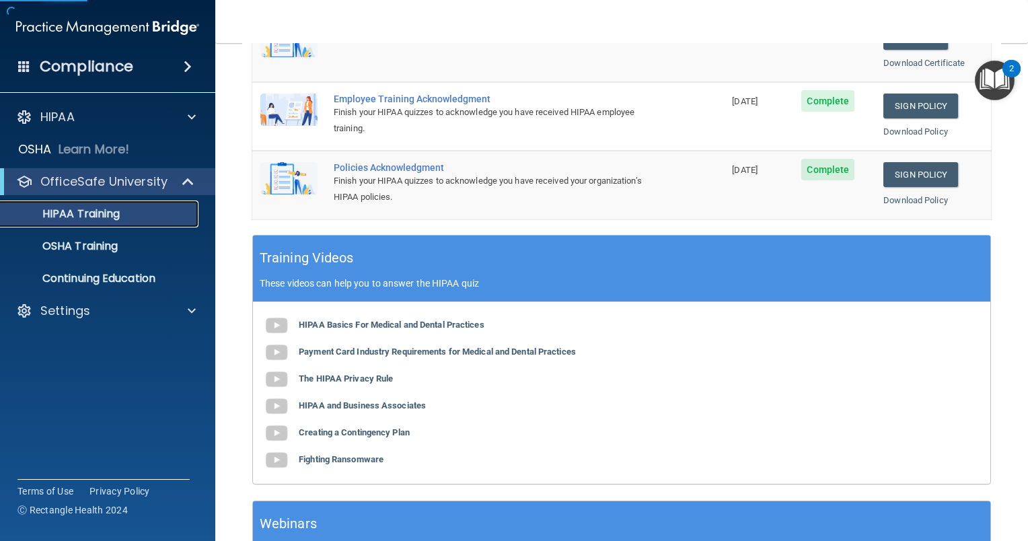
scroll to position [404, 0]
